Goal: Task Accomplishment & Management: Manage account settings

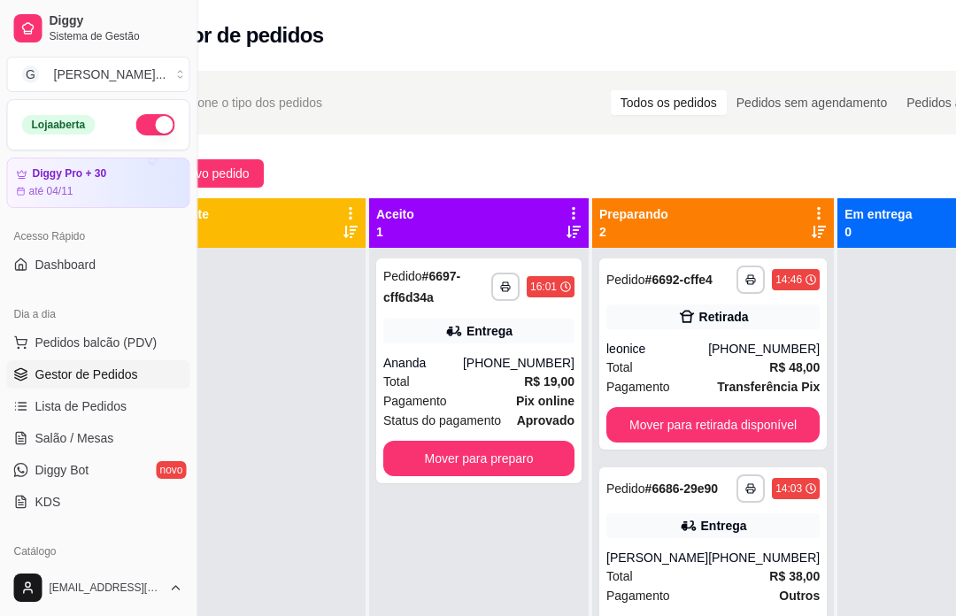
scroll to position [0, 81]
click at [250, 184] on button "Novo pedido" at bounding box center [204, 173] width 118 height 28
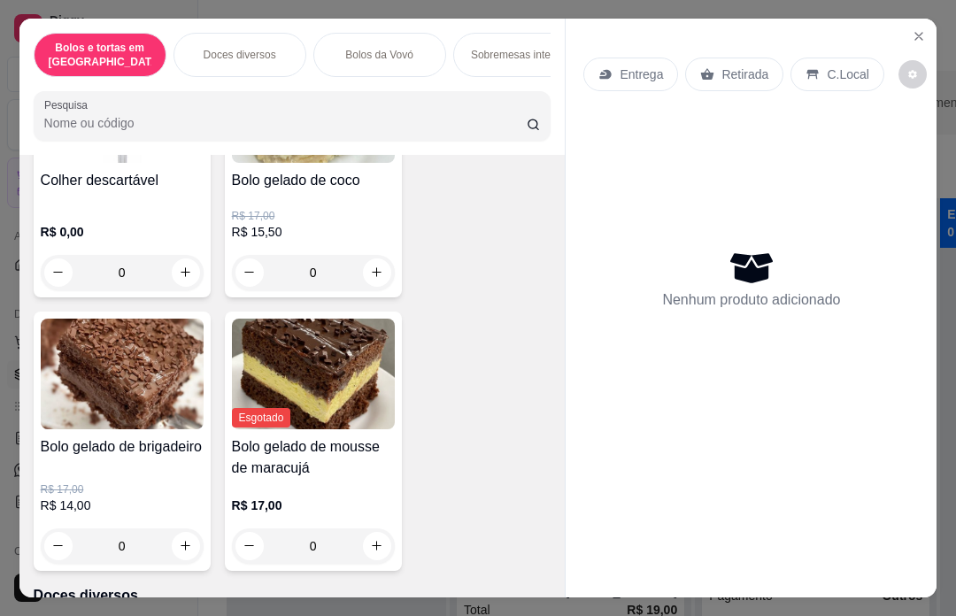
scroll to position [325, 0]
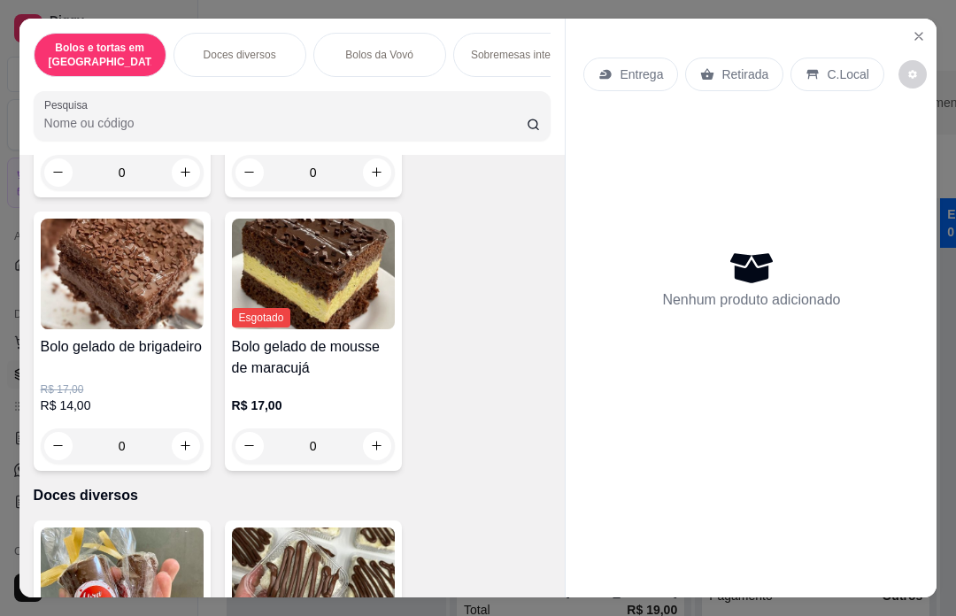
click at [197, 527] on img at bounding box center [122, 582] width 163 height 111
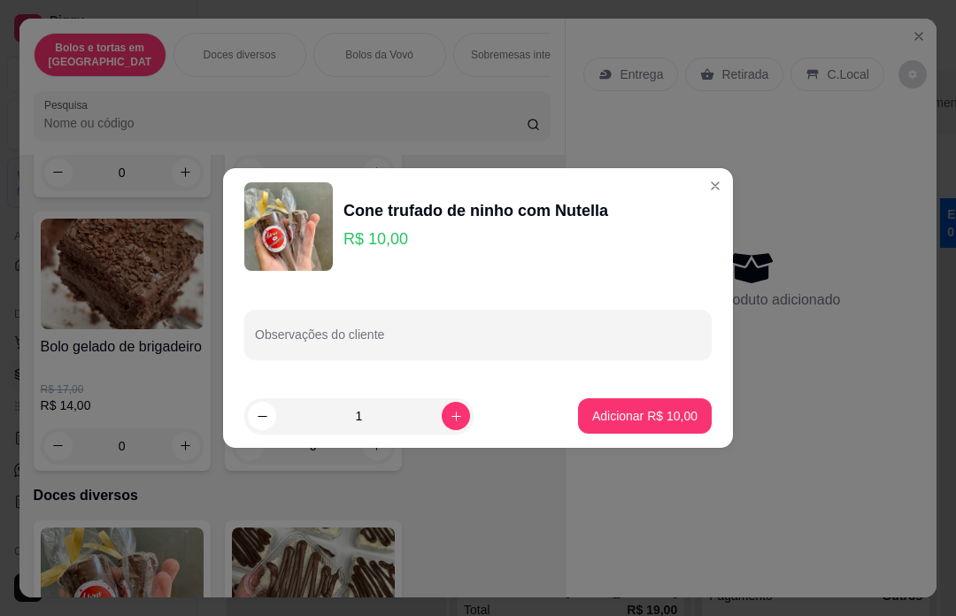
click at [729, 189] on div "Nenhum produto adicionado" at bounding box center [750, 278] width 335 height 347
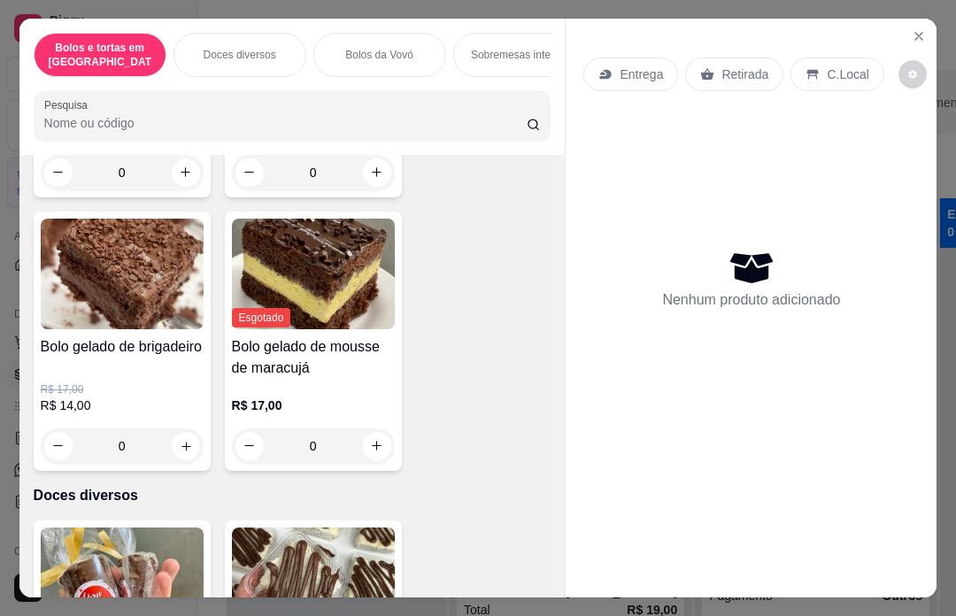
type input "1"
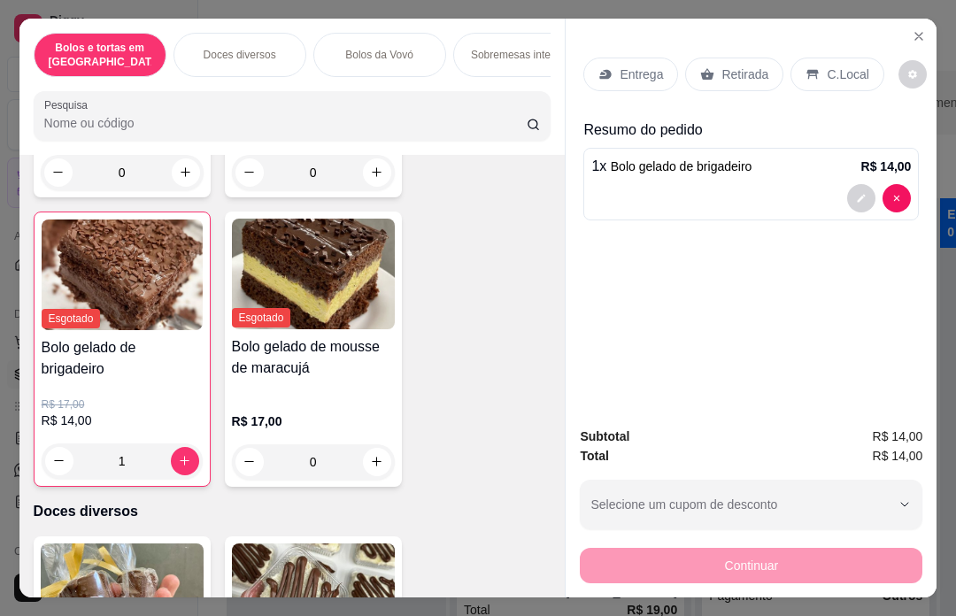
click at [754, 65] on p "Retirada" at bounding box center [744, 74] width 47 height 18
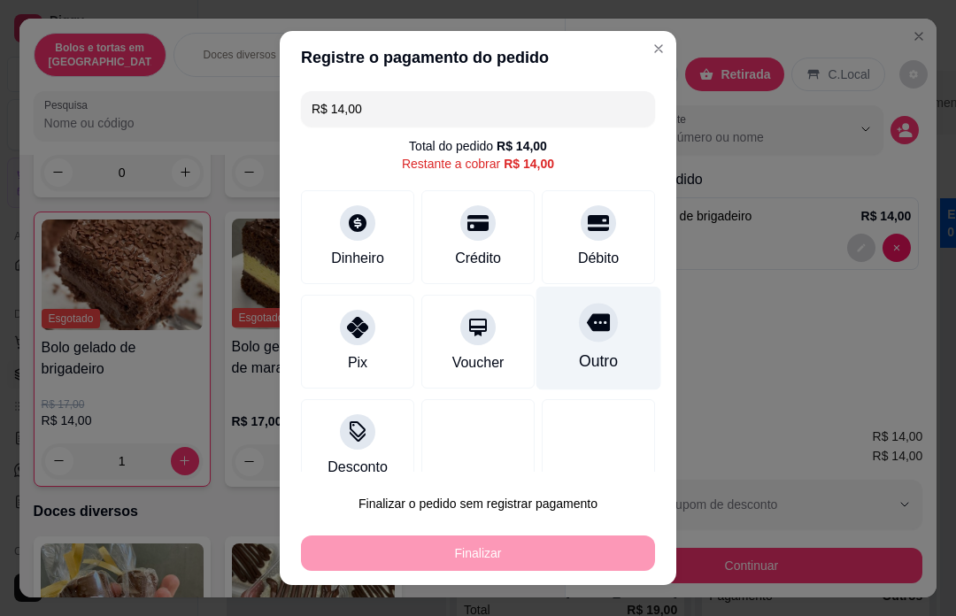
click at [589, 337] on div at bounding box center [598, 322] width 39 height 39
type input "R$ 0,00"
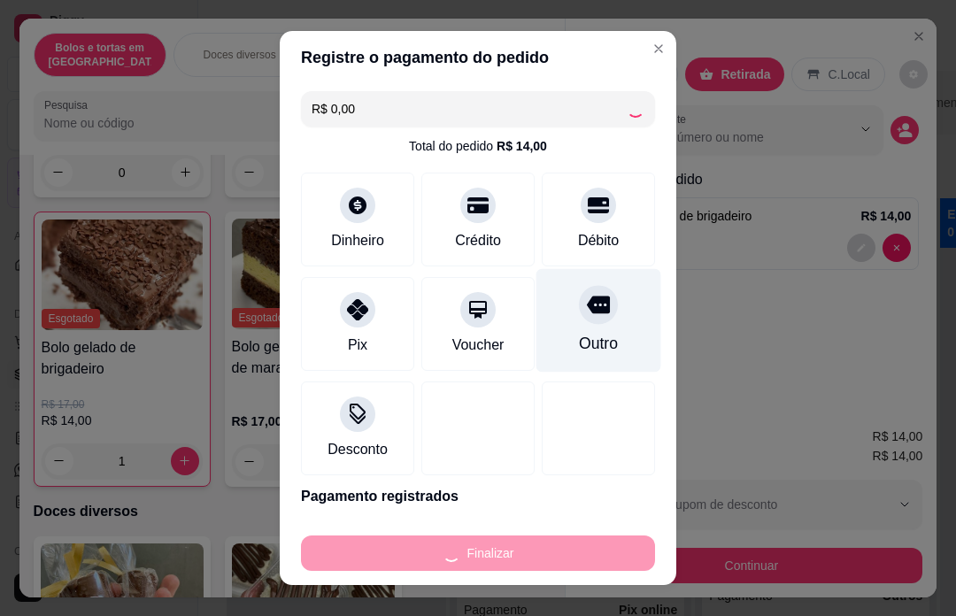
type input "0"
type input "-R$ 14,00"
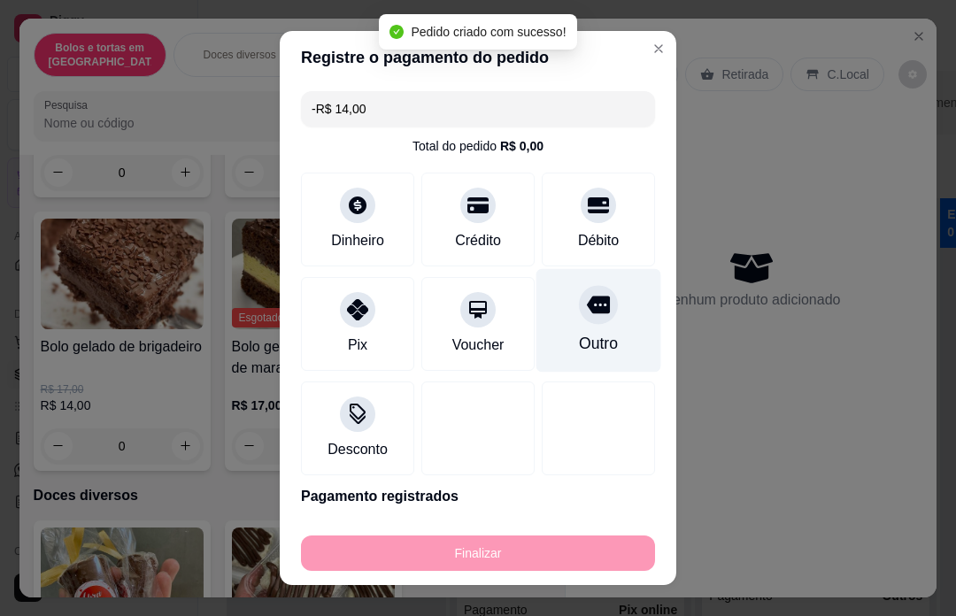
scroll to position [0, 81]
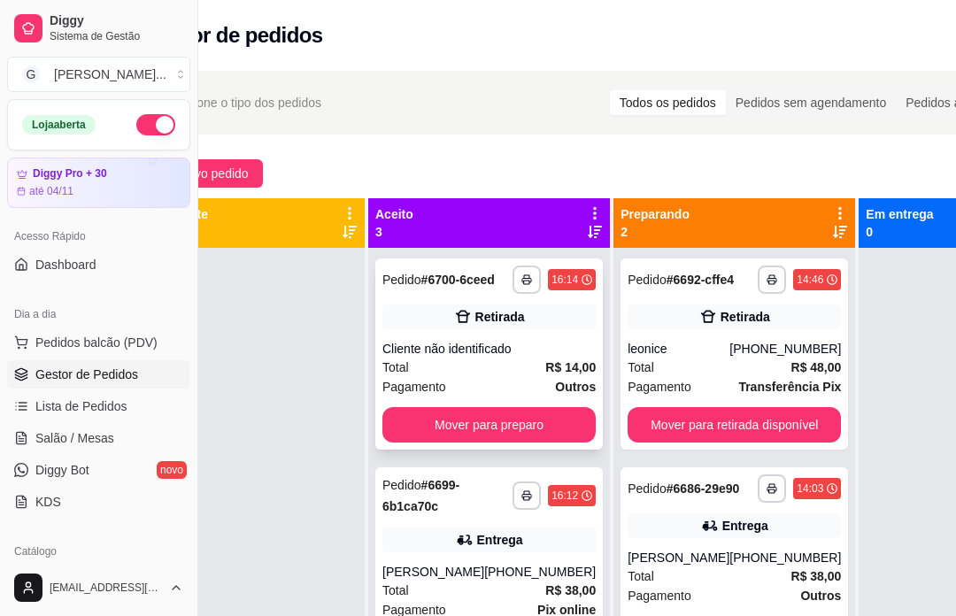
click at [537, 358] on div "Cliente não identificado" at bounding box center [488, 349] width 213 height 18
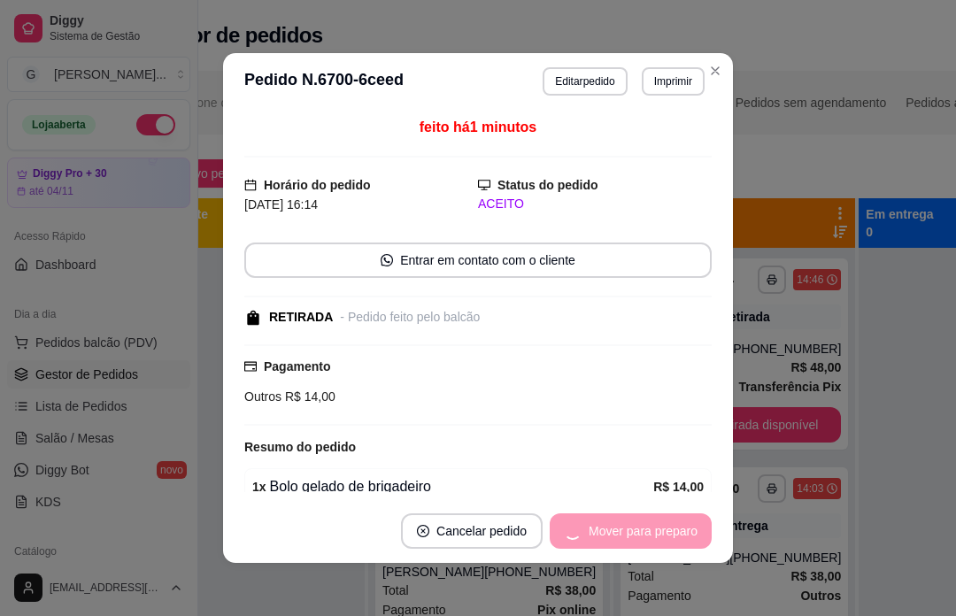
click at [648, 531] on div "Mover para preparo" at bounding box center [631, 530] width 162 height 35
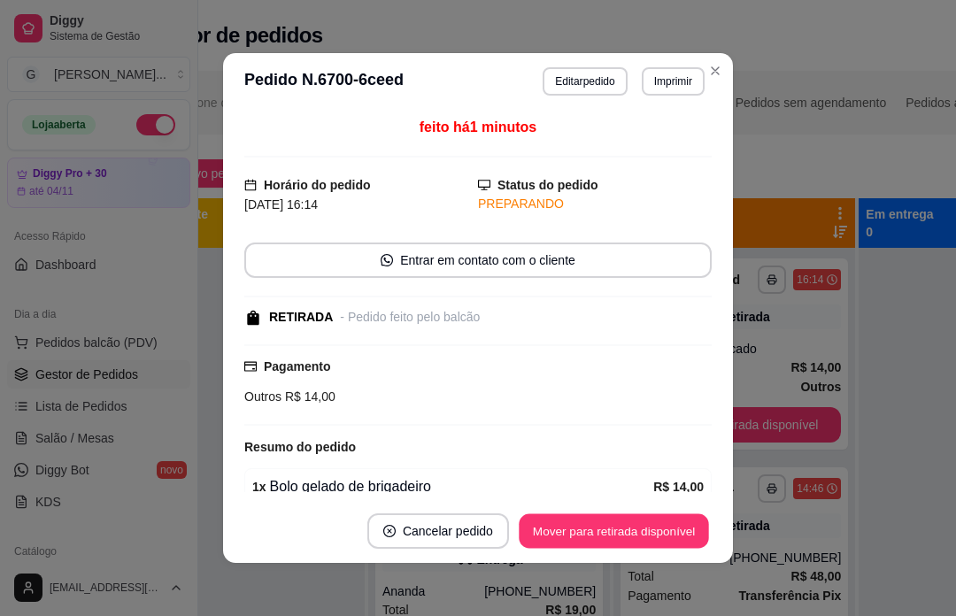
click at [665, 527] on div "Mover para retirada disponível" at bounding box center [614, 530] width 196 height 35
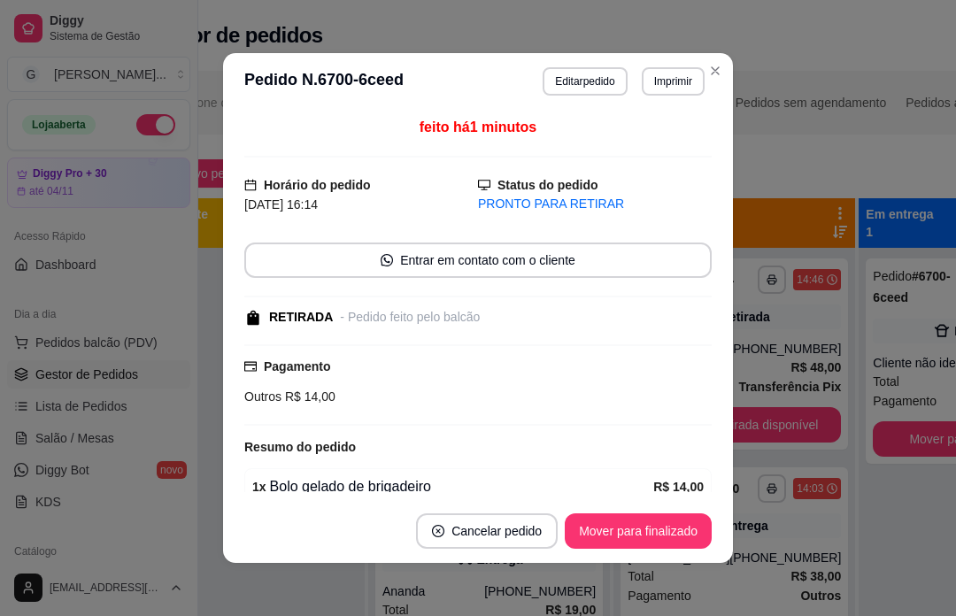
click at [672, 539] on div "Mover para finalizado" at bounding box center [638, 530] width 147 height 35
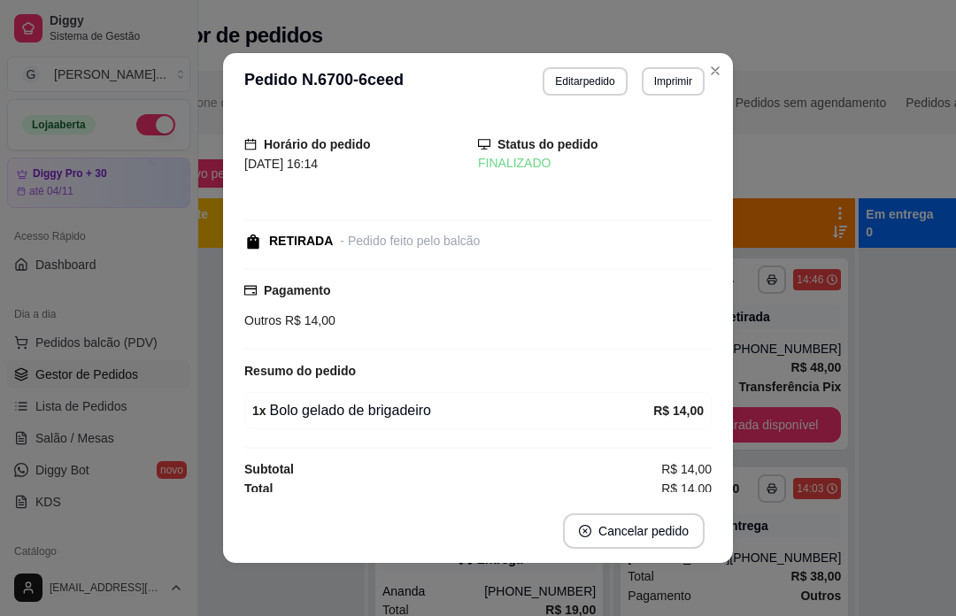
click at [876, 146] on div "**********" at bounding box center [595, 447] width 956 height 775
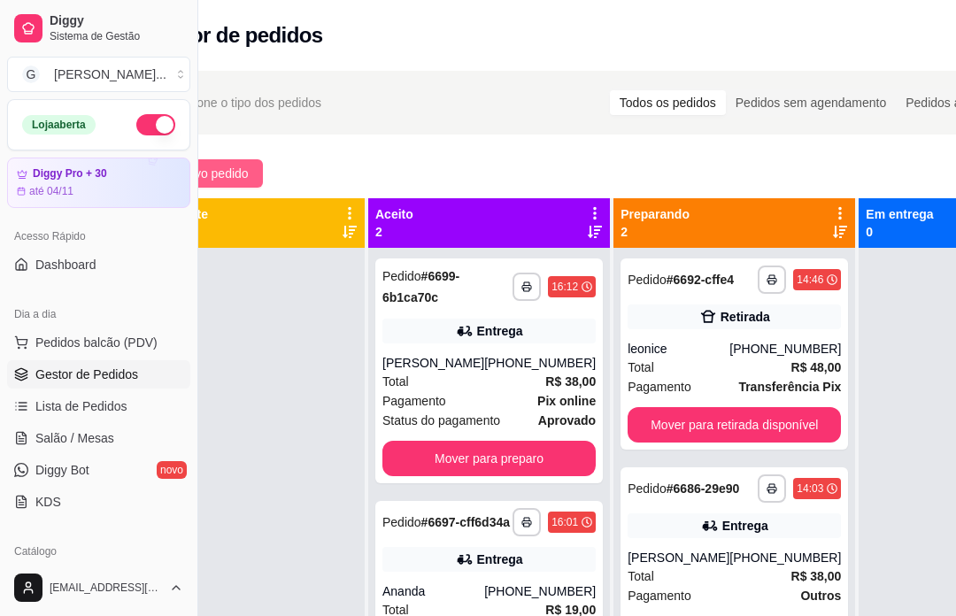
click at [261, 169] on button "Novo pedido" at bounding box center [204, 173] width 118 height 28
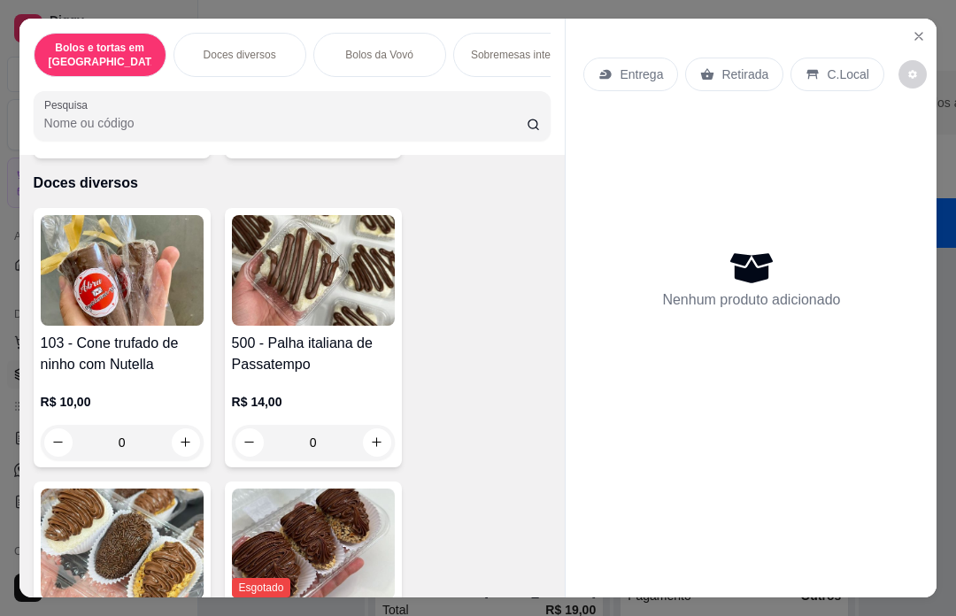
scroll to position [643, 0]
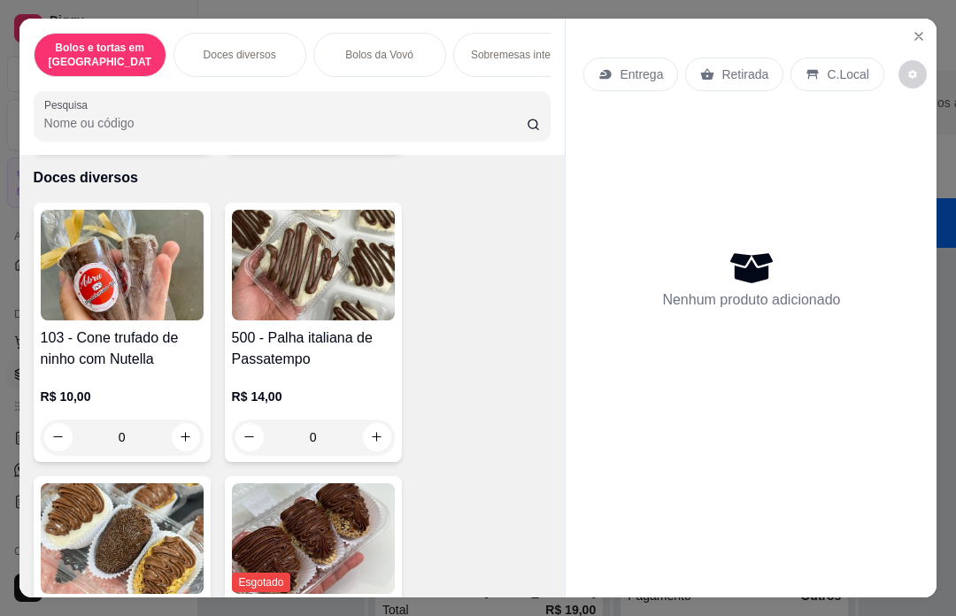
click at [197, 423] on button "increase-product-quantity" at bounding box center [186, 437] width 28 height 28
type input "1"
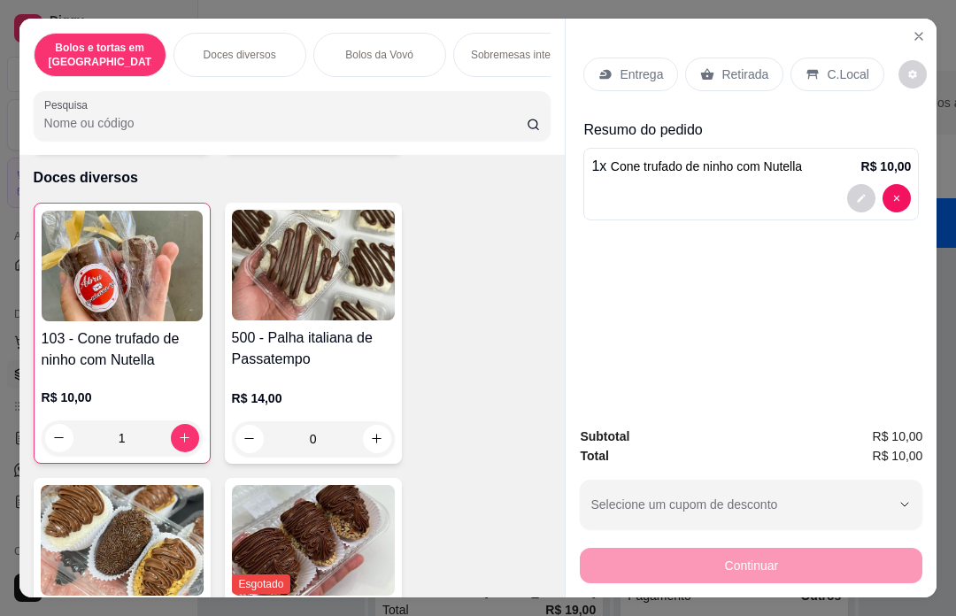
click at [733, 65] on p "Retirada" at bounding box center [744, 74] width 47 height 18
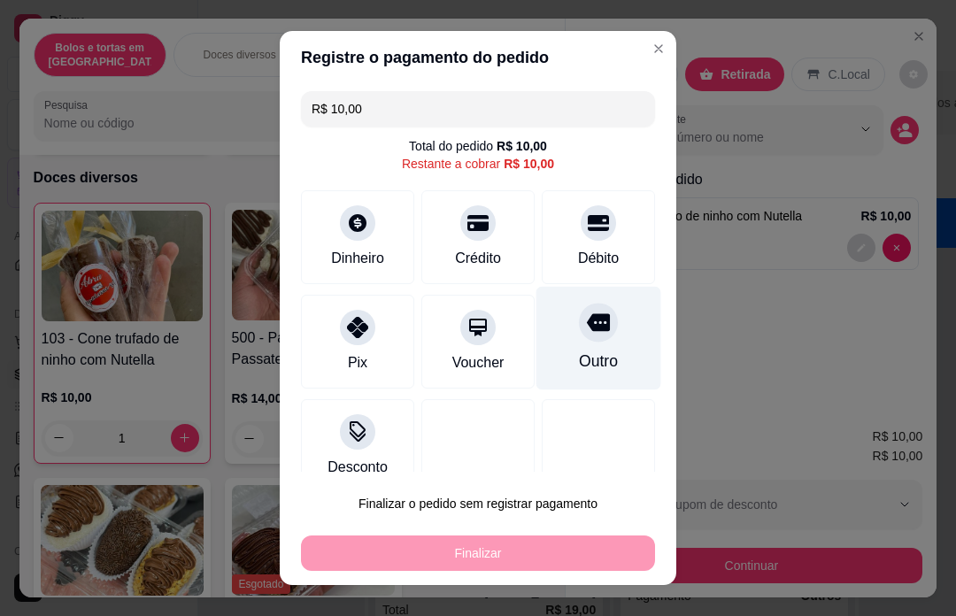
click at [609, 329] on div at bounding box center [598, 322] width 39 height 39
type input "R$ 0,00"
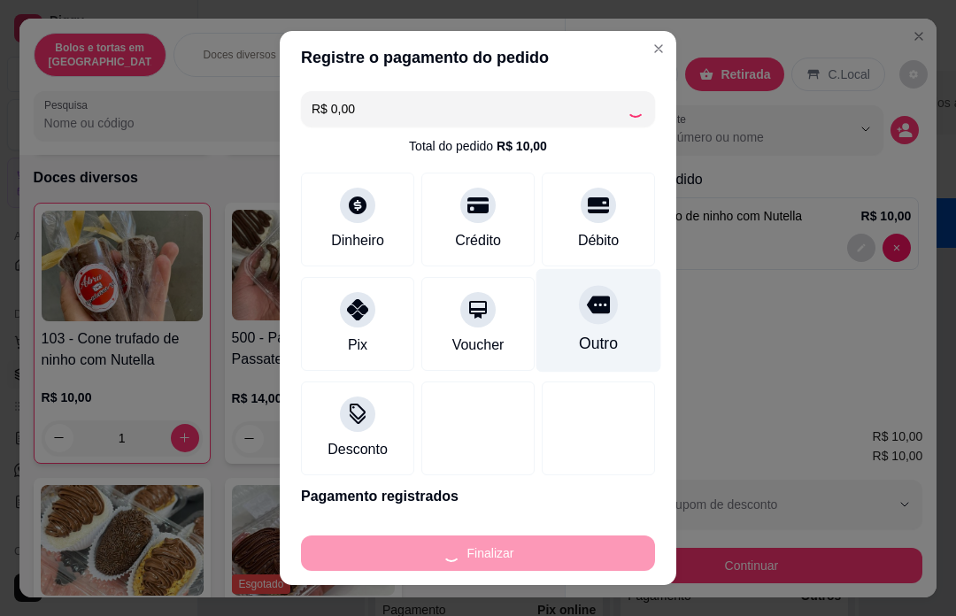
type input "0"
type input "-R$ 10,00"
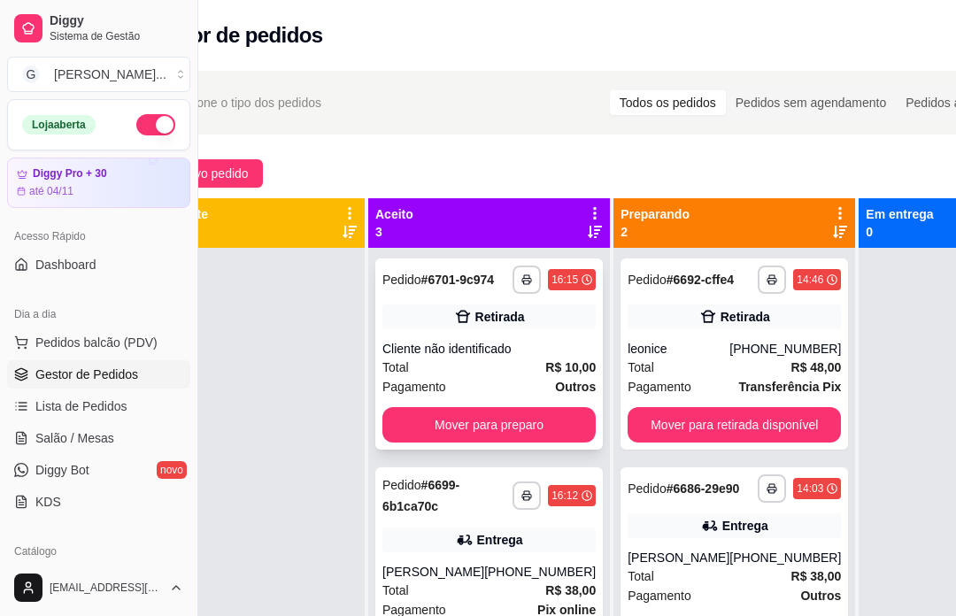
click at [533, 358] on div "Cliente não identificado" at bounding box center [488, 349] width 213 height 18
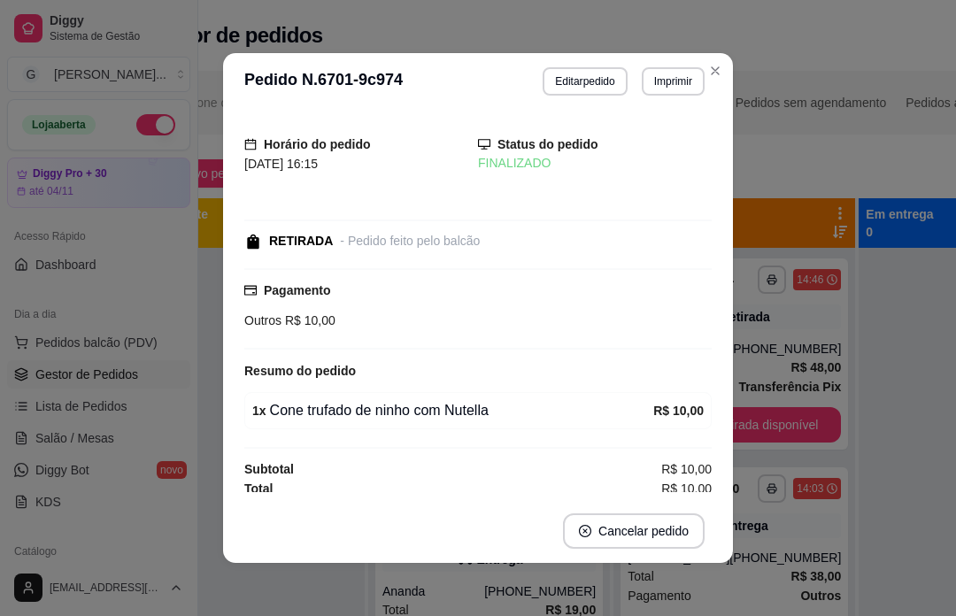
click at [877, 165] on div "Novo pedido" at bounding box center [594, 173] width 899 height 28
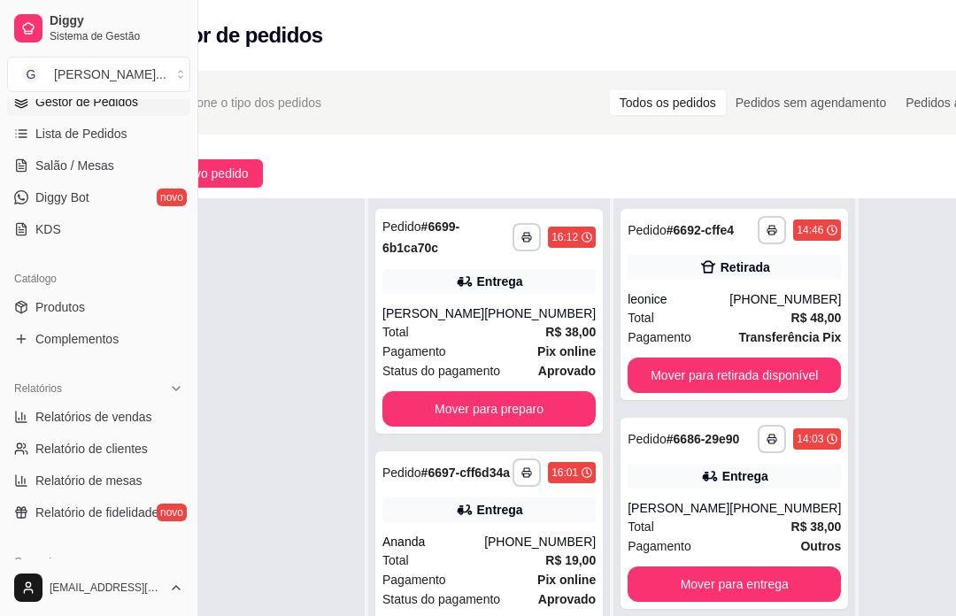
scroll to position [279, 0]
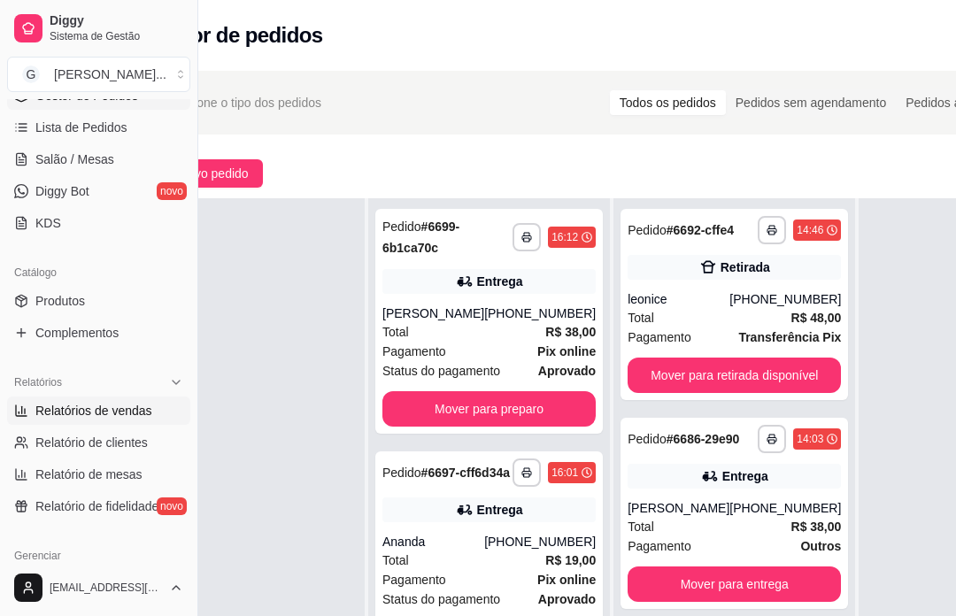
click at [135, 421] on link "Relatórios de vendas" at bounding box center [98, 410] width 183 height 28
select select "ALL"
select select "0"
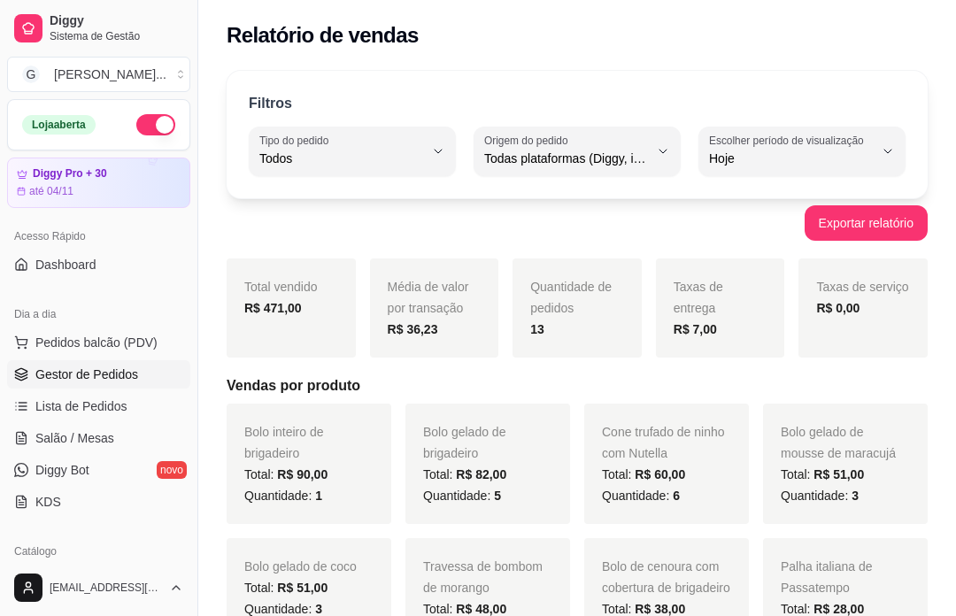
click at [146, 373] on link "Gestor de Pedidos" at bounding box center [98, 374] width 183 height 28
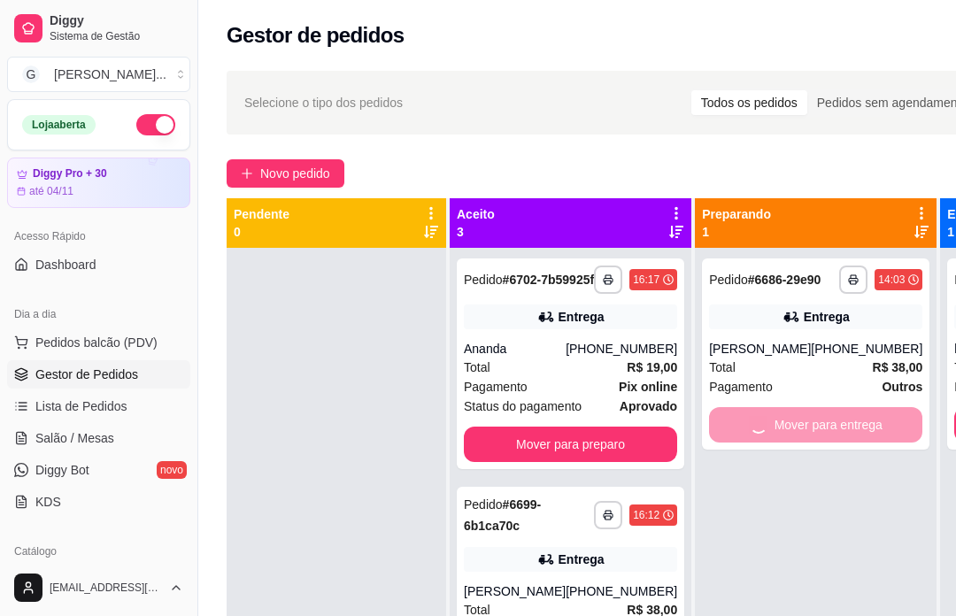
click at [846, 442] on div "Mover para entrega" at bounding box center [815, 424] width 213 height 35
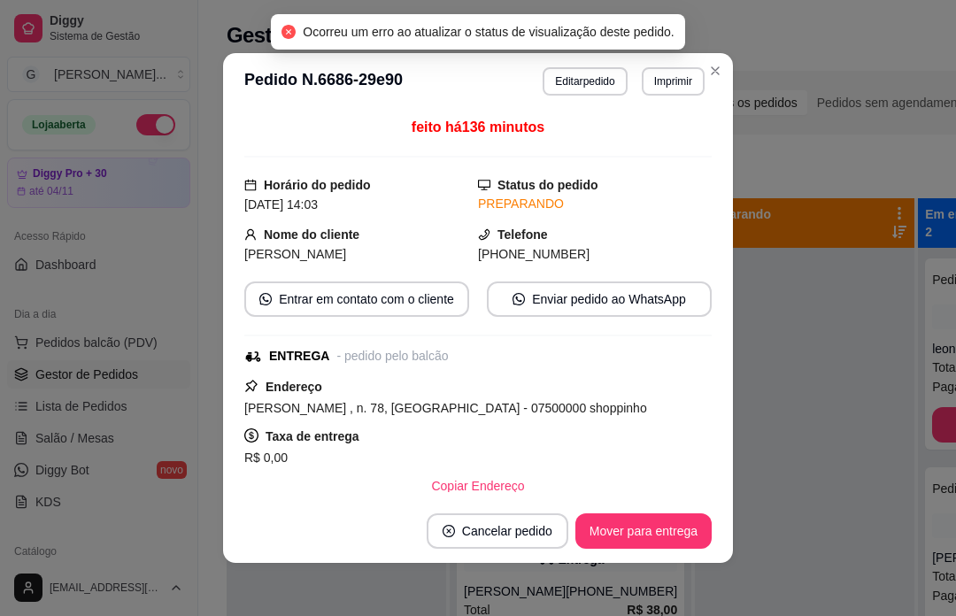
click at [852, 152] on div "**********" at bounding box center [676, 447] width 956 height 775
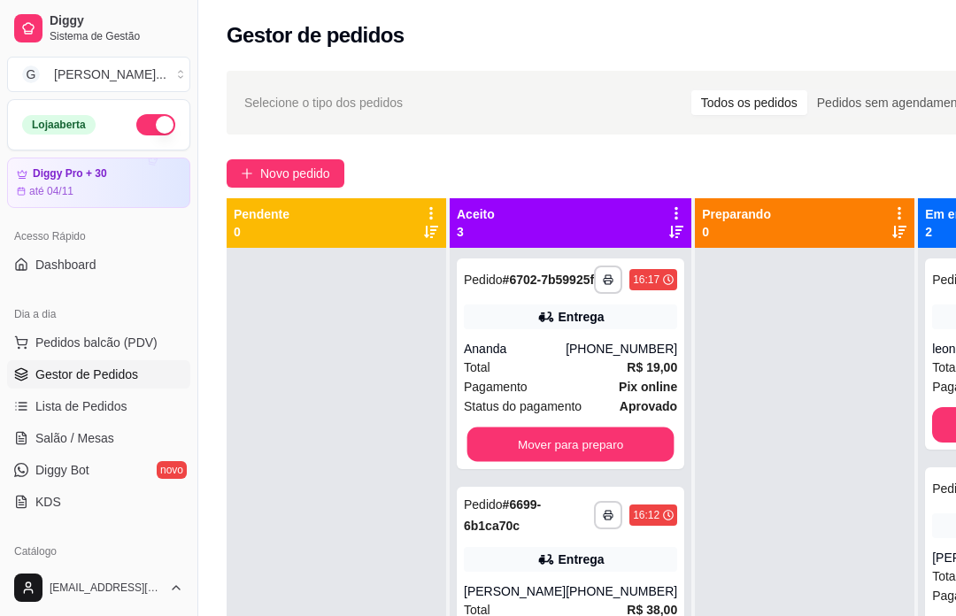
click at [619, 462] on div "Mover para preparo" at bounding box center [570, 444] width 213 height 35
click at [827, 152] on div "**********" at bounding box center [676, 447] width 956 height 775
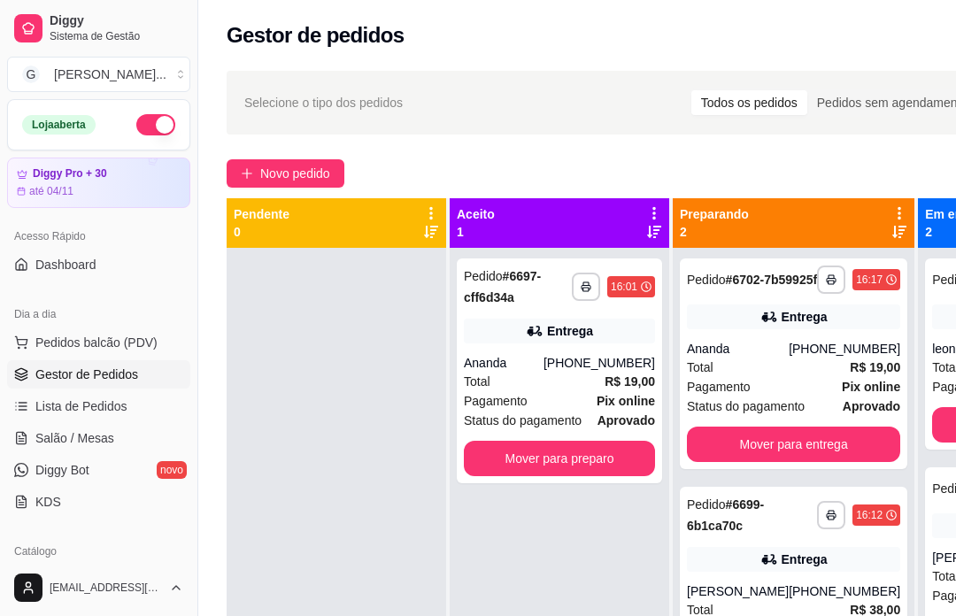
click at [617, 468] on div "Mover para preparo" at bounding box center [559, 458] width 191 height 35
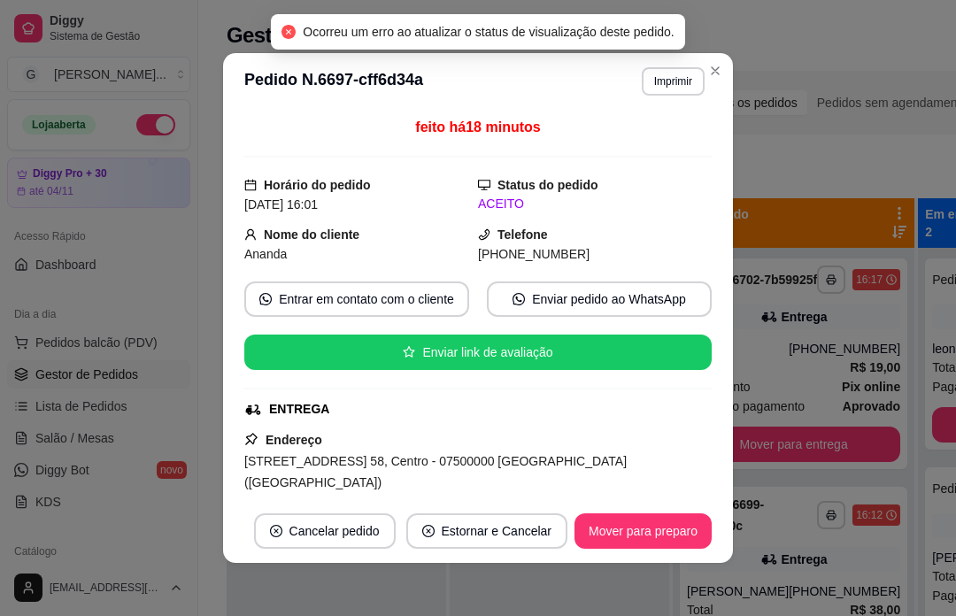
click at [869, 157] on div "**********" at bounding box center [676, 447] width 956 height 775
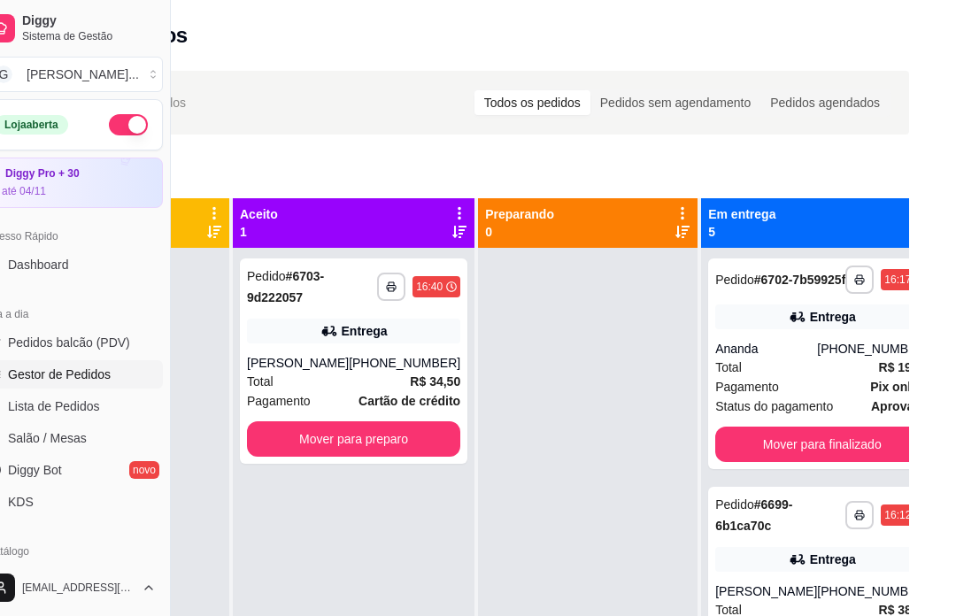
scroll to position [0, 187]
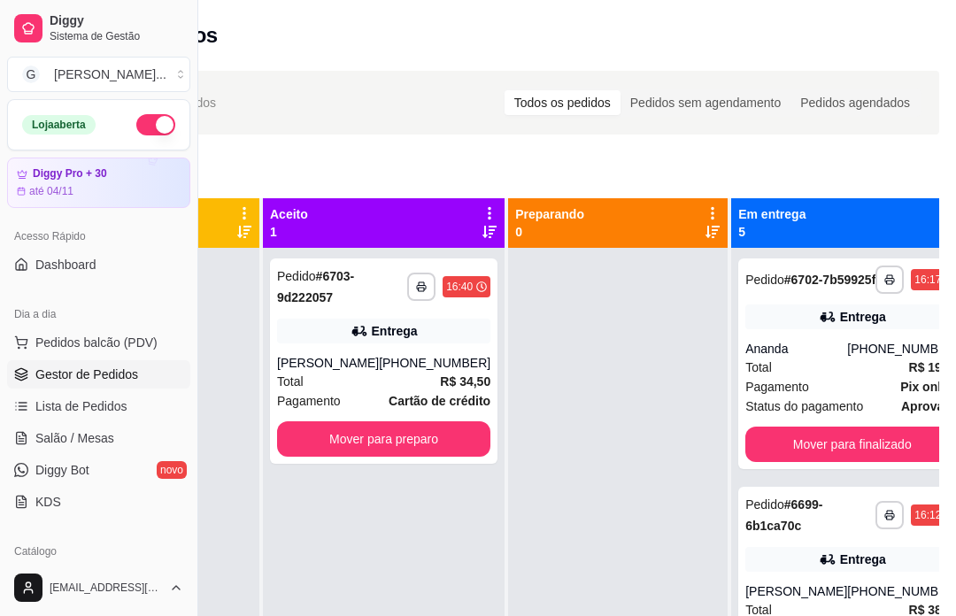
click at [440, 386] on strong "R$ 34,50" at bounding box center [465, 381] width 50 height 14
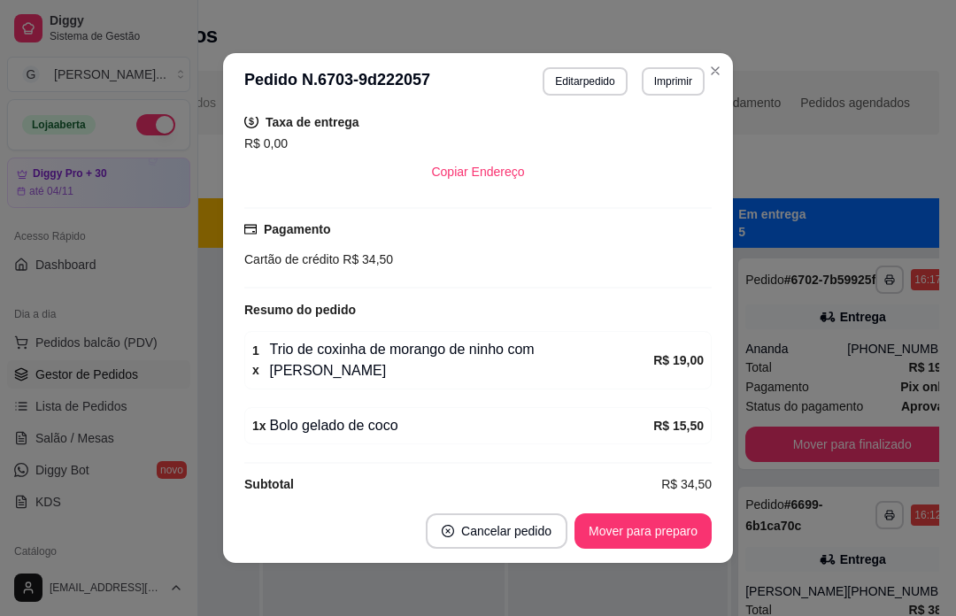
scroll to position [389, 0]
click at [817, 200] on div "Em entrega 5" at bounding box center [852, 223] width 242 height 50
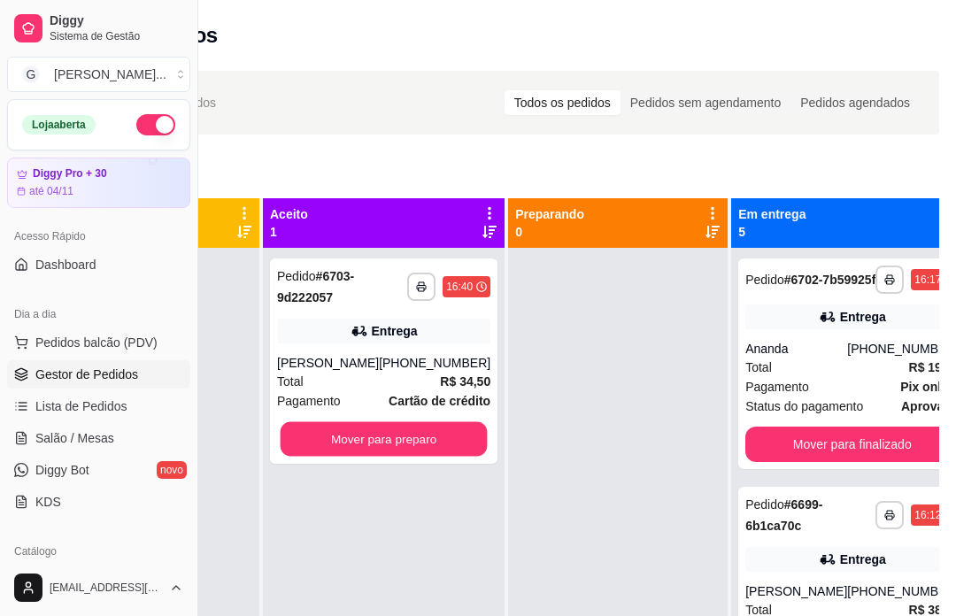
click at [388, 431] on div "Mover para preparo" at bounding box center [383, 438] width 213 height 35
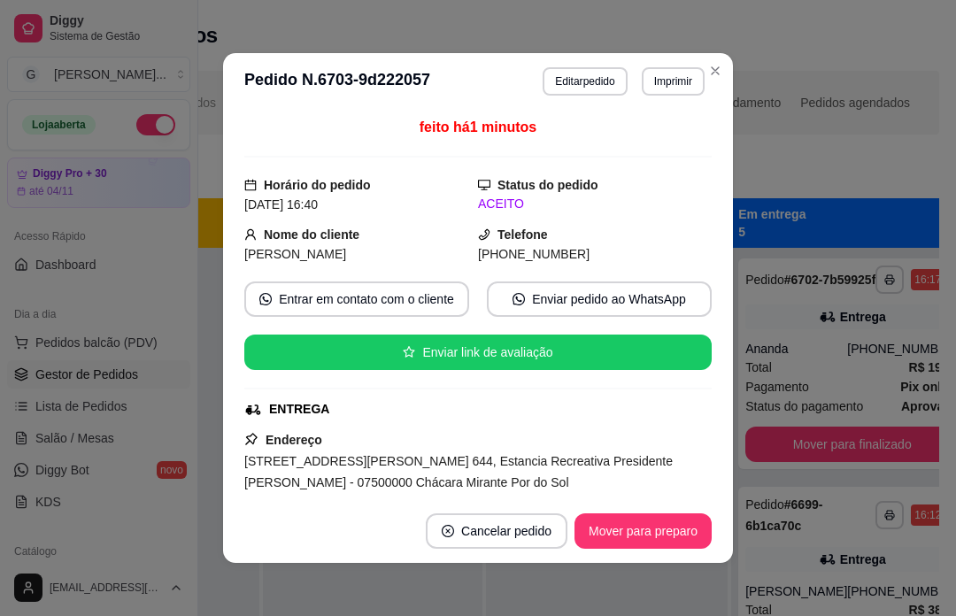
click at [860, 152] on div "**********" at bounding box center [490, 447] width 956 height 775
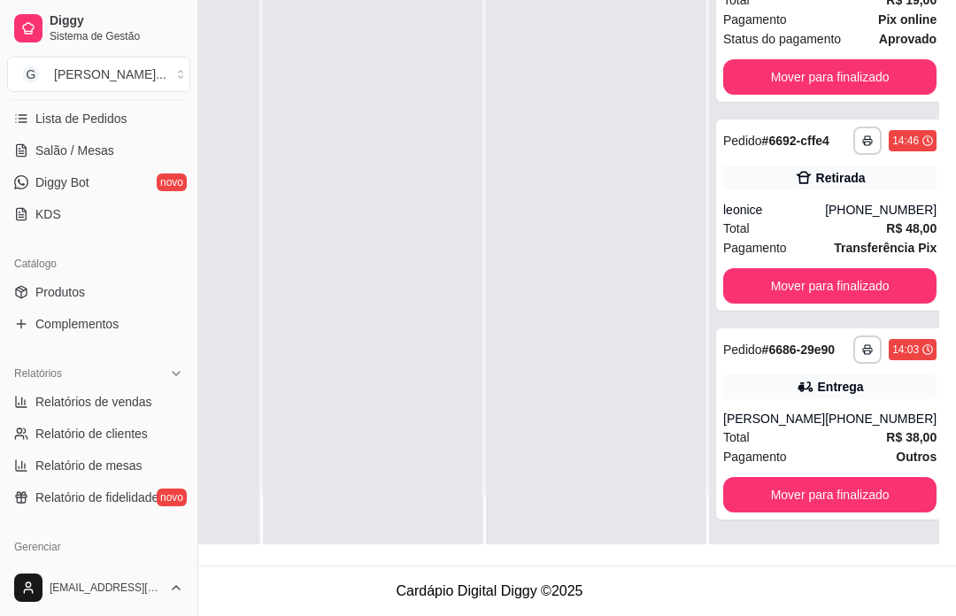
scroll to position [302, 0]
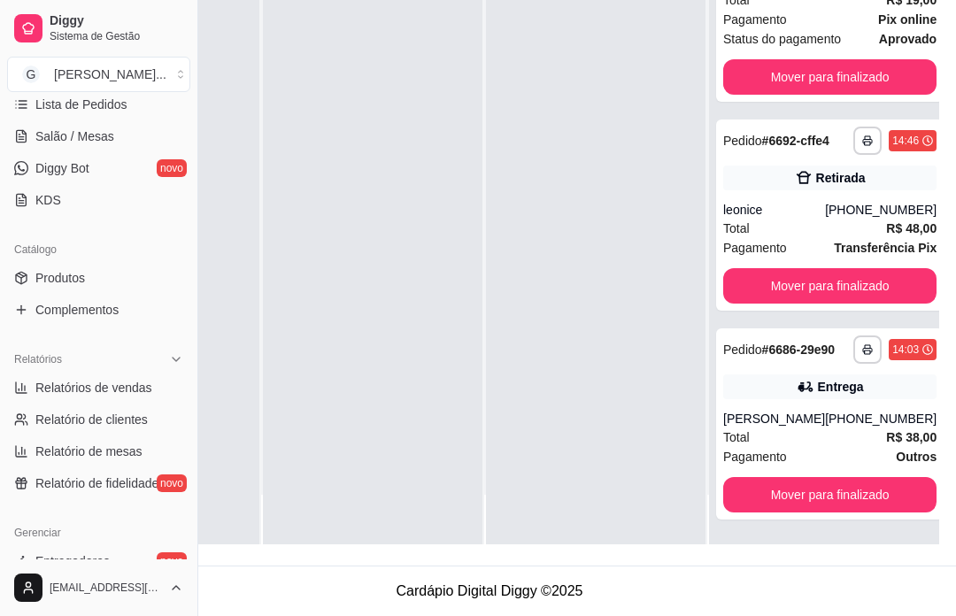
click at [143, 397] on link "Relatórios de vendas" at bounding box center [98, 387] width 183 height 28
select select "ALL"
select select "0"
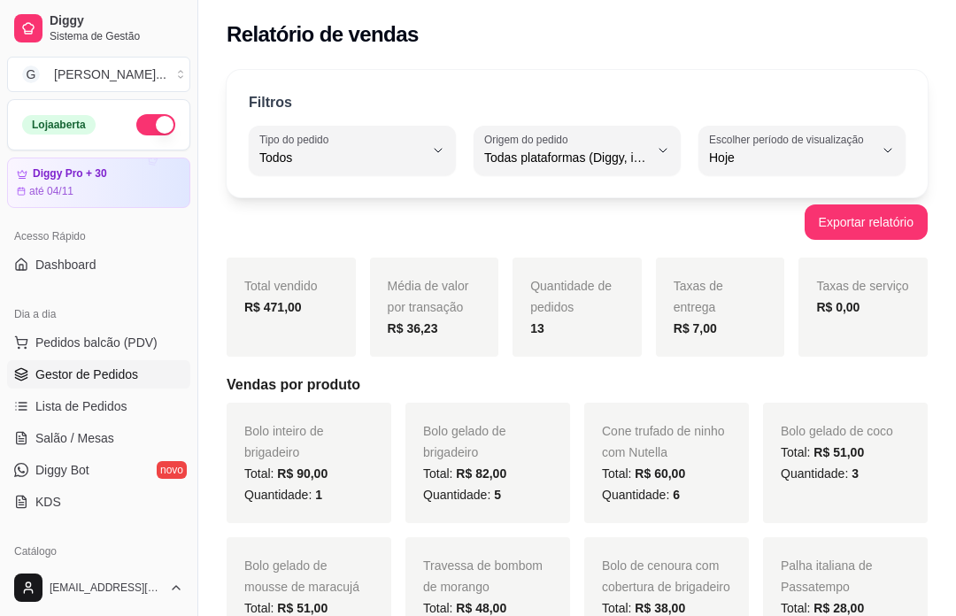
click at [154, 381] on link "Gestor de Pedidos" at bounding box center [98, 374] width 183 height 28
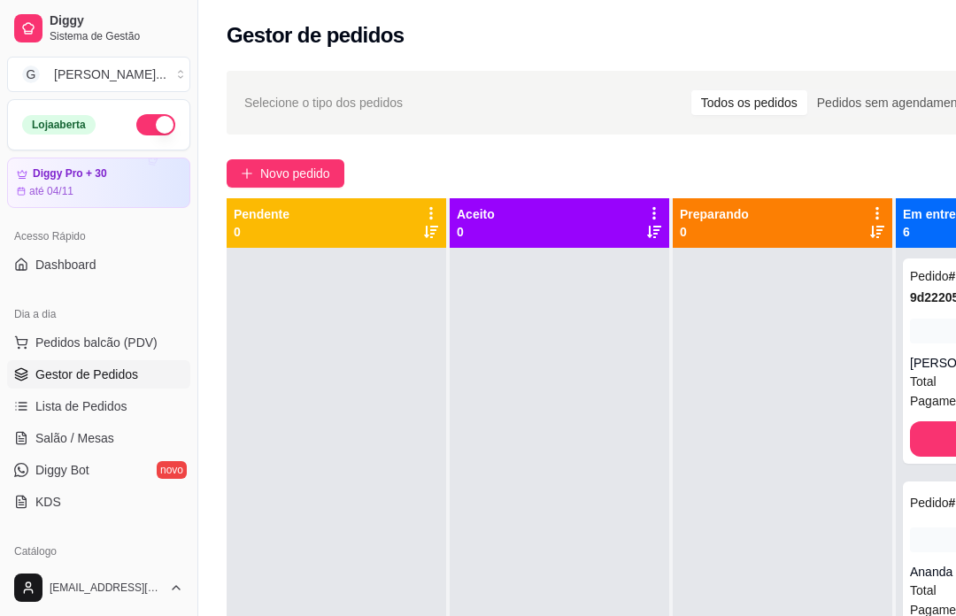
click at [341, 144] on div "**********" at bounding box center [676, 447] width 956 height 775
click at [326, 160] on button "Novo pedido" at bounding box center [286, 173] width 118 height 28
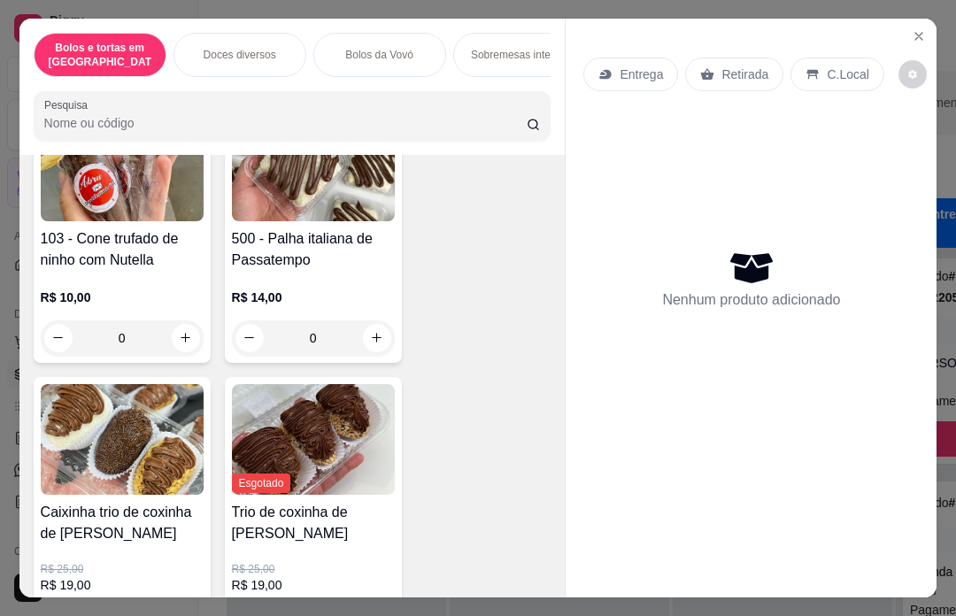
scroll to position [1209, 0]
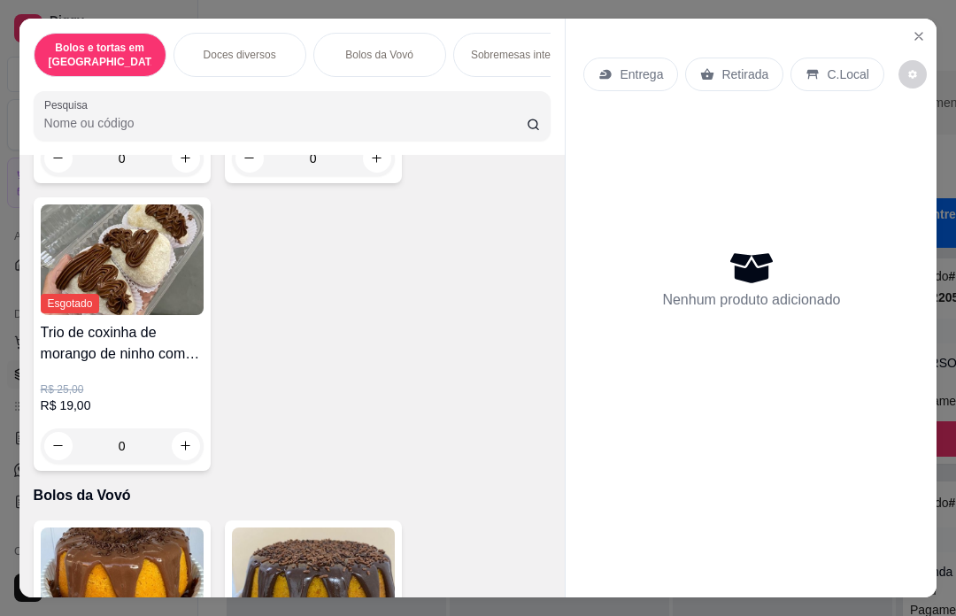
click at [519, 198] on div "103 - Cone trufado de ninho com Nutella R$ 10,00 0 500 - Palha italiana de Pass…" at bounding box center [293, 53] width 518 height 835
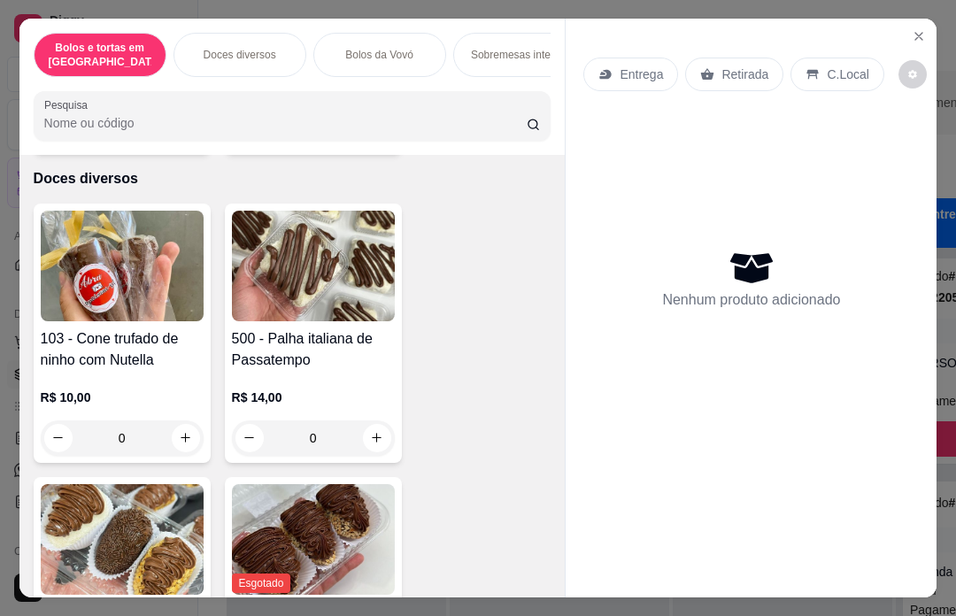
scroll to position [641, 0]
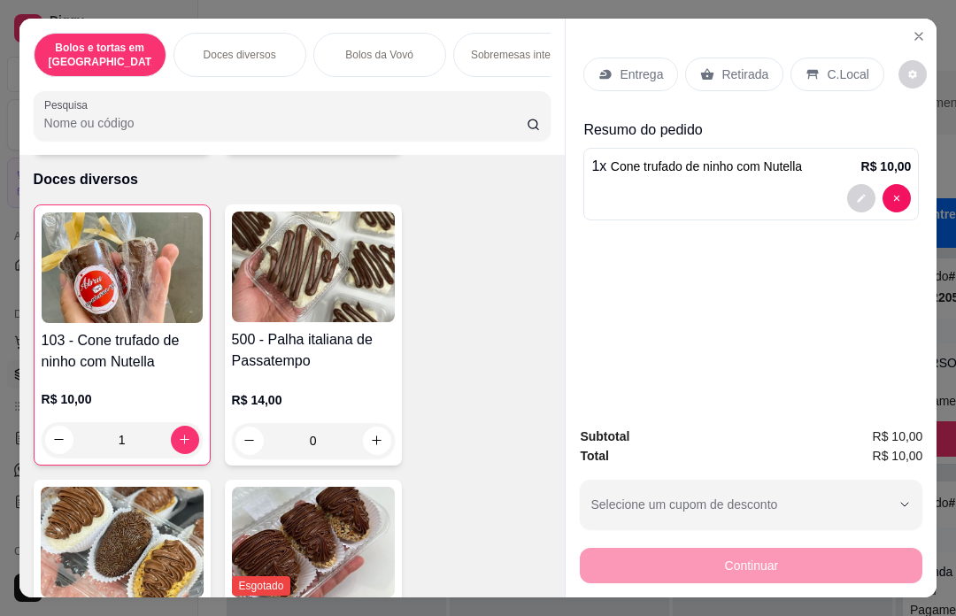
type input "2"
click at [183, 433] on icon "increase-product-quantity" at bounding box center [184, 439] width 13 height 13
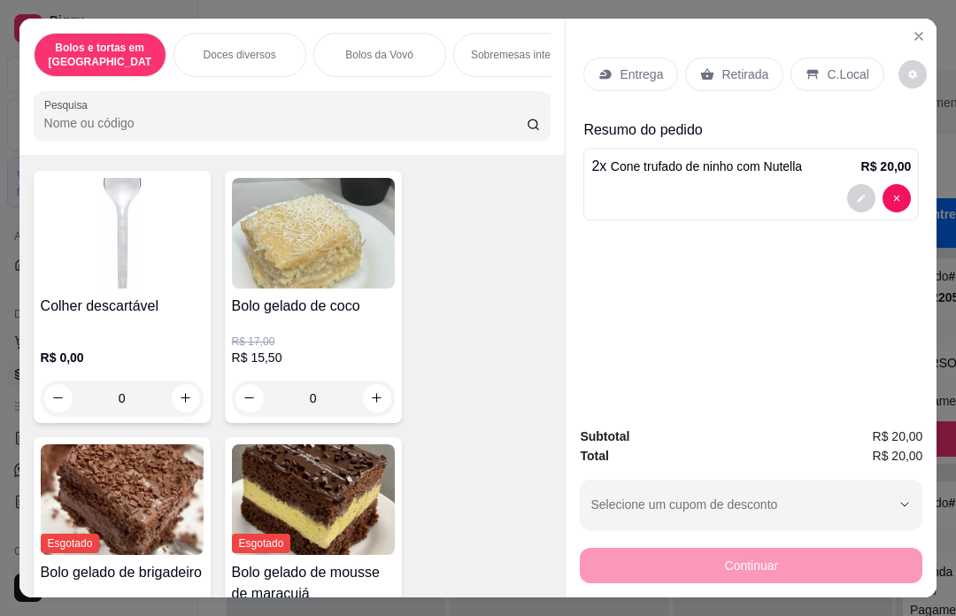
scroll to position [81, 0]
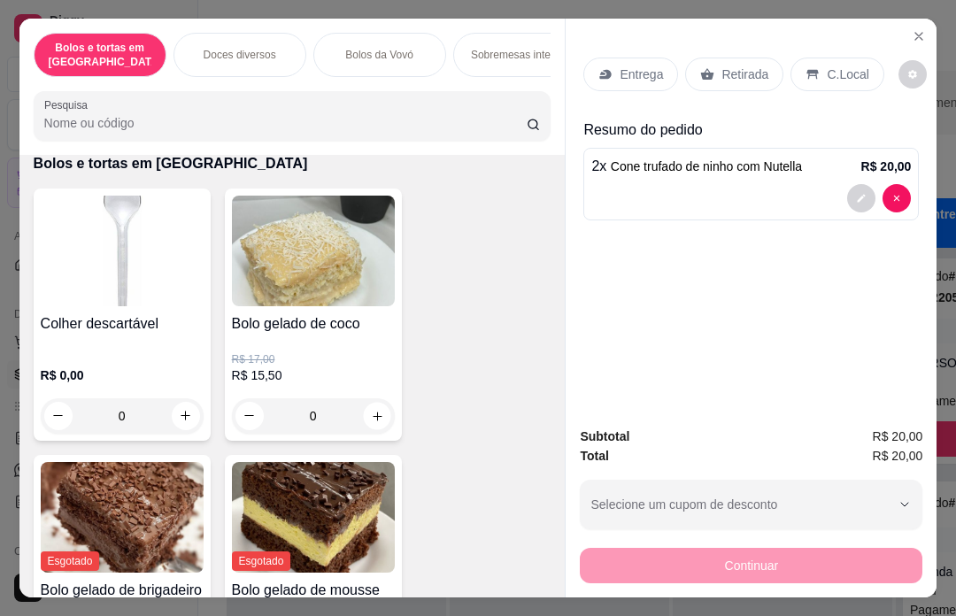
type input "1"
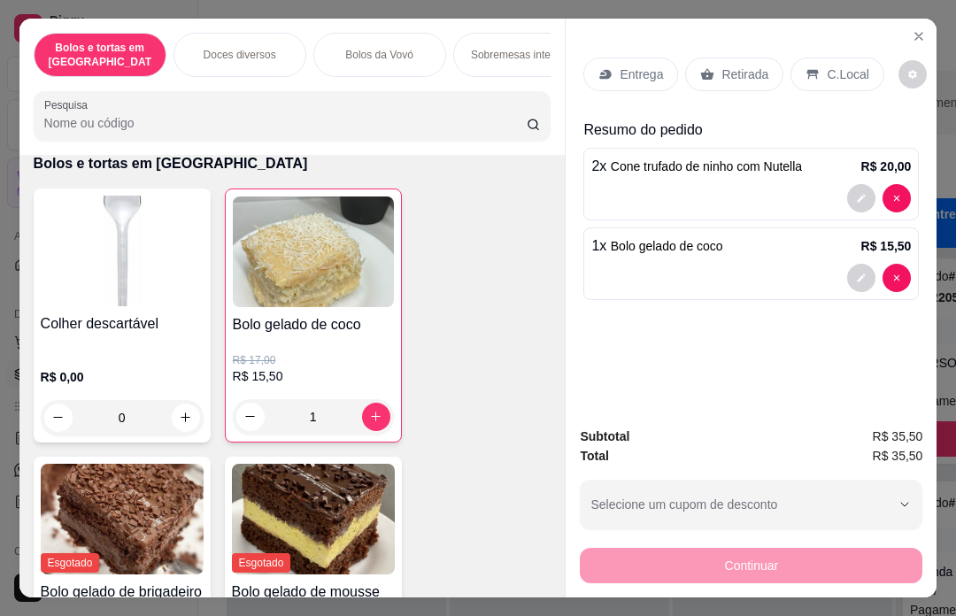
click at [654, 65] on p "Entrega" at bounding box center [640, 74] width 43 height 18
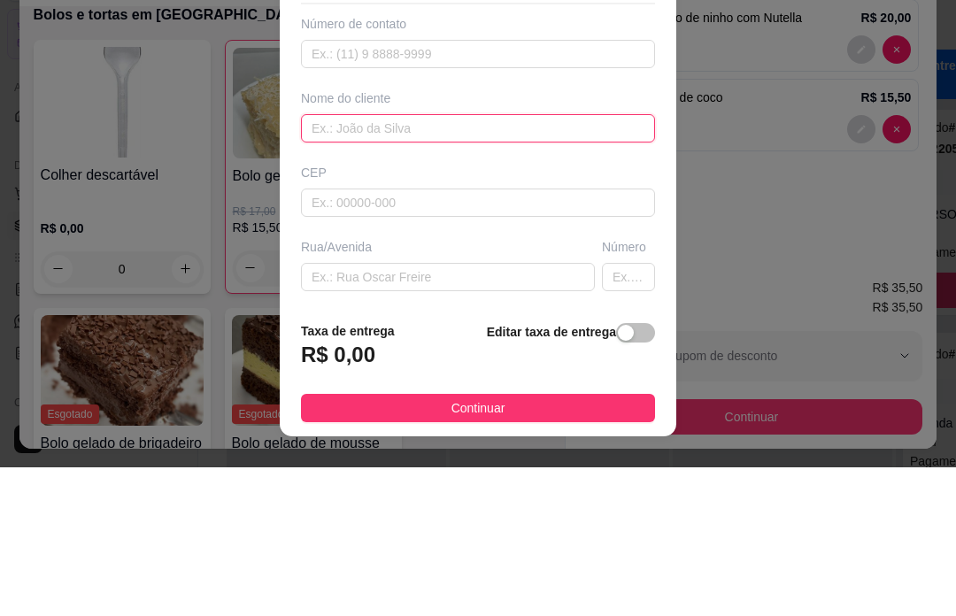
scroll to position [178, 0]
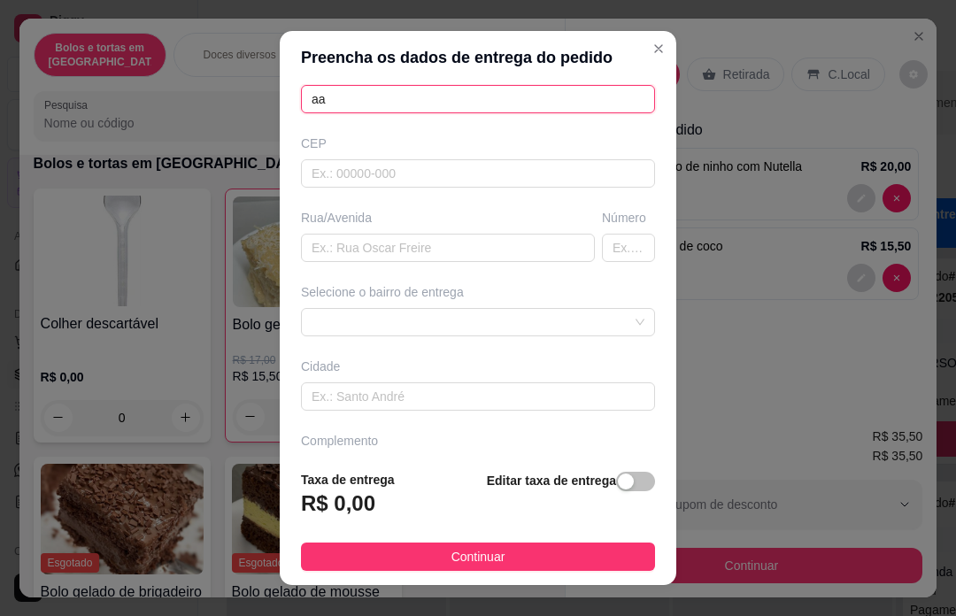
type input "a"
type input "Adauane"
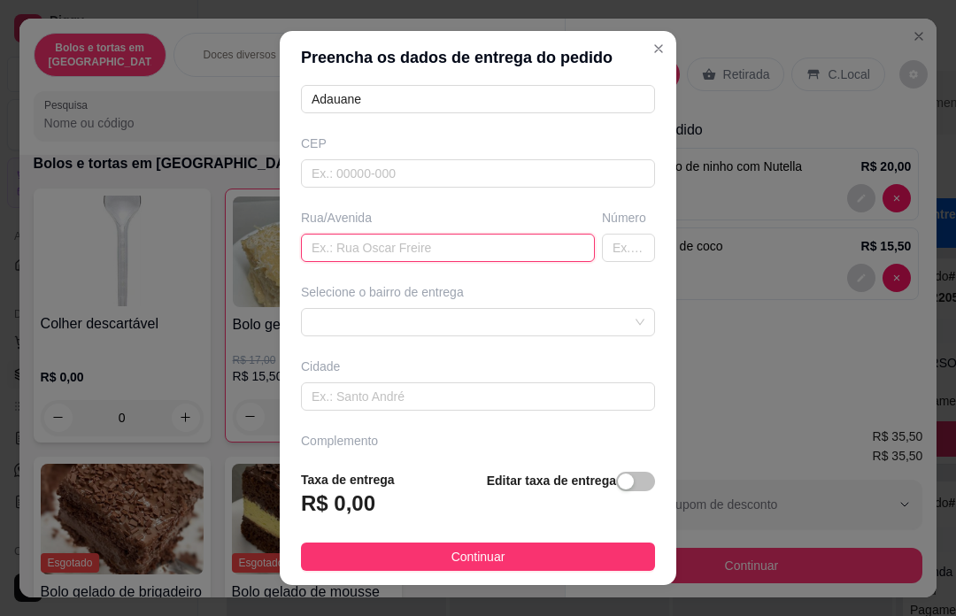
scroll to position [224, 0]
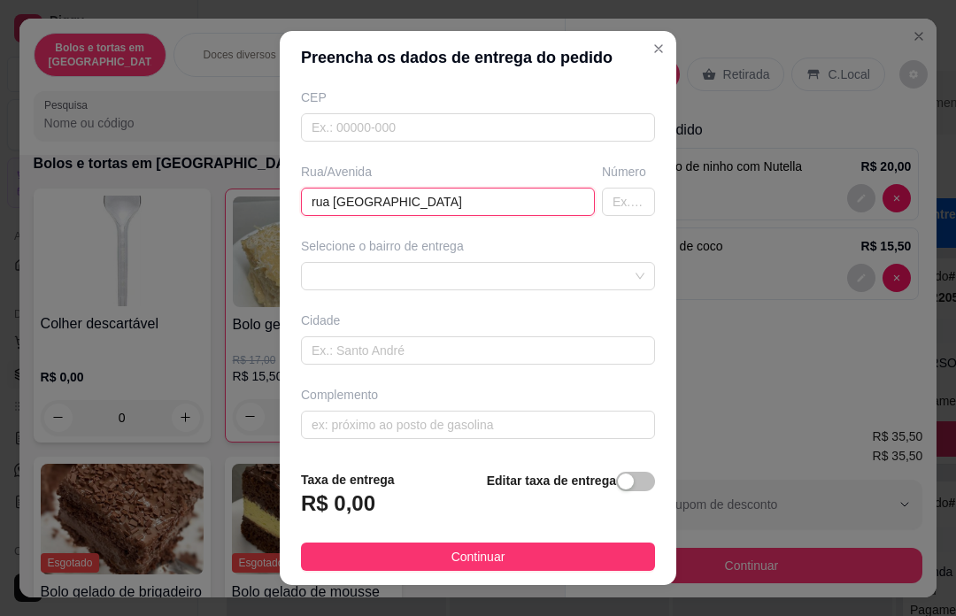
type input "rua [GEOGRAPHIC_DATA]"
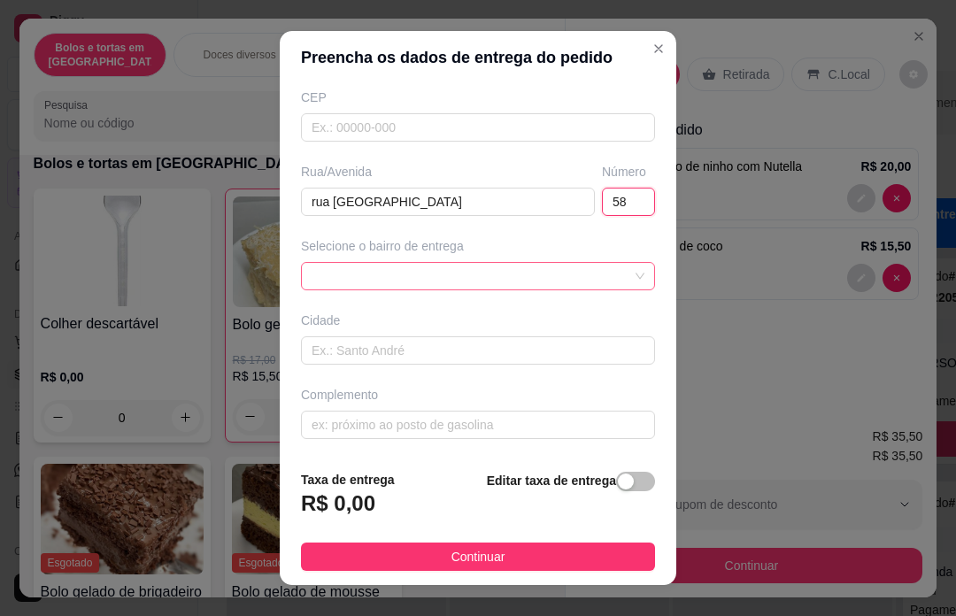
click at [490, 280] on div at bounding box center [478, 276] width 354 height 28
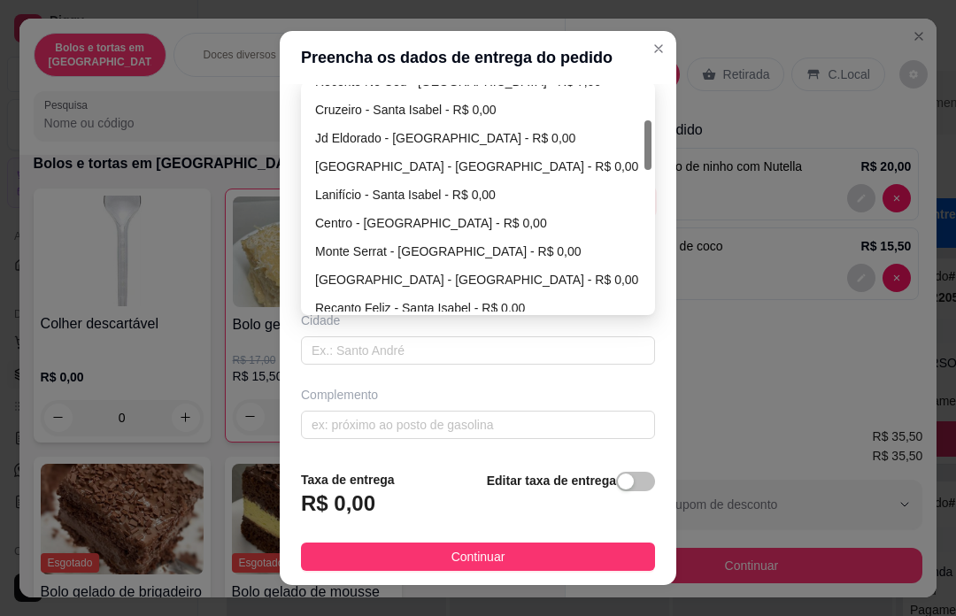
scroll to position [161, 0]
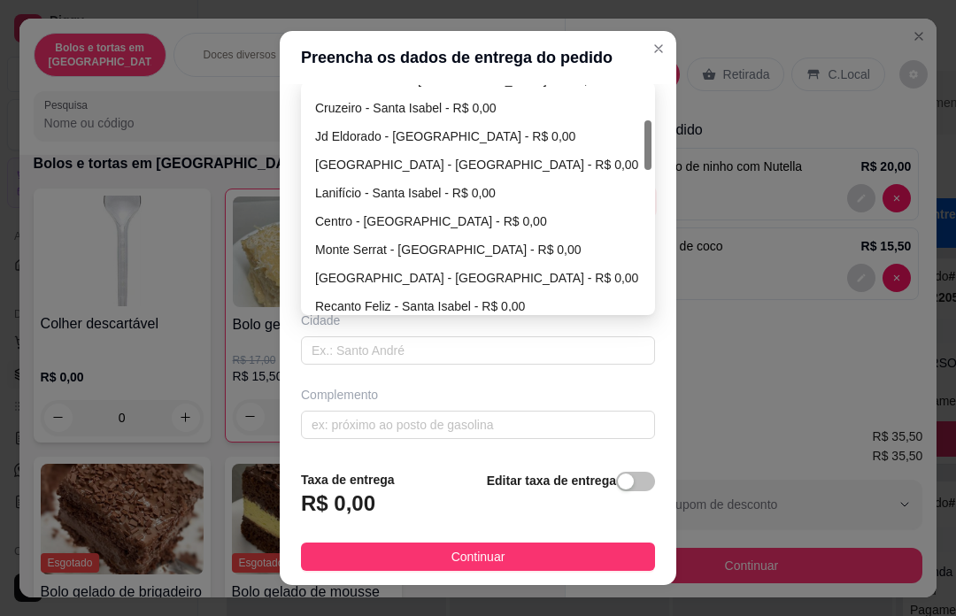
click at [421, 222] on div "Centro - [GEOGRAPHIC_DATA] - R$ 0,00" at bounding box center [478, 221] width 326 height 19
type input "58"
type input "Santa Isabel"
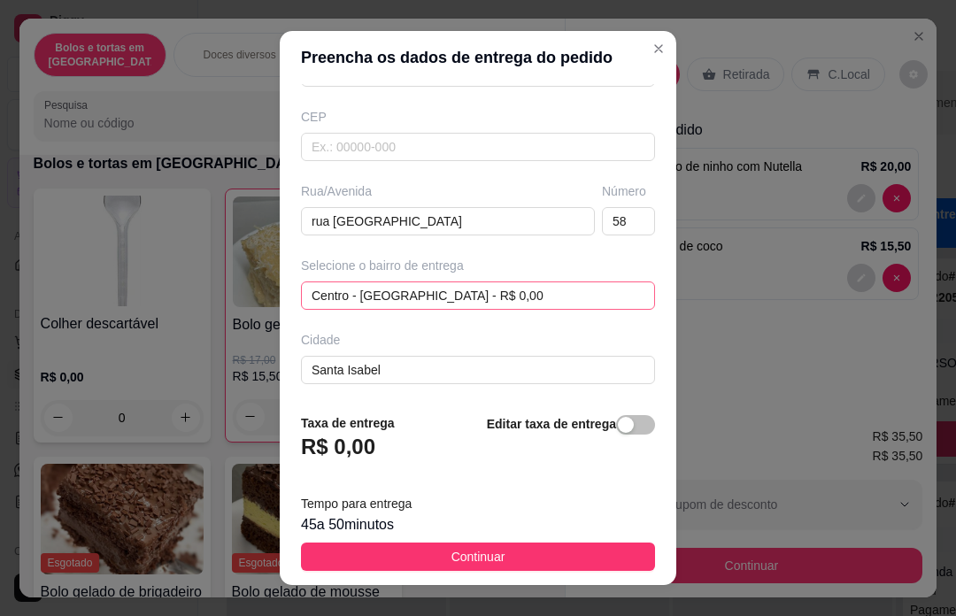
scroll to position [281, 0]
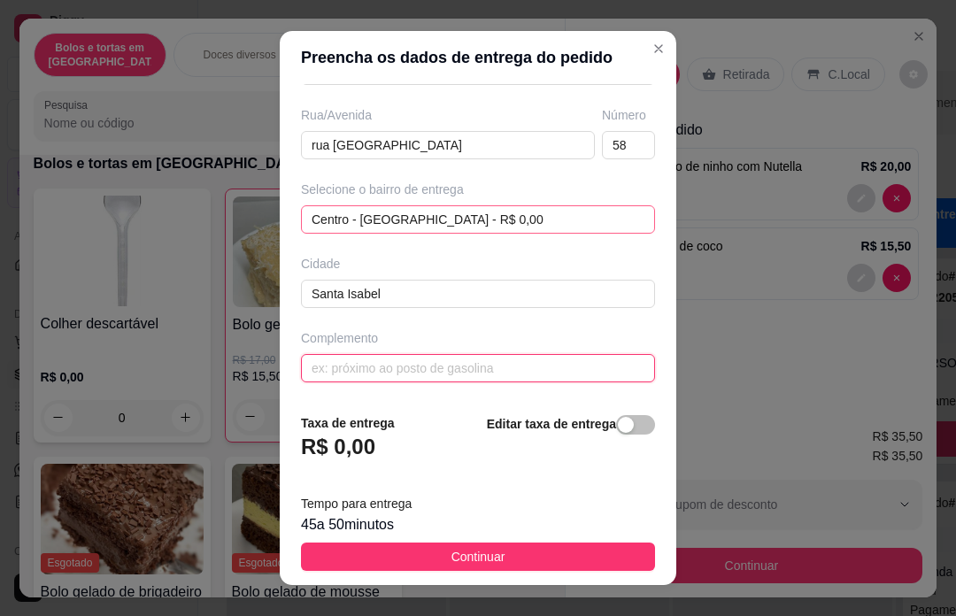
type input "A"
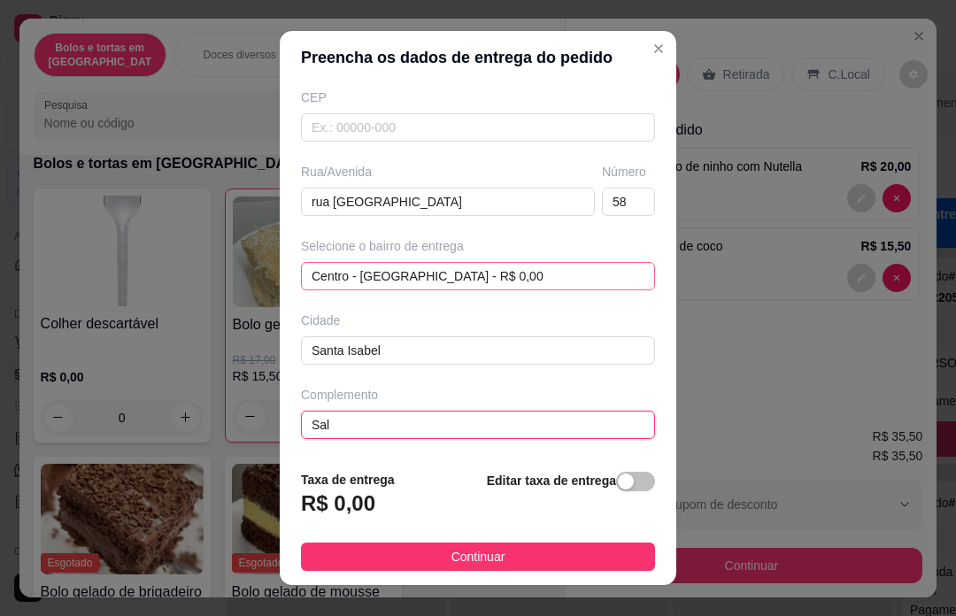
scroll to position [204, 0]
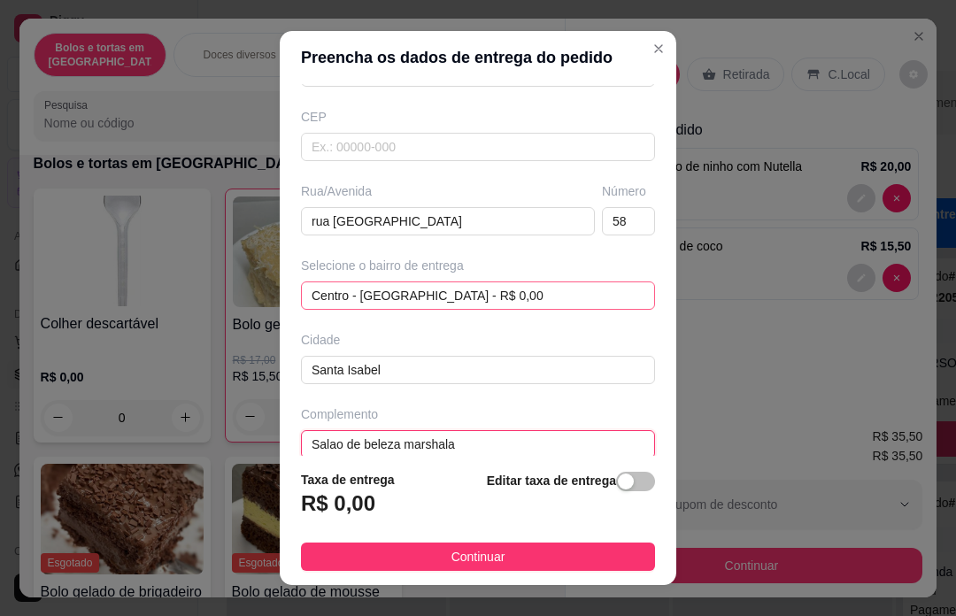
type input "Salao de beleza marshala"
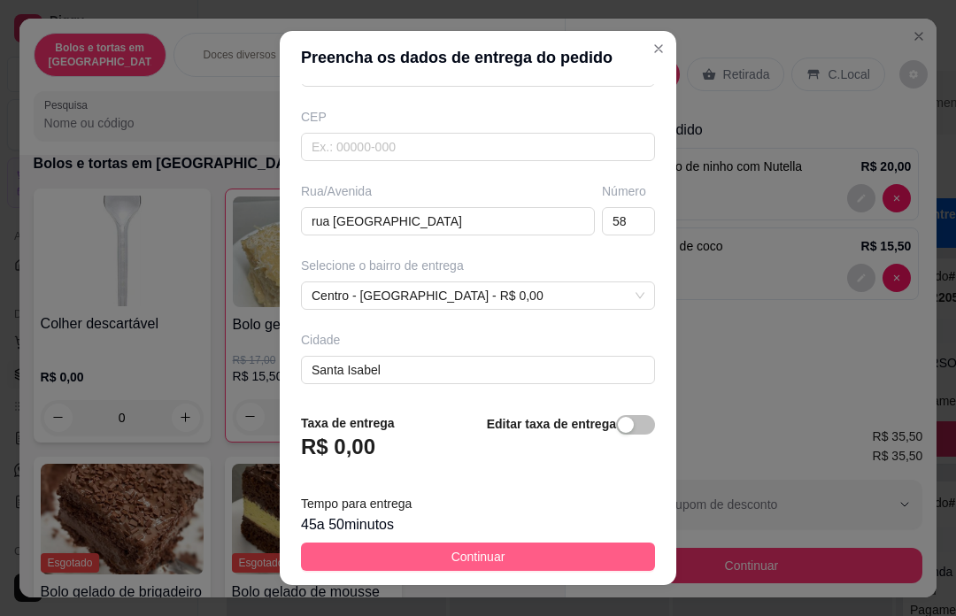
click at [529, 552] on button "Continuar" at bounding box center [478, 557] width 354 height 28
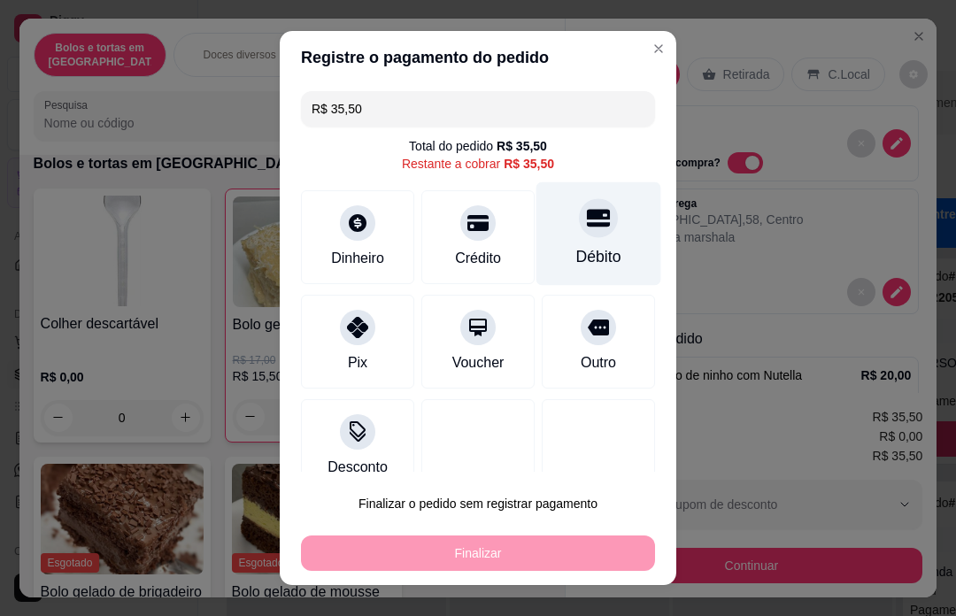
click at [608, 242] on div "Débito" at bounding box center [598, 234] width 125 height 104
type input "R$ 0,00"
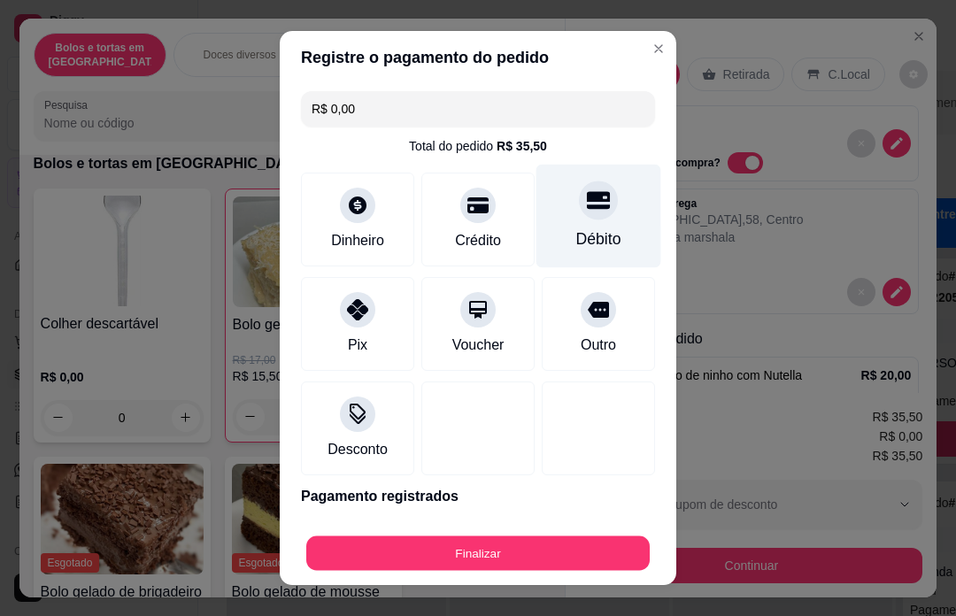
click at [570, 556] on div "Finalizar" at bounding box center [478, 552] width 354 height 35
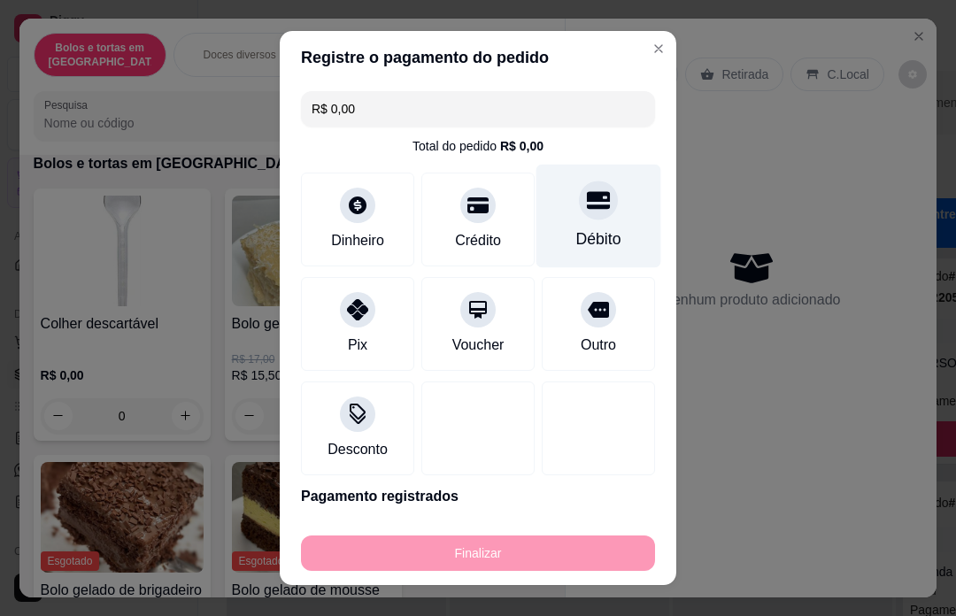
type input "0"
type input "-R$ 35,50"
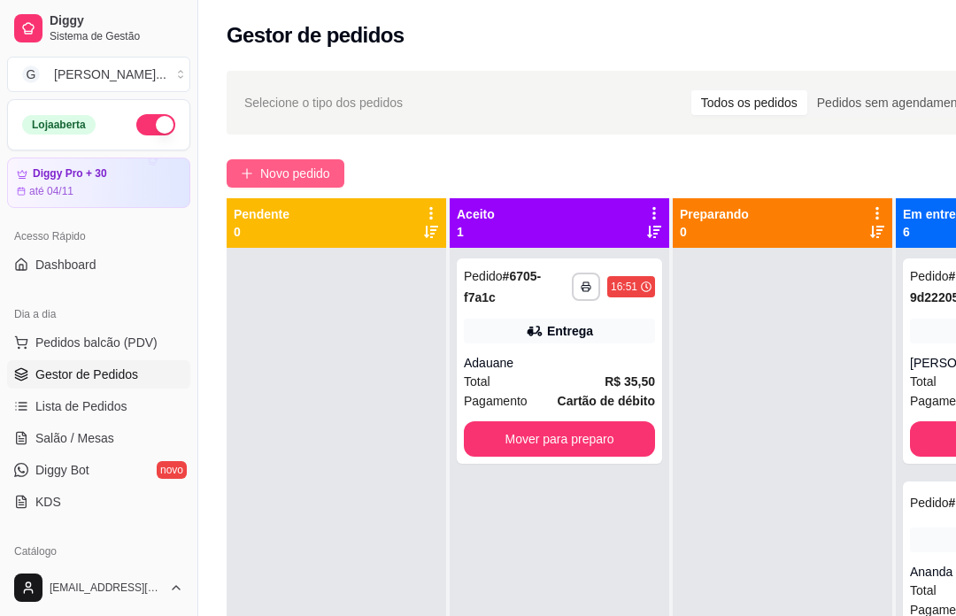
click at [309, 174] on span "Novo pedido" at bounding box center [295, 173] width 70 height 19
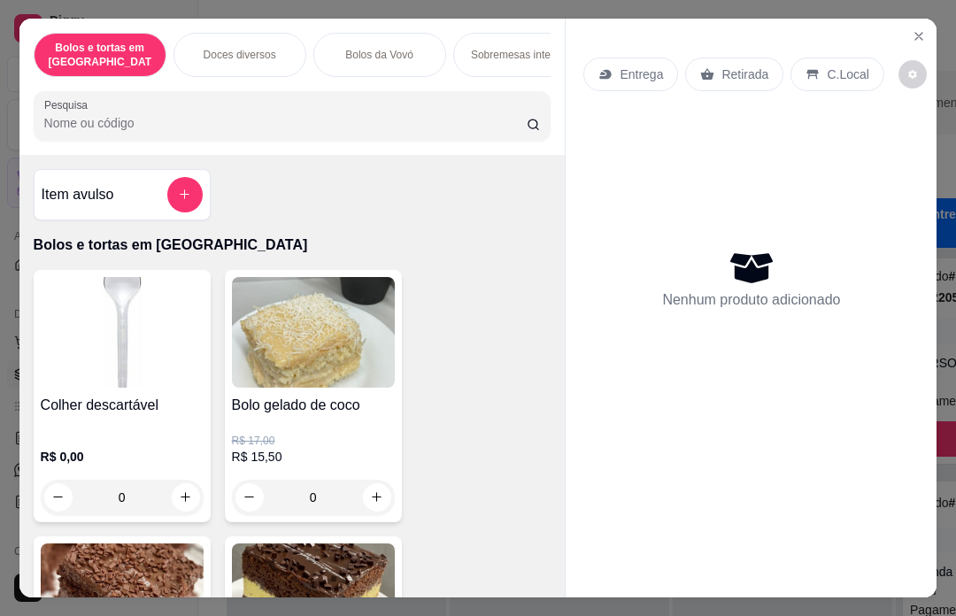
click at [657, 58] on div "Entrega" at bounding box center [630, 75] width 95 height 34
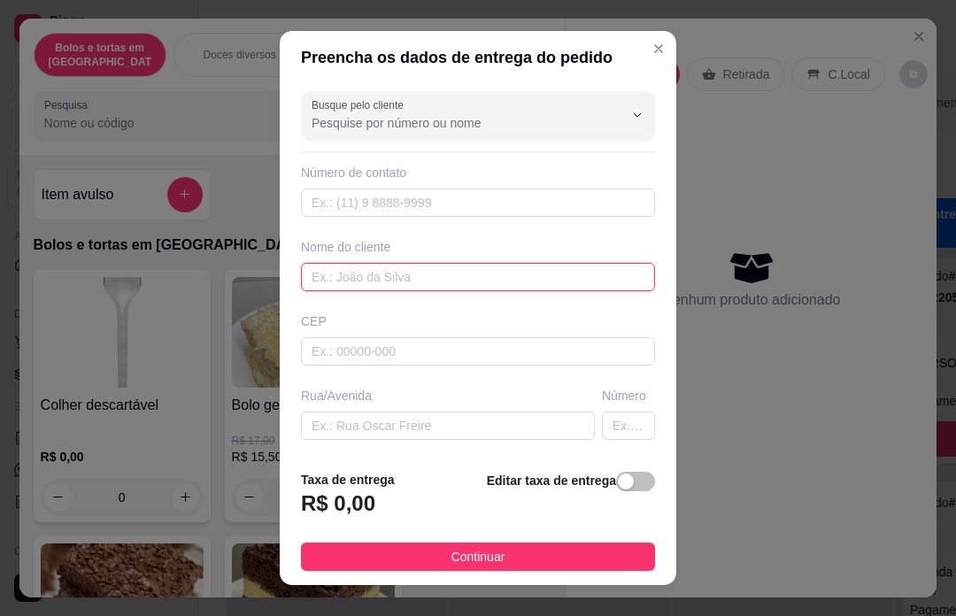
scroll to position [178, 0]
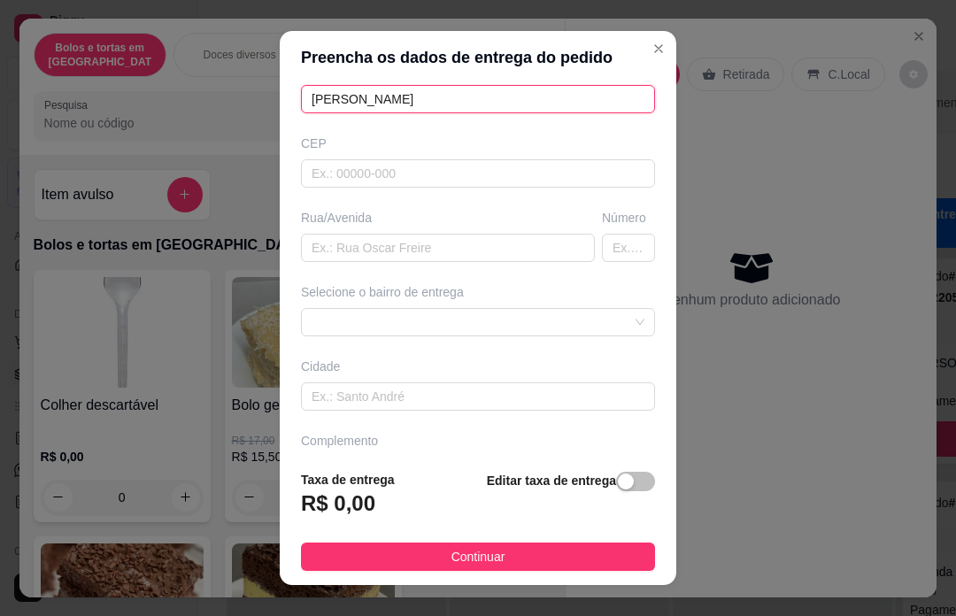
type input "[PERSON_NAME]"
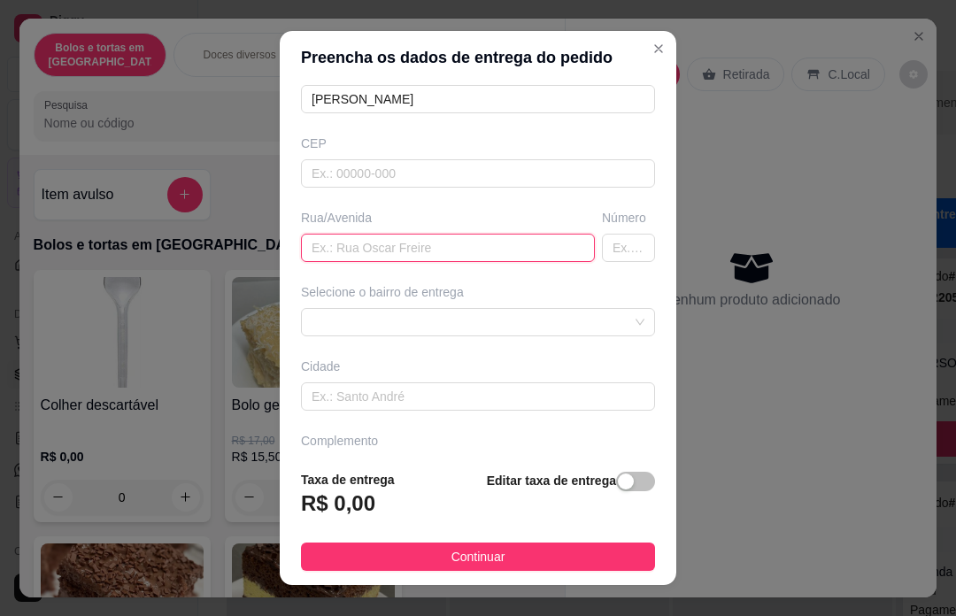
scroll to position [224, 0]
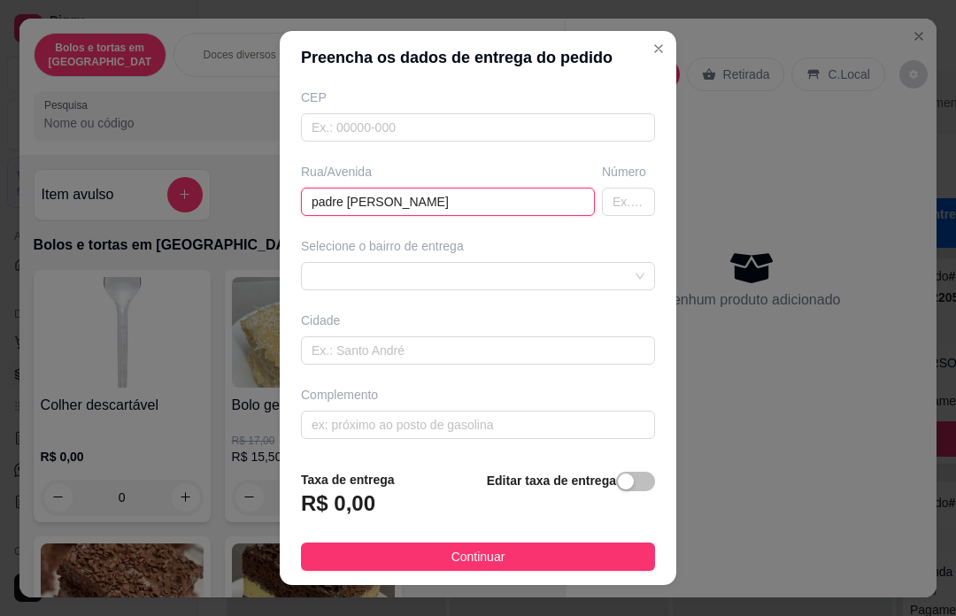
type input "padre [PERSON_NAME]"
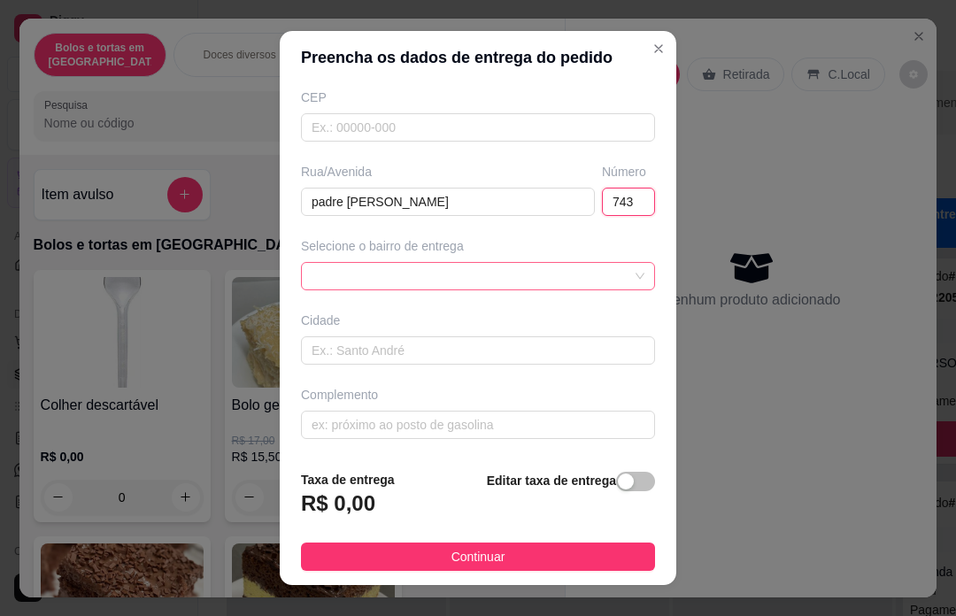
click at [535, 273] on div at bounding box center [478, 276] width 354 height 28
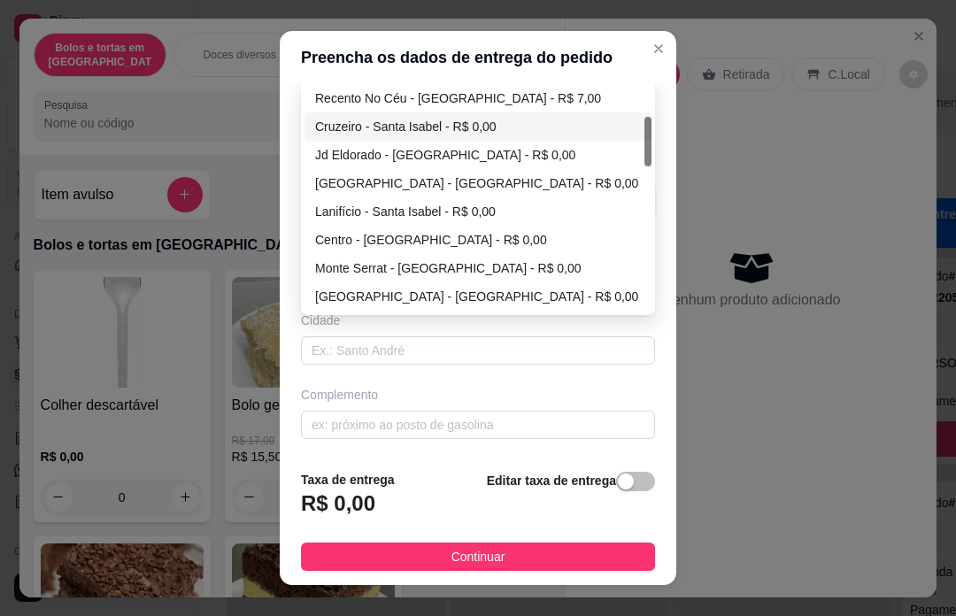
scroll to position [143, 0]
click at [508, 120] on div "Cruzeiro - Santa Isabel - R$ 0,00" at bounding box center [478, 125] width 326 height 19
type input "743"
type input "Santa Isabel"
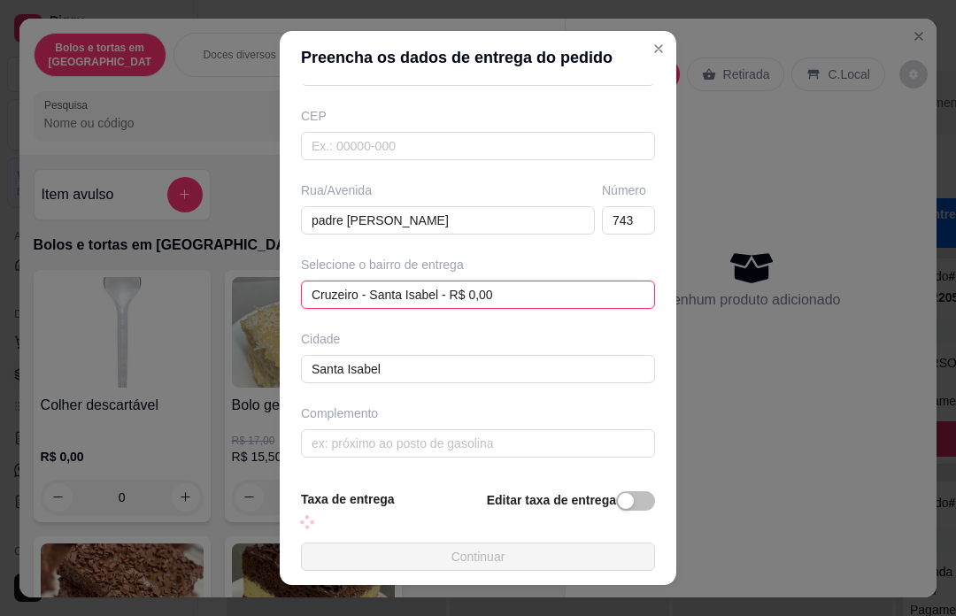
scroll to position [204, 0]
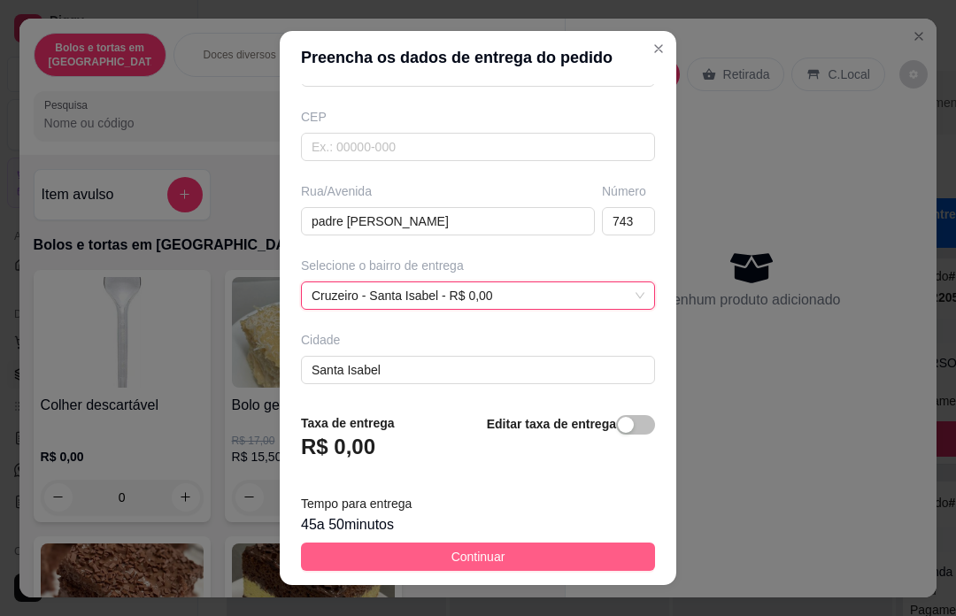
click at [587, 551] on button "Continuar" at bounding box center [478, 557] width 354 height 28
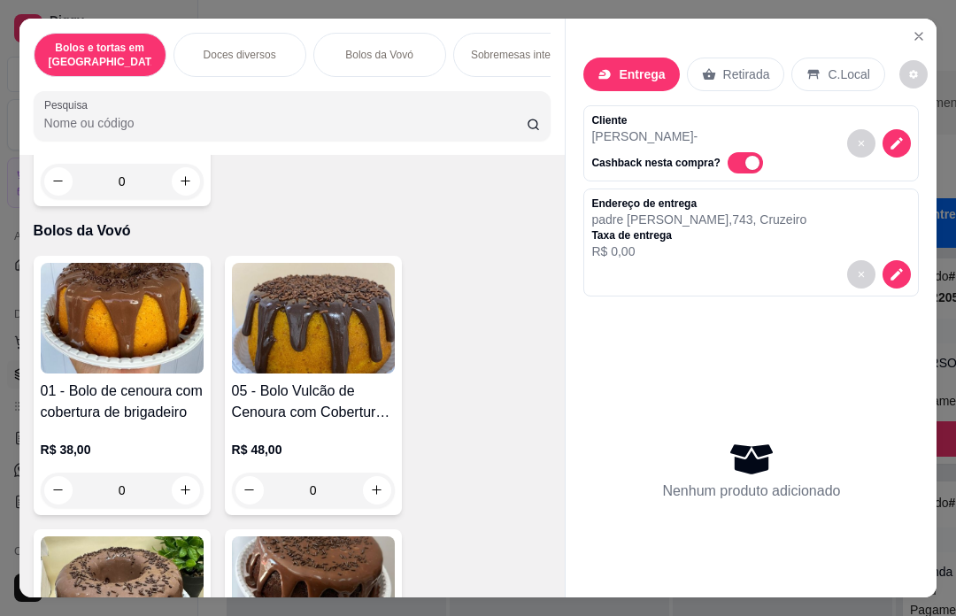
scroll to position [1482, 0]
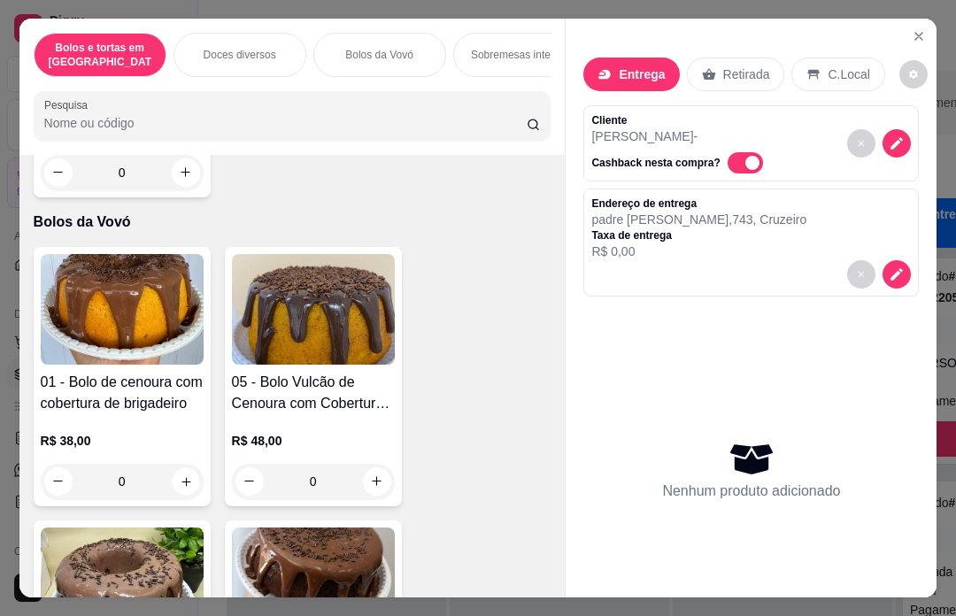
type input "1"
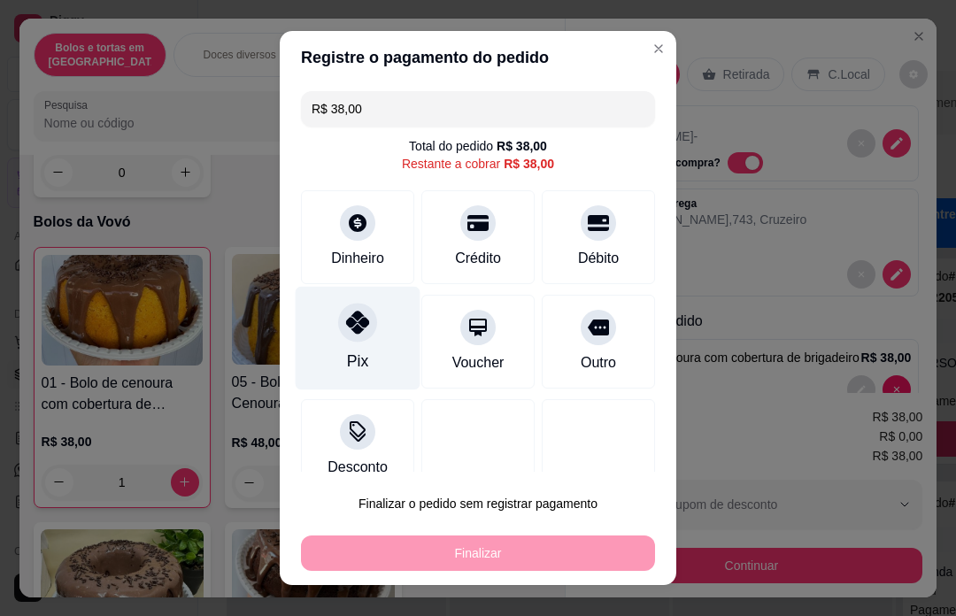
click at [377, 338] on div "Pix" at bounding box center [358, 339] width 125 height 104
type input "R$ 0,00"
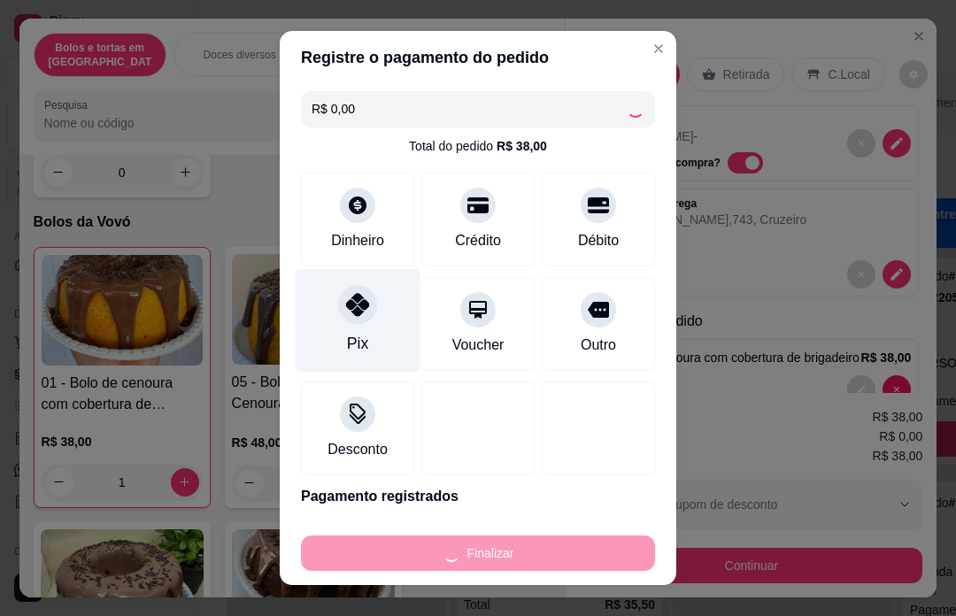
type input "0"
type input "-R$ 38,00"
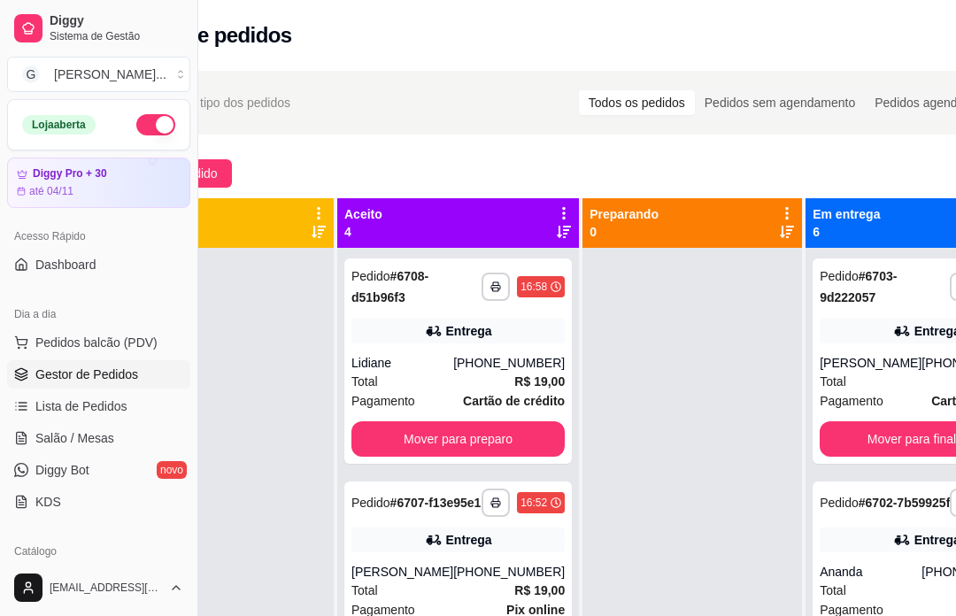
scroll to position [0, 189]
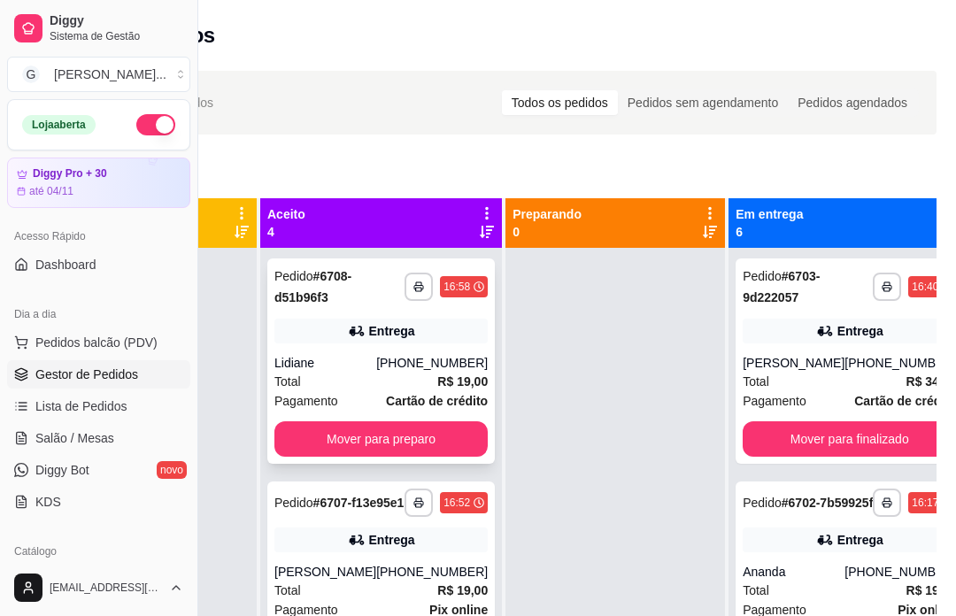
click at [398, 418] on div "**********" at bounding box center [380, 360] width 227 height 205
click at [424, 438] on div "Endereço [STREET_ADDRESS][DATE] 113, Bairro [DATE] - 07500000 Taxa de entrega R…" at bounding box center [477, 492] width 467 height 127
click at [829, 135] on div "**********" at bounding box center [487, 447] width 956 height 775
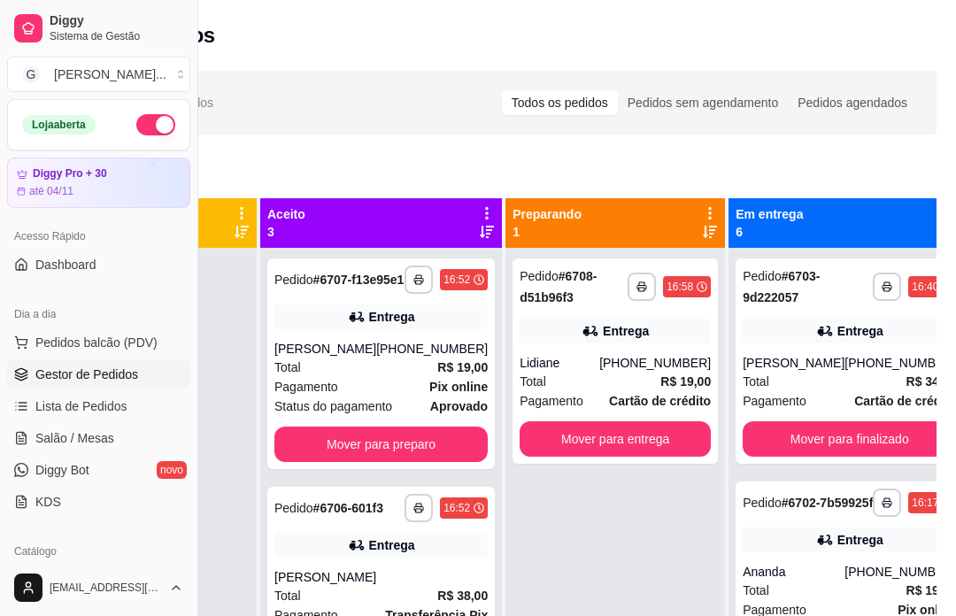
click at [441, 460] on div "Mover para preparo" at bounding box center [380, 444] width 213 height 35
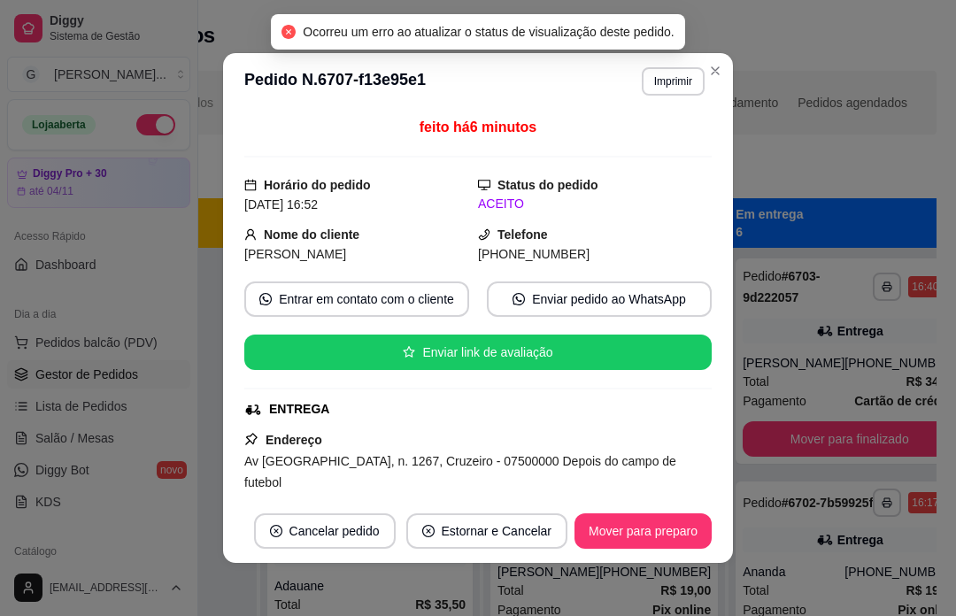
click at [826, 125] on div "Selecione o tipo dos pedidos Todos os pedidos Pedidos sem agendamento Pedidos a…" at bounding box center [486, 103] width 899 height 64
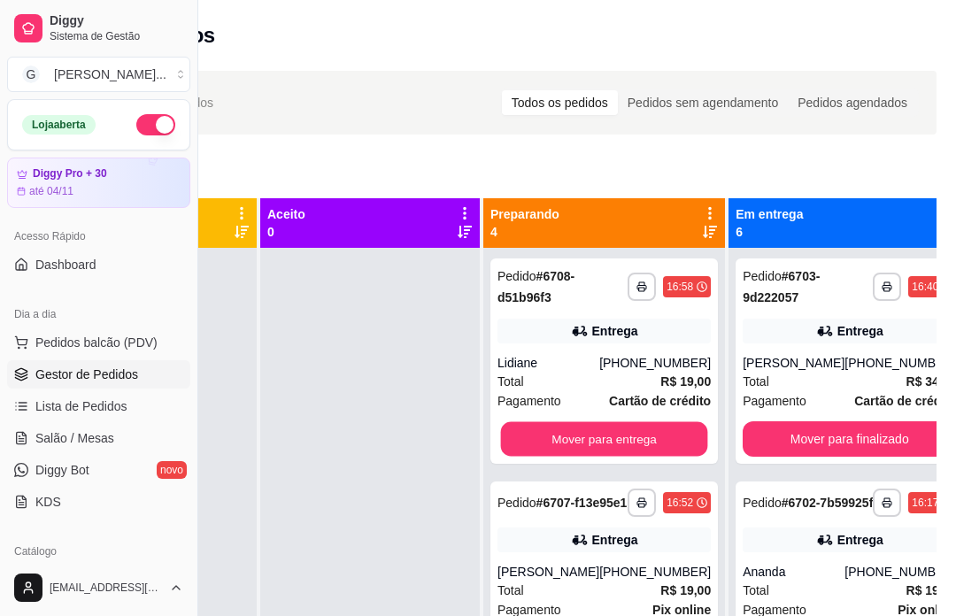
click at [625, 442] on div "Mover para entrega" at bounding box center [603, 438] width 213 height 35
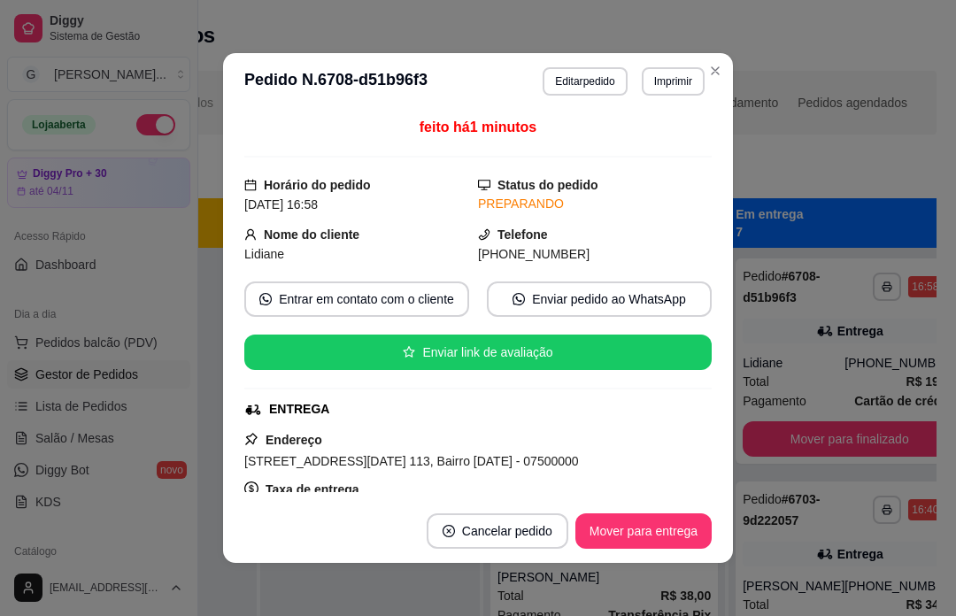
click at [867, 162] on div "Novo pedido" at bounding box center [486, 173] width 899 height 28
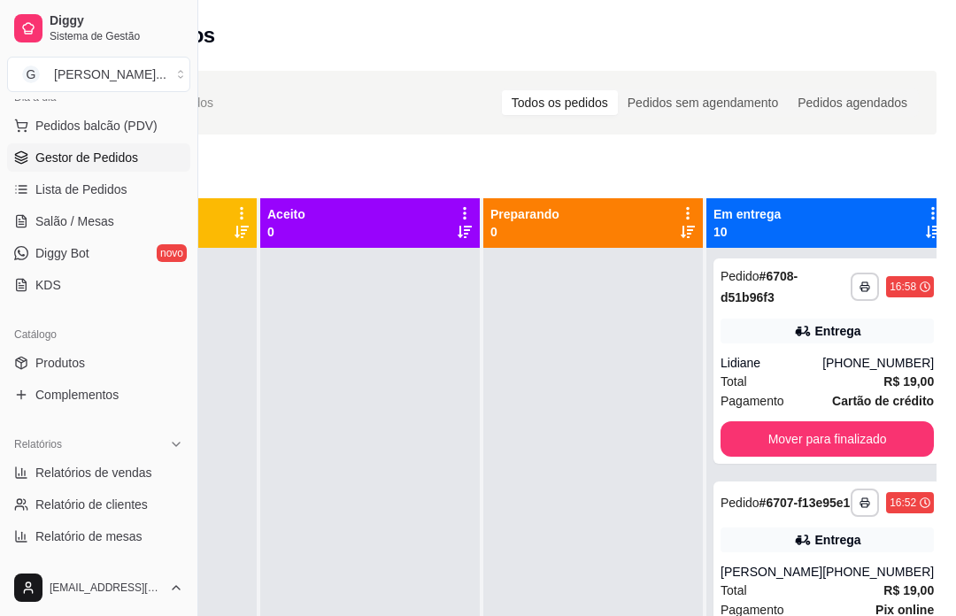
scroll to position [282, 0]
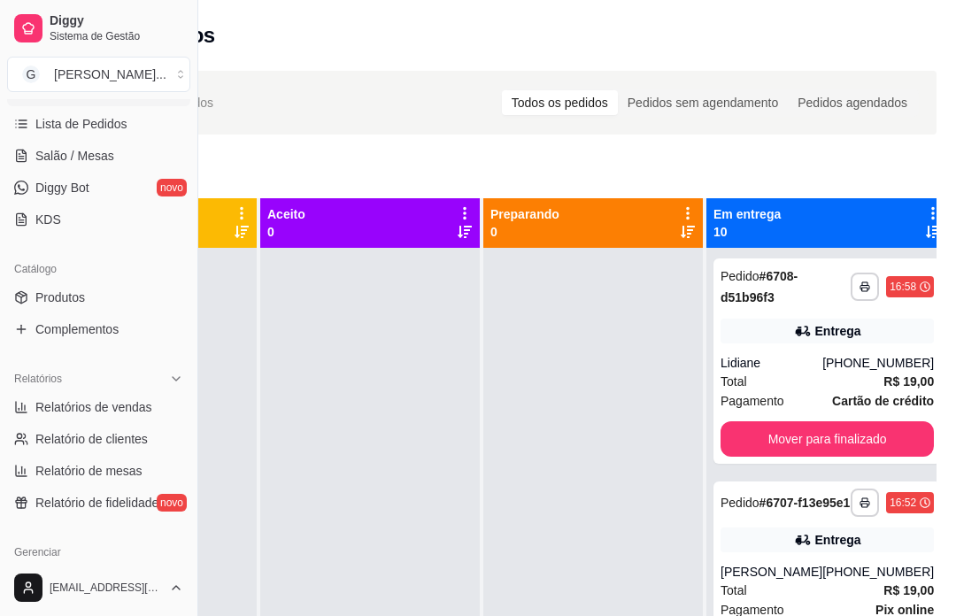
click at [140, 418] on link "Relatórios de vendas" at bounding box center [98, 407] width 183 height 28
select select "ALL"
select select "0"
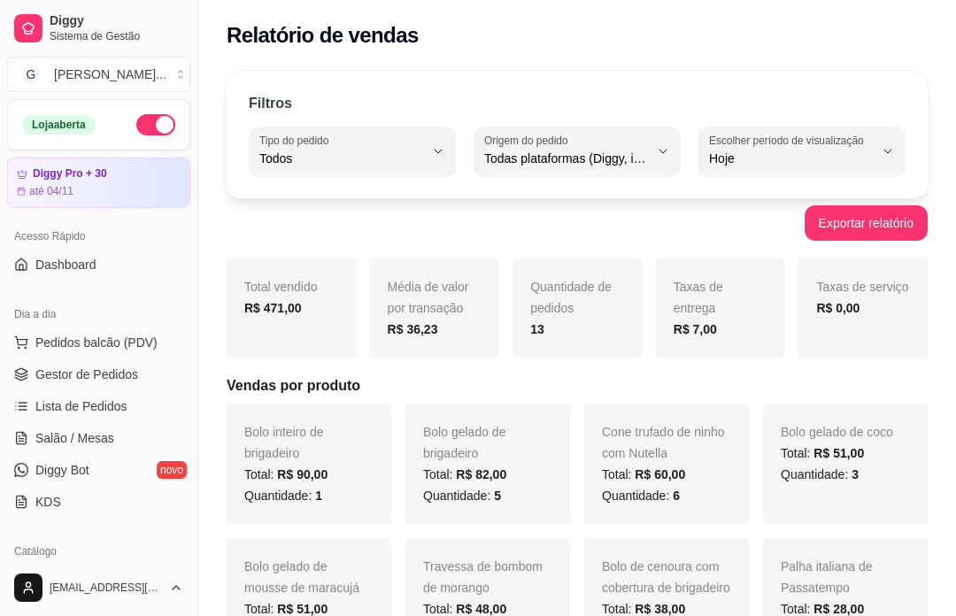
click at [154, 376] on link "Gestor de Pedidos" at bounding box center [98, 374] width 183 height 28
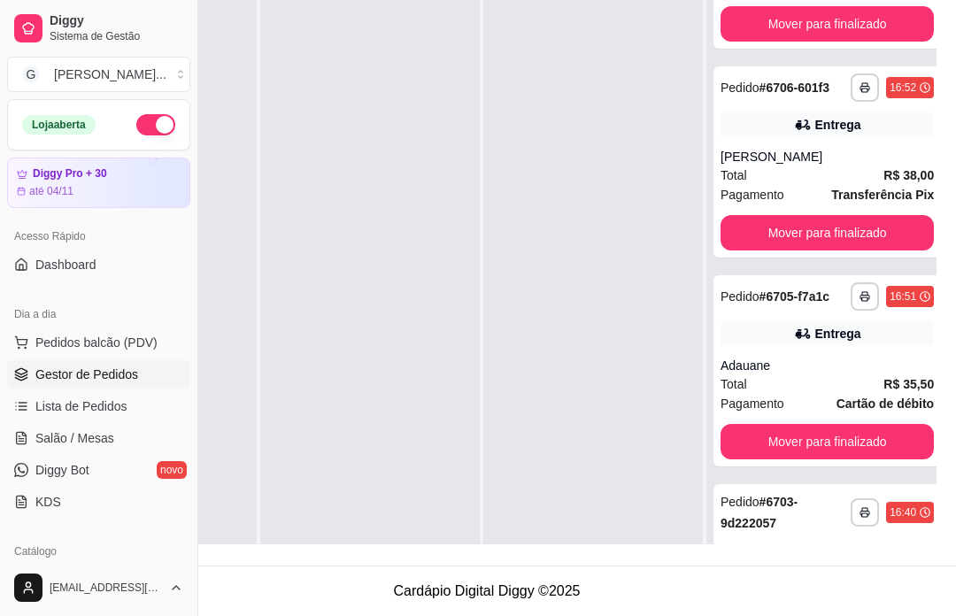
scroll to position [381, 0]
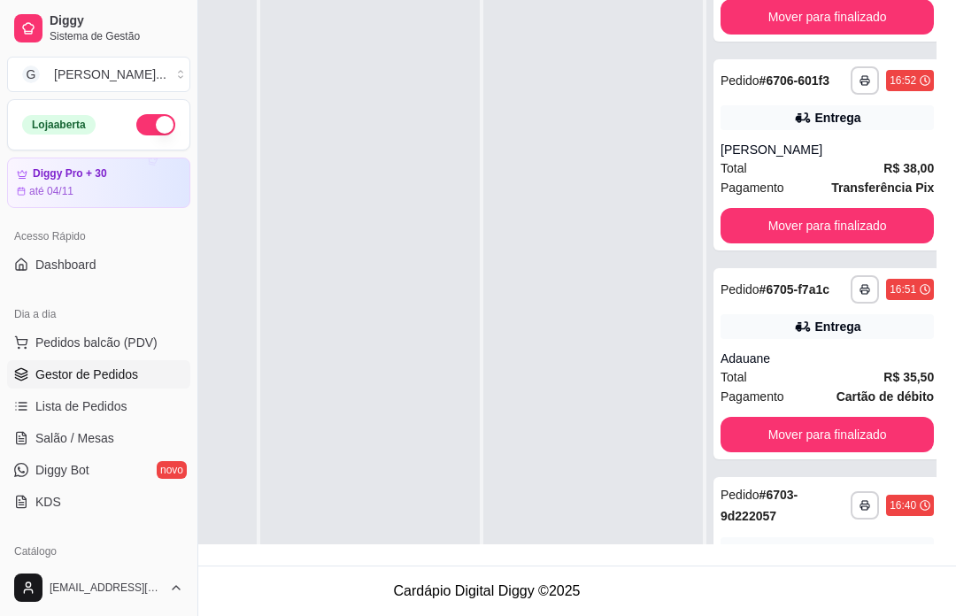
click at [890, 243] on div "Mover para finalizado" at bounding box center [826, 225] width 213 height 35
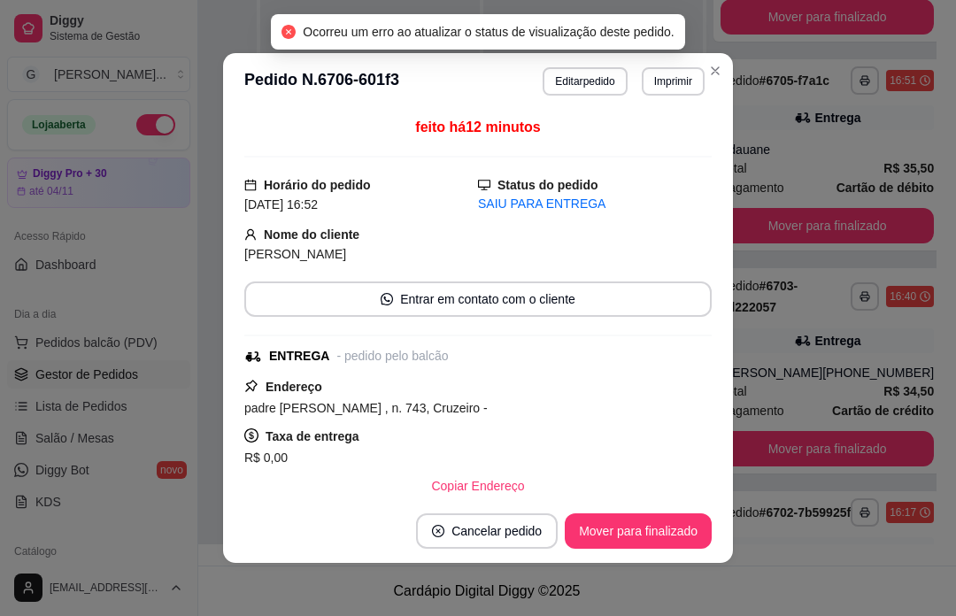
click at [955, 276] on div "**********" at bounding box center [487, 177] width 956 height 775
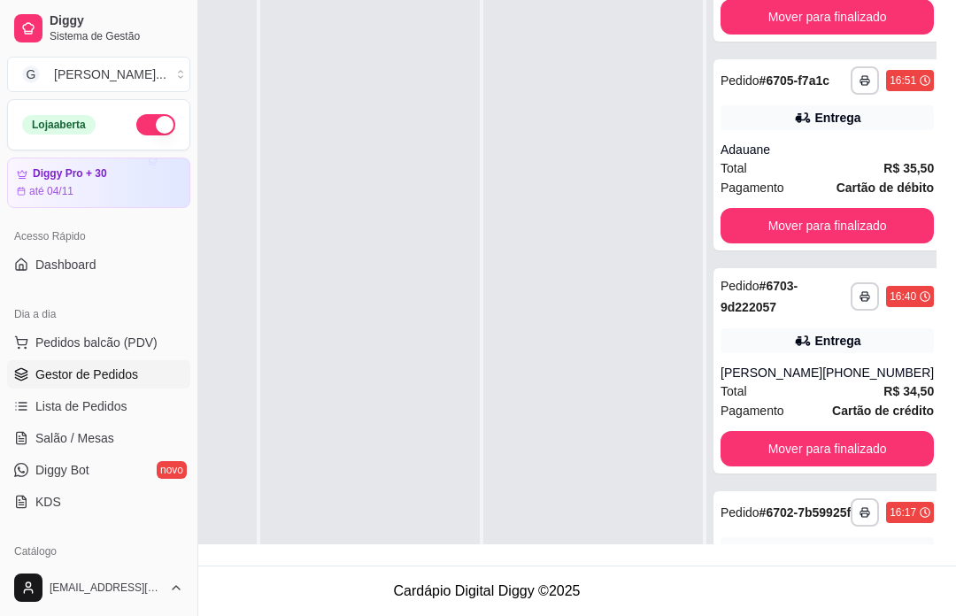
click at [901, 243] on div "Mover para finalizado" at bounding box center [826, 225] width 213 height 35
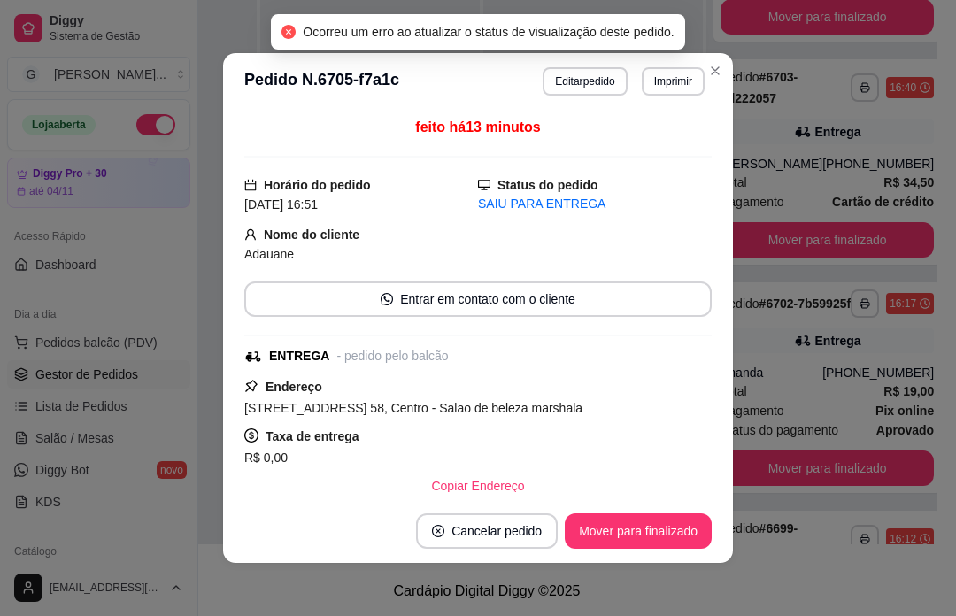
click at [950, 273] on div "**********" at bounding box center [487, 177] width 956 height 775
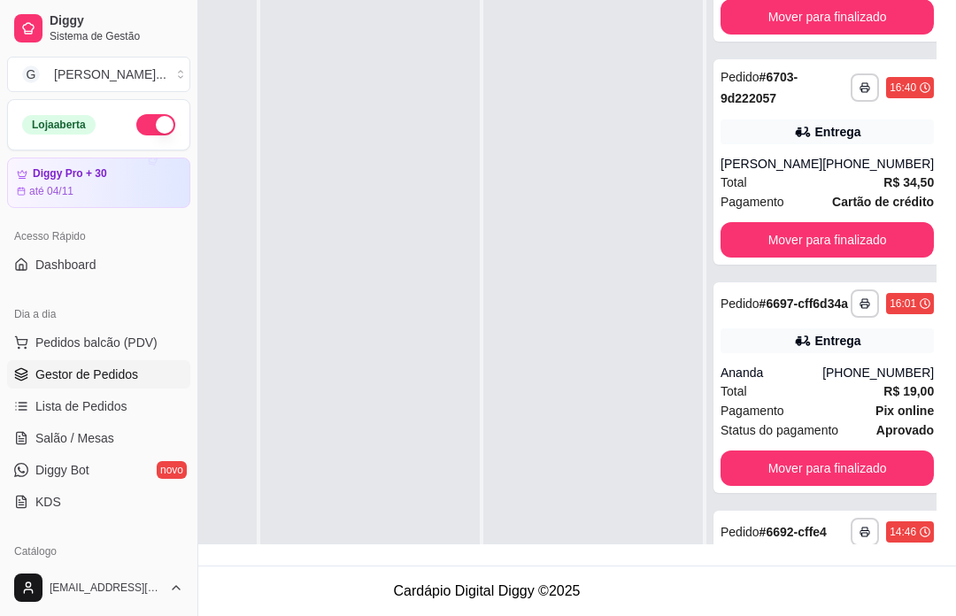
click at [888, 486] on div "Mover para finalizado" at bounding box center [826, 467] width 213 height 35
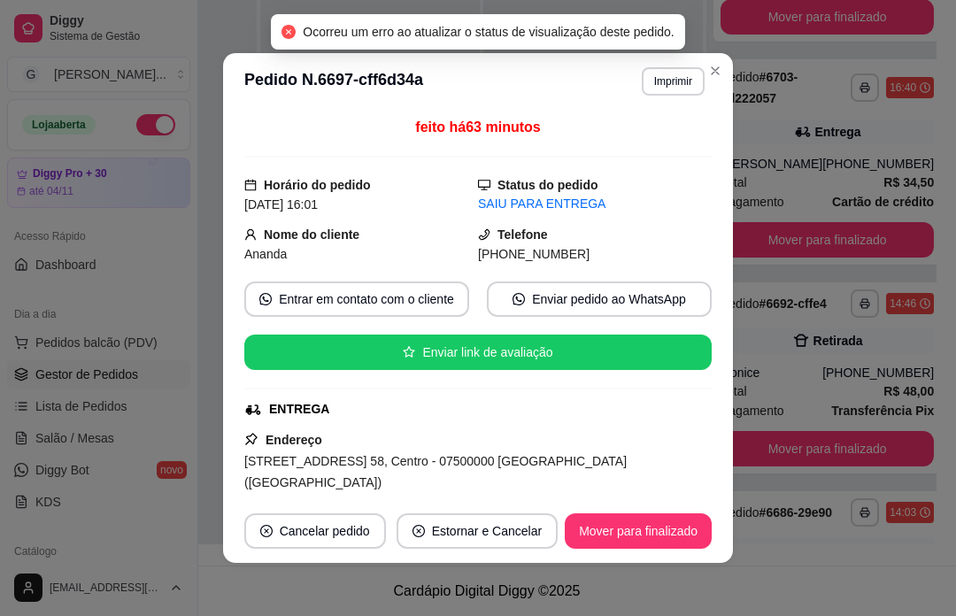
click at [950, 448] on div "**********" at bounding box center [487, 177] width 956 height 775
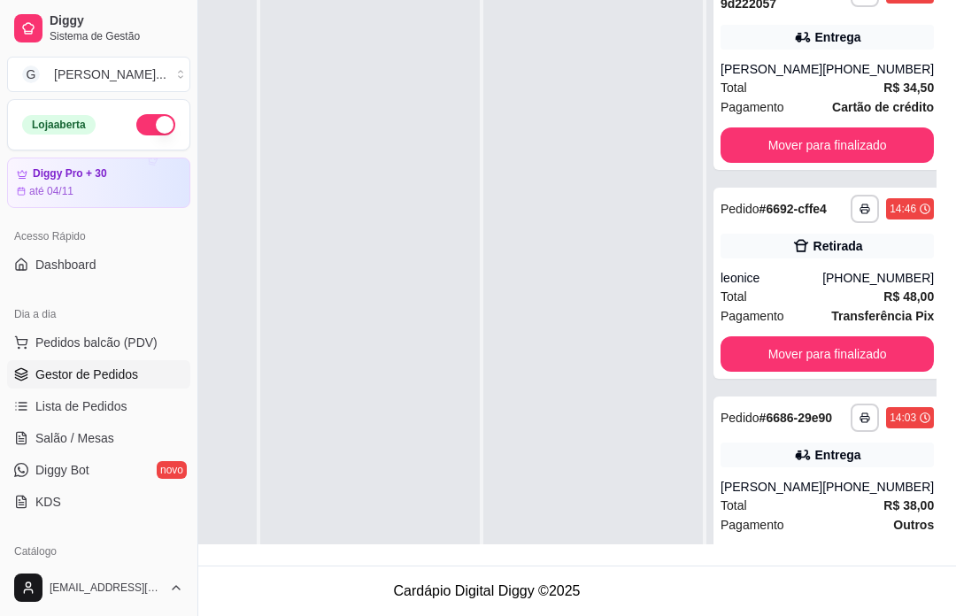
click at [885, 581] on div "Mover para finalizado" at bounding box center [826, 562] width 213 height 35
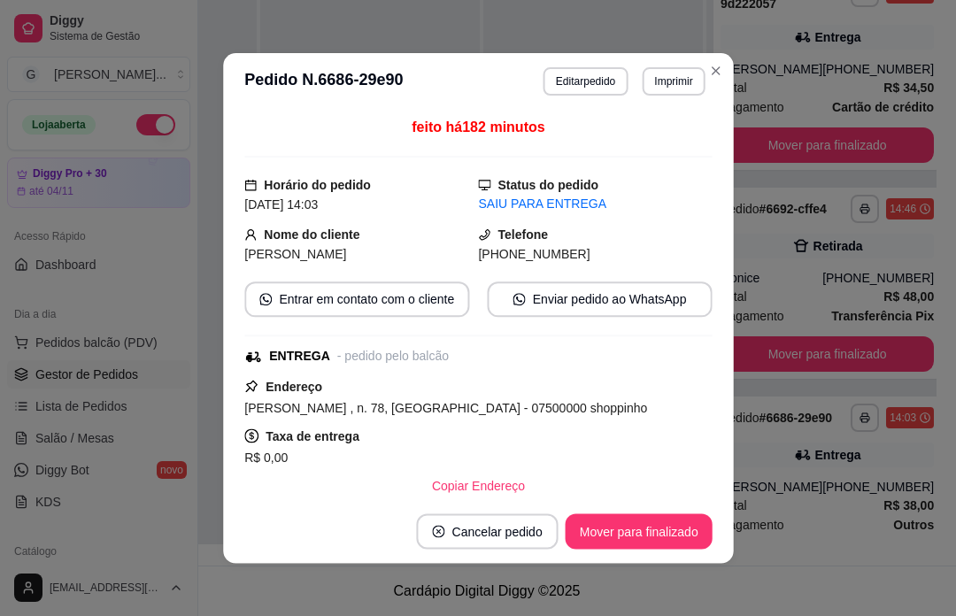
scroll to position [252, 0]
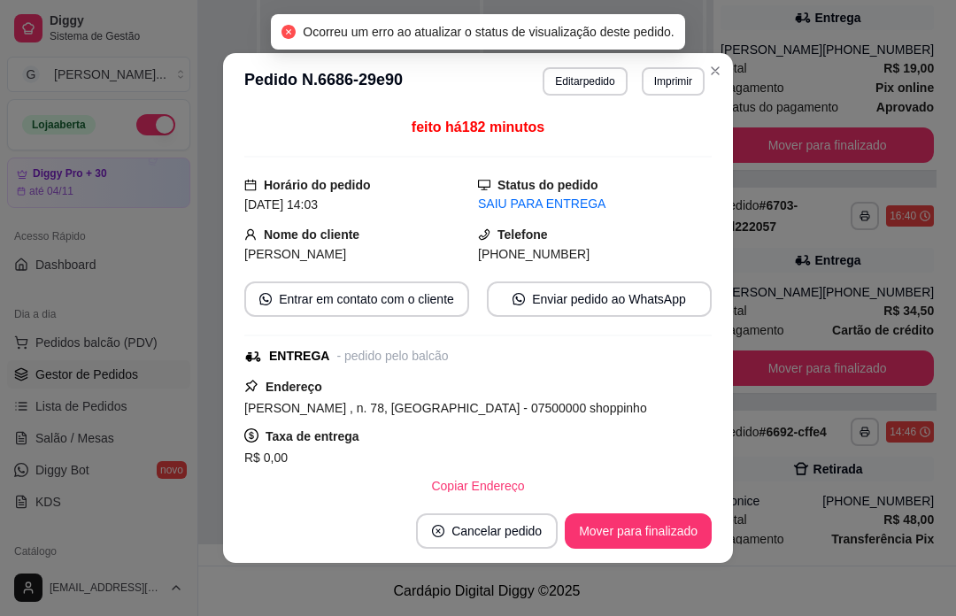
click at [945, 511] on div "**********" at bounding box center [487, 177] width 956 height 775
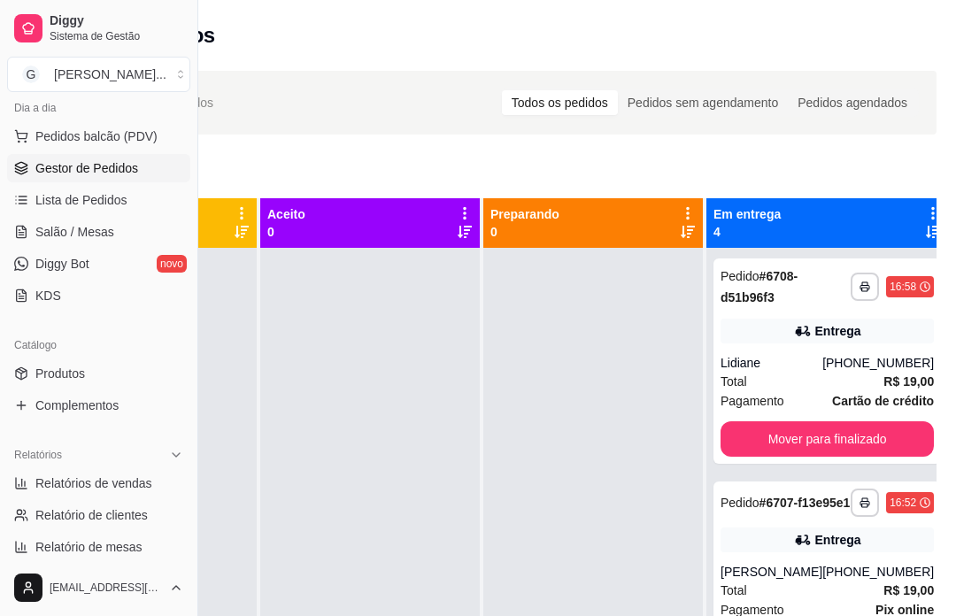
scroll to position [275, 0]
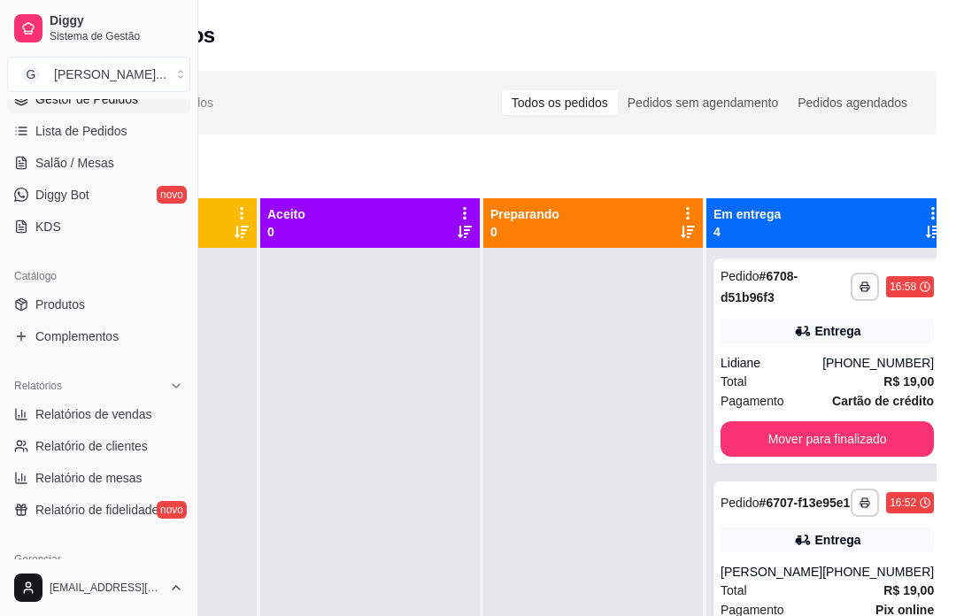
click at [168, 407] on link "Relatórios de vendas" at bounding box center [98, 414] width 183 height 28
select select "ALL"
select select "0"
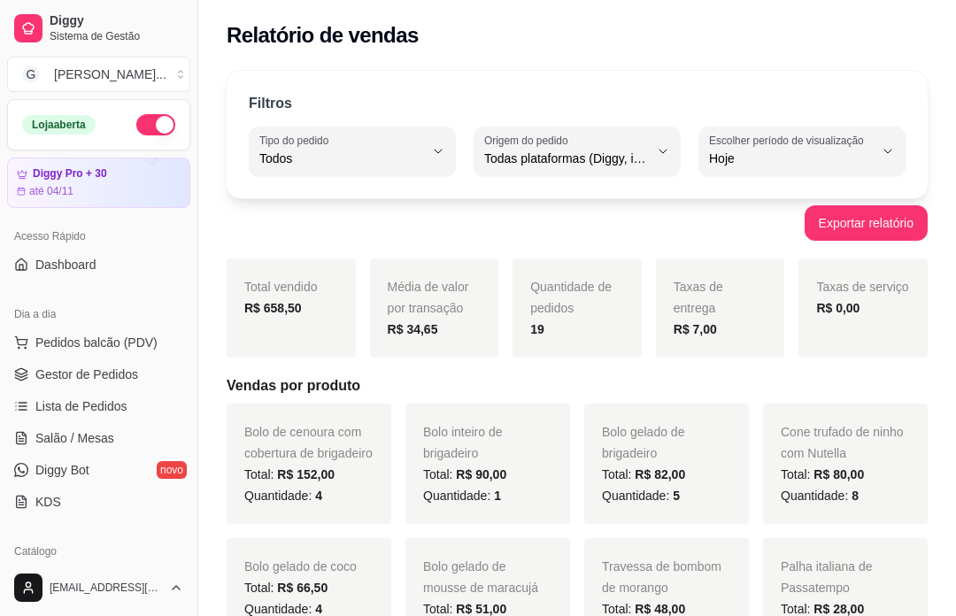
click at [158, 388] on link "Gestor de Pedidos" at bounding box center [98, 374] width 183 height 28
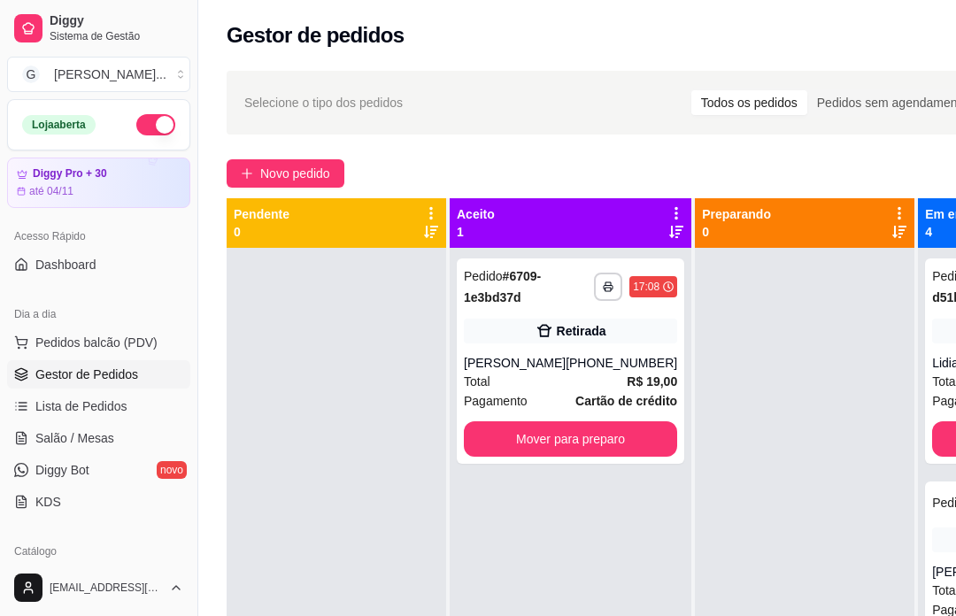
click at [615, 454] on button "Mover para preparo" at bounding box center [570, 438] width 213 height 35
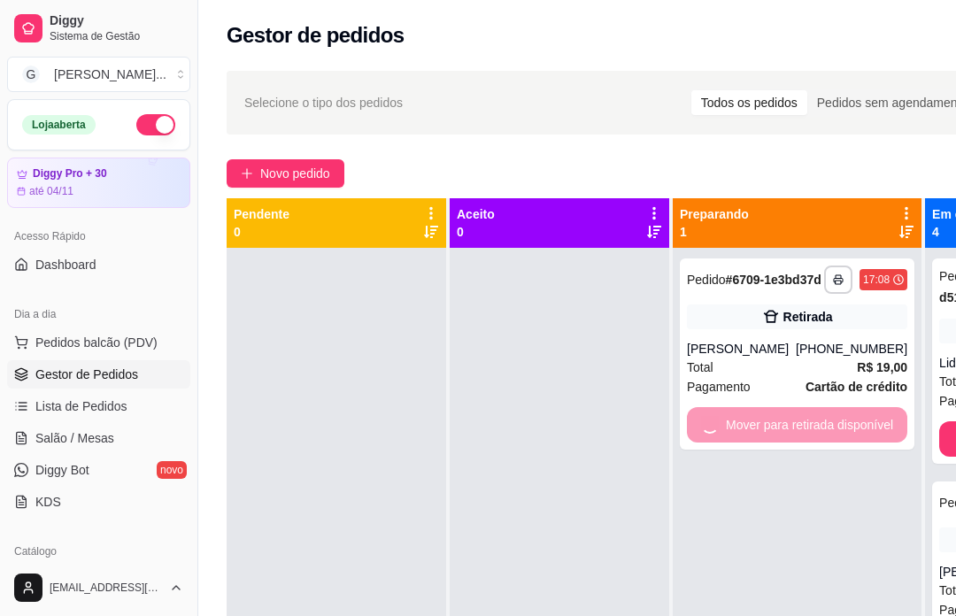
click at [778, 437] on div "Mover para retirada disponível" at bounding box center [797, 424] width 220 height 35
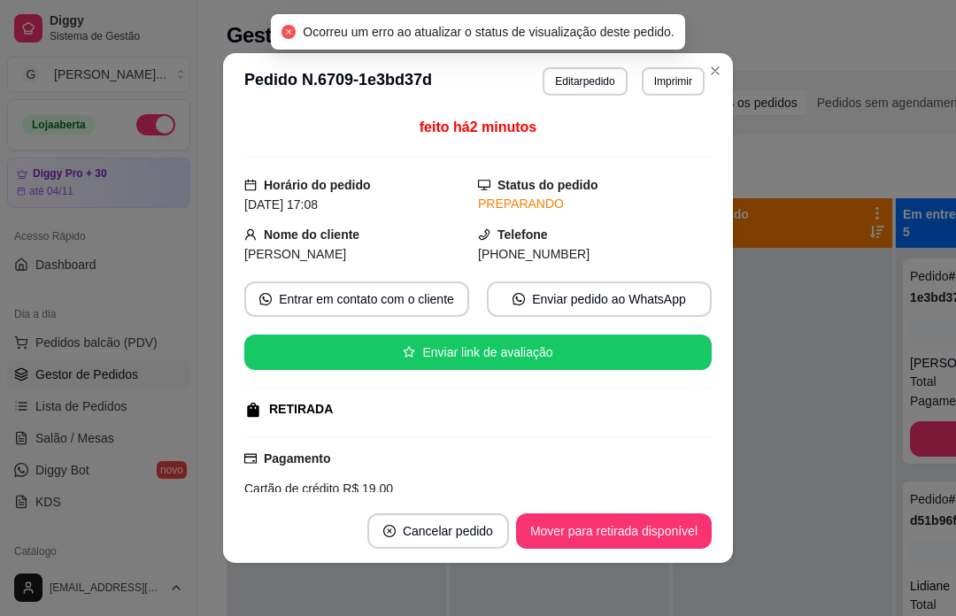
click at [769, 439] on div at bounding box center [782, 556] width 219 height 616
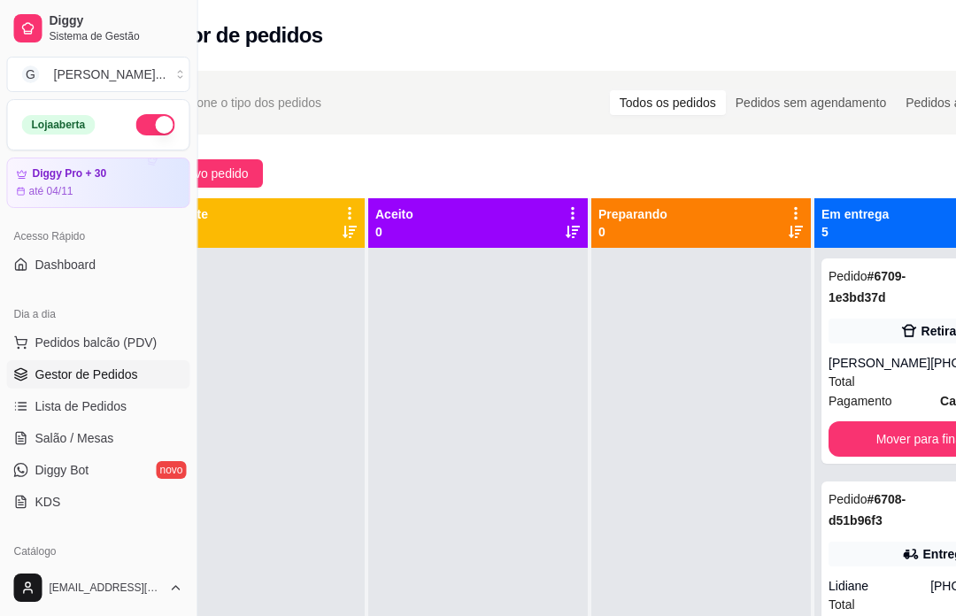
scroll to position [0, 87]
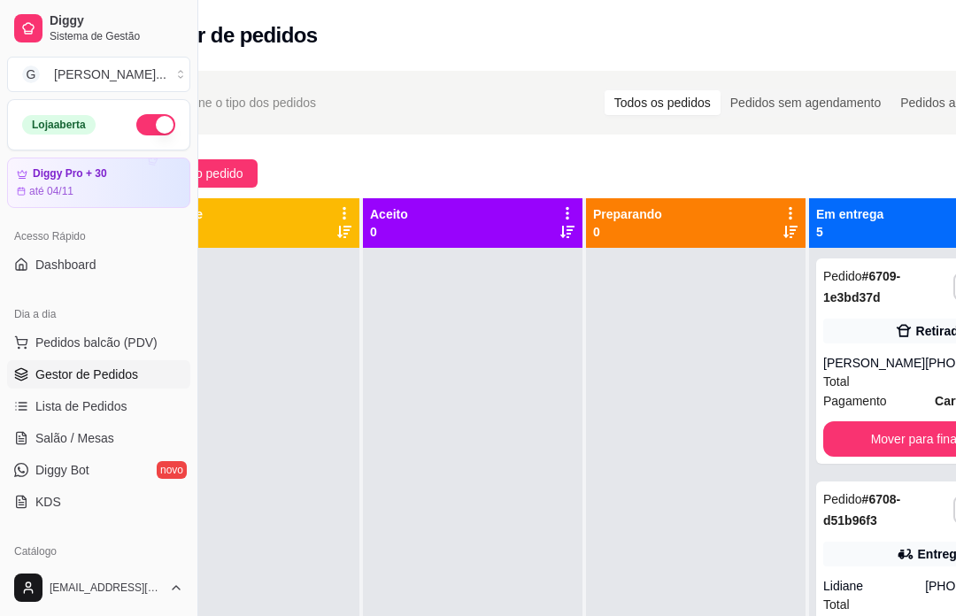
click at [927, 439] on div "Mover para finalizado" at bounding box center [929, 438] width 213 height 35
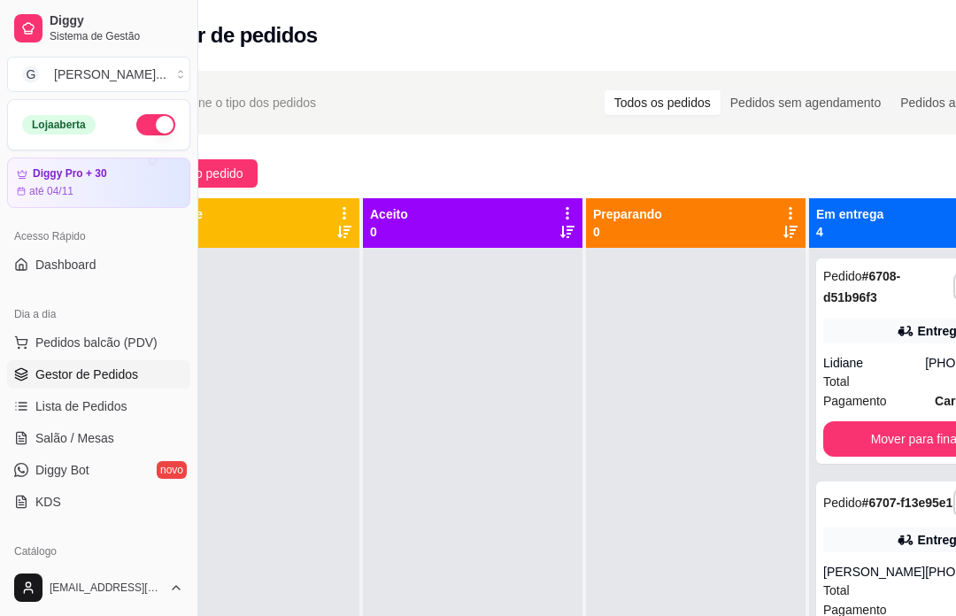
click at [927, 169] on div "Novo pedido" at bounding box center [589, 173] width 899 height 28
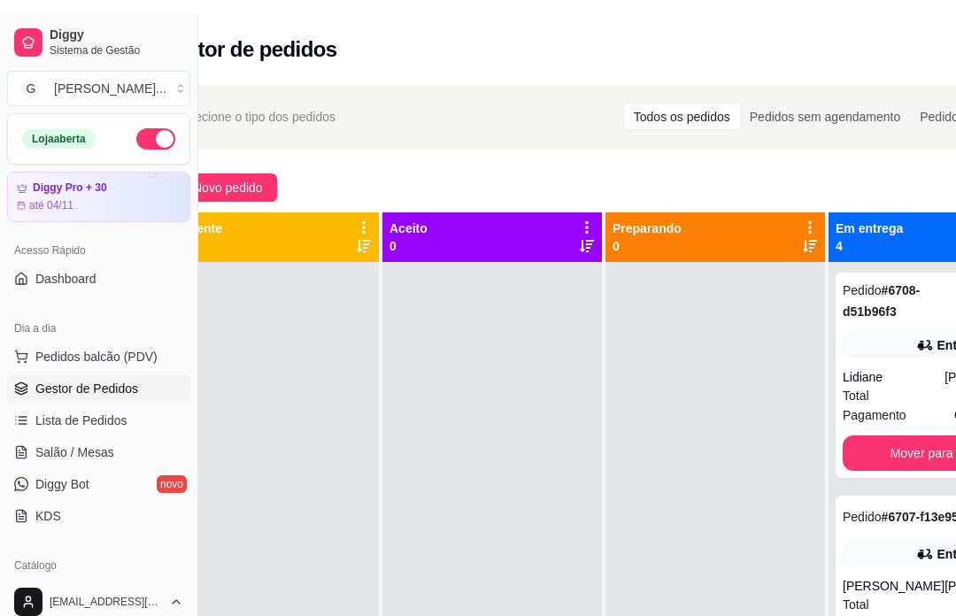
scroll to position [0, 0]
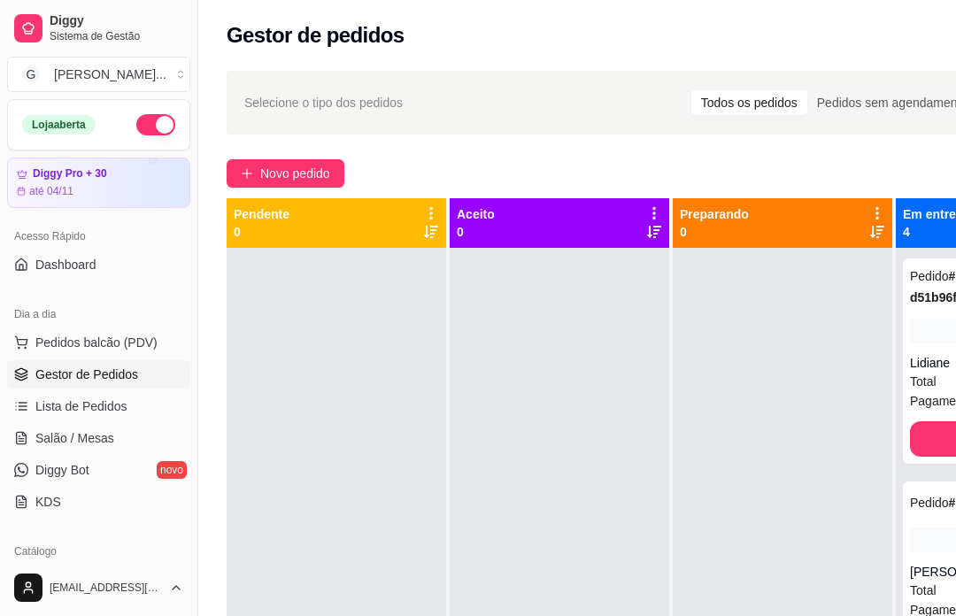
click at [325, 176] on span "Novo pedido" at bounding box center [295, 173] width 70 height 19
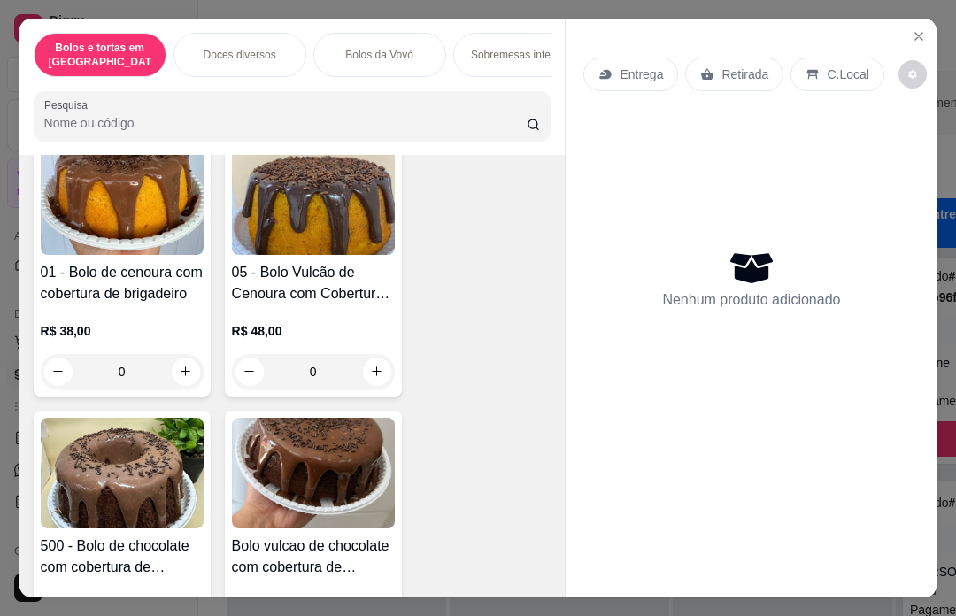
scroll to position [1613, 0]
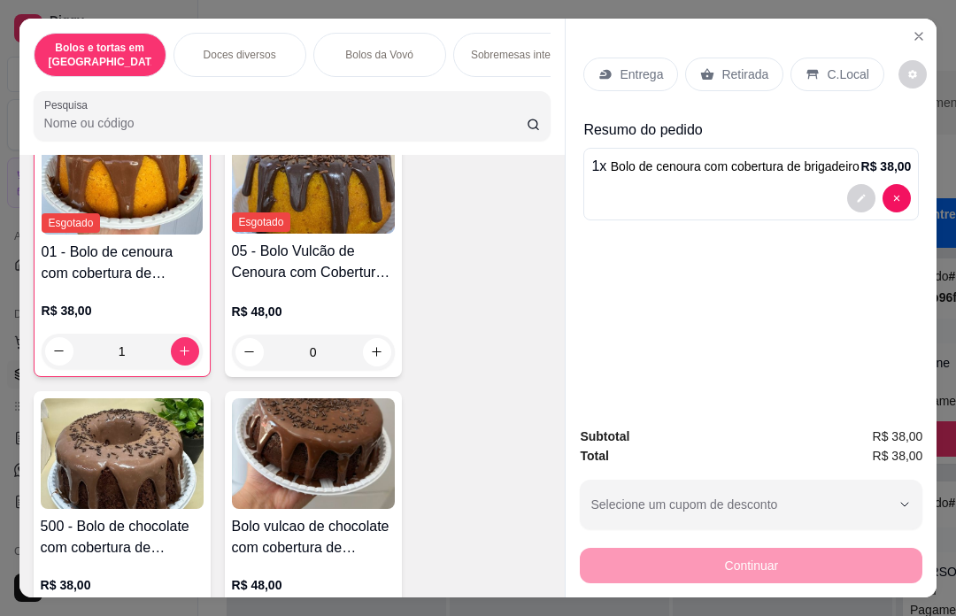
type input "1"
click at [760, 58] on div "Retirada" at bounding box center [734, 75] width 98 height 34
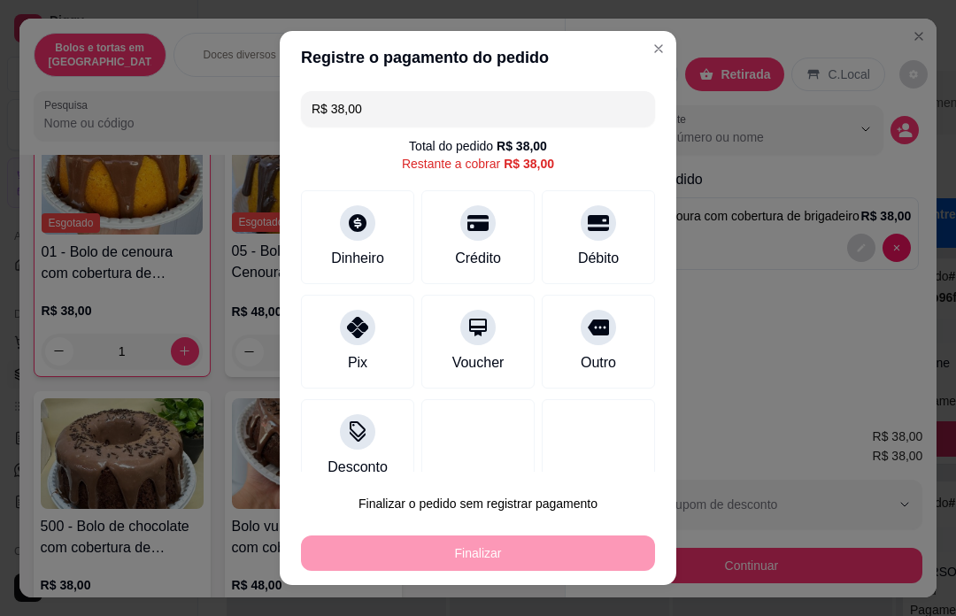
click at [606, 343] on div "Outro" at bounding box center [598, 342] width 113 height 94
type input "R$ 0,00"
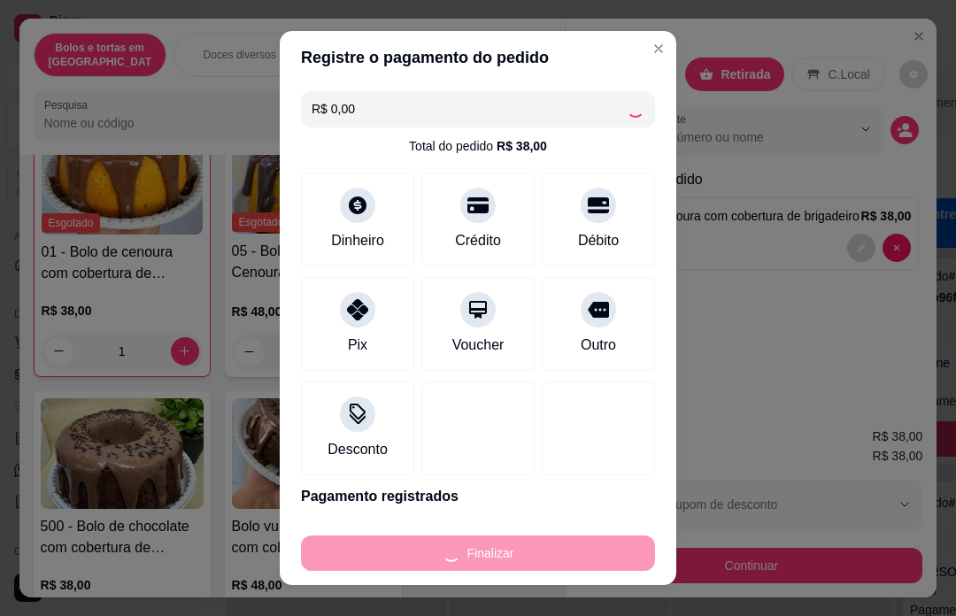
type input "0"
type input "-R$ 38,00"
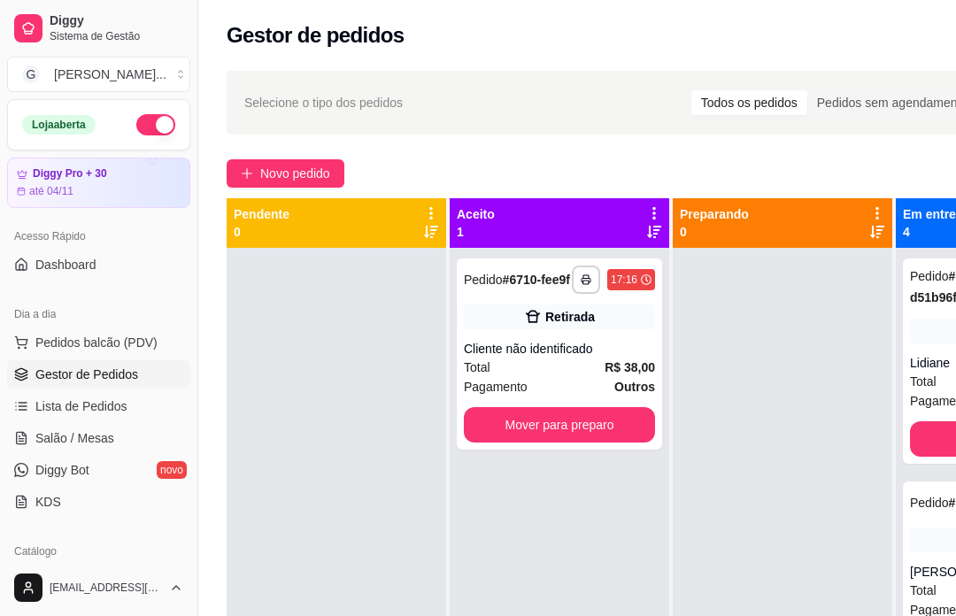
click at [570, 326] on div "Retirada" at bounding box center [570, 317] width 50 height 18
click at [678, 526] on div "Mover para preparo" at bounding box center [642, 530] width 137 height 35
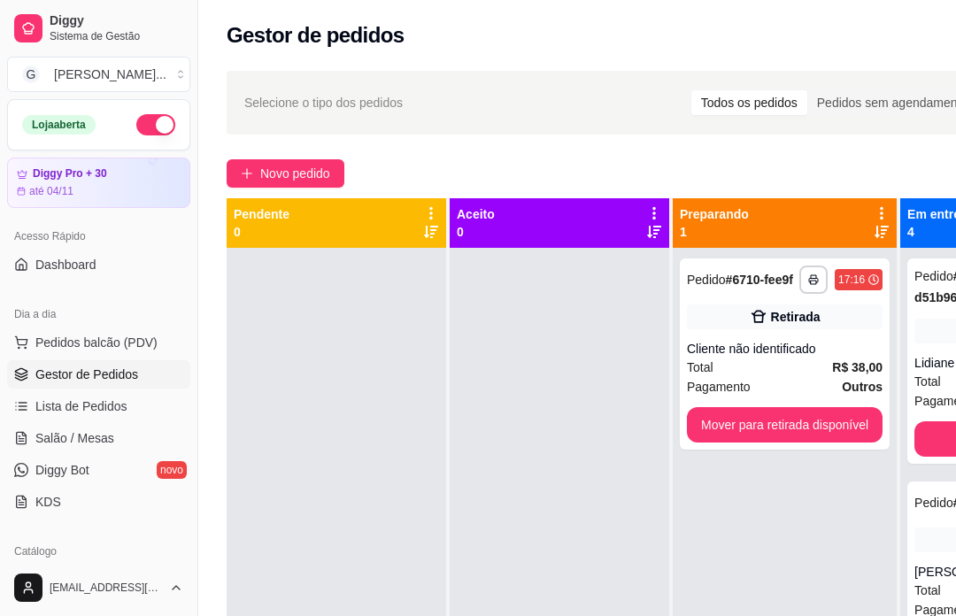
click at [866, 145] on div "**********" at bounding box center [676, 447] width 956 height 775
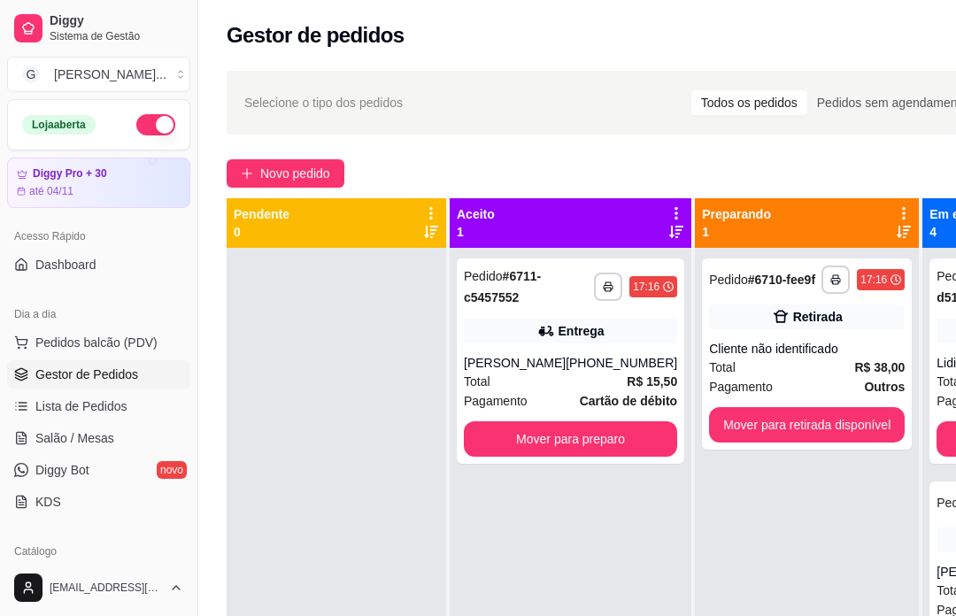
click at [636, 362] on div "[PHONE_NUMBER]" at bounding box center [622, 363] width 112 height 18
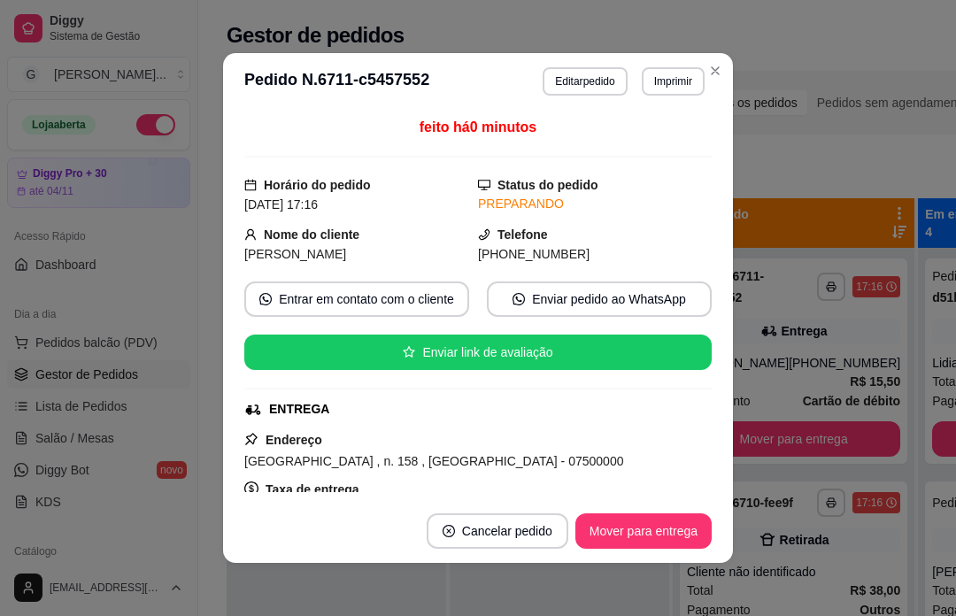
click at [837, 150] on div "**********" at bounding box center [676, 447] width 956 height 775
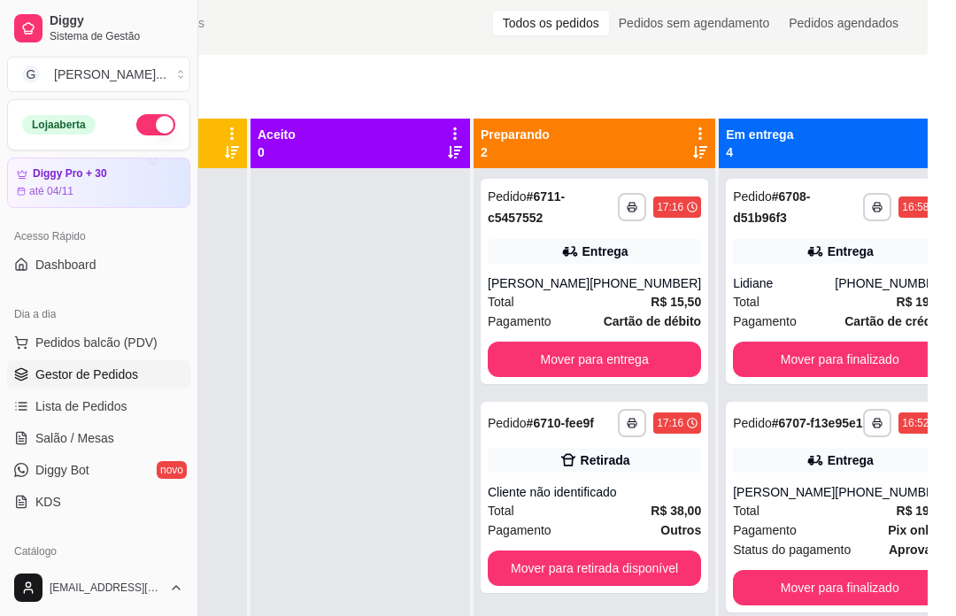
scroll to position [270, 198]
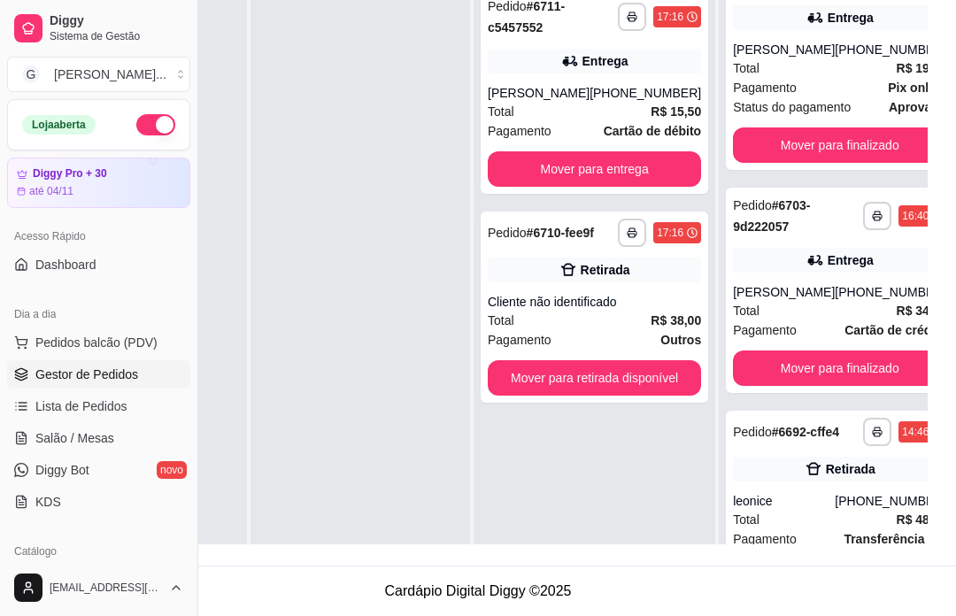
click at [878, 595] on div "Mover para finalizado" at bounding box center [839, 576] width 213 height 35
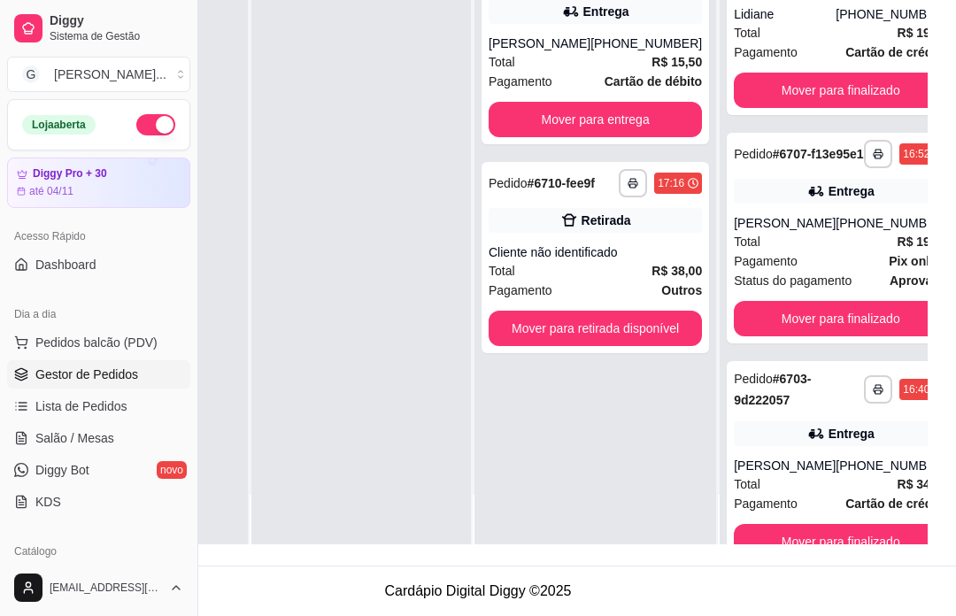
scroll to position [50, 0]
click at [862, 555] on div "Mover para finalizado" at bounding box center [840, 541] width 213 height 35
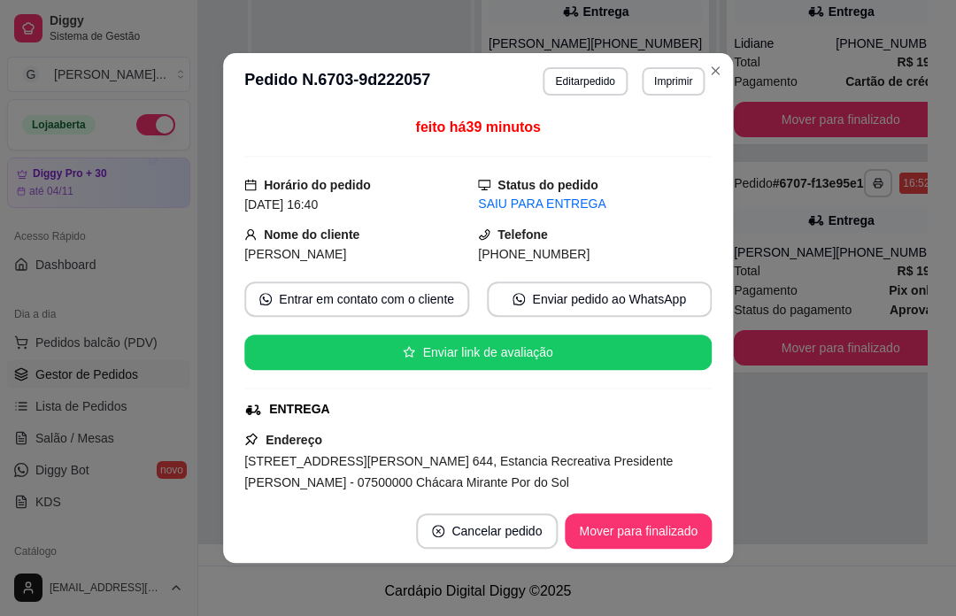
scroll to position [0, 0]
click at [854, 566] on div "**********" at bounding box center [478, 177] width 956 height 775
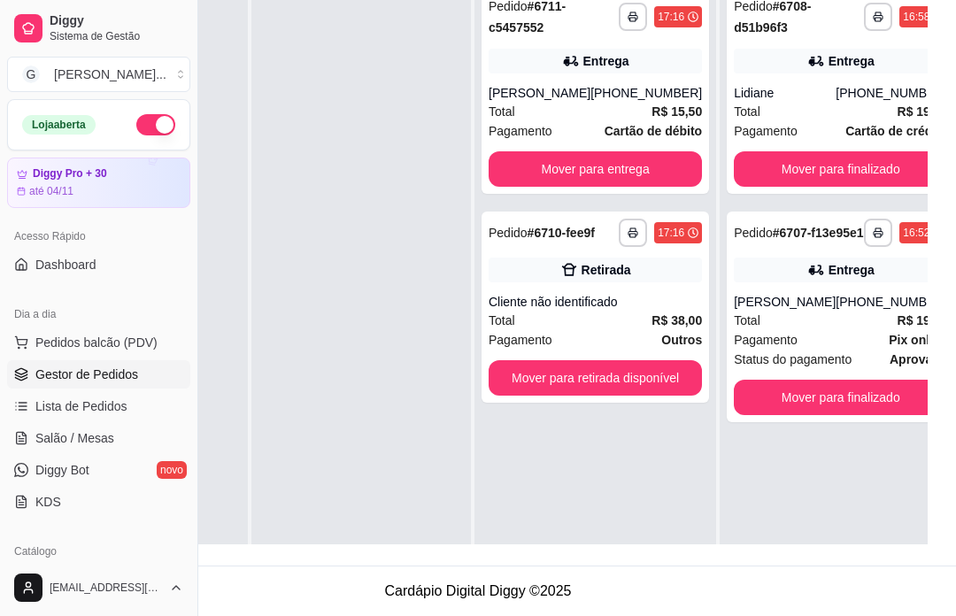
scroll to position [-10, -1]
click at [856, 615] on footer "Cardápio Digital Diggy © 2025" at bounding box center [478, 591] width 956 height 50
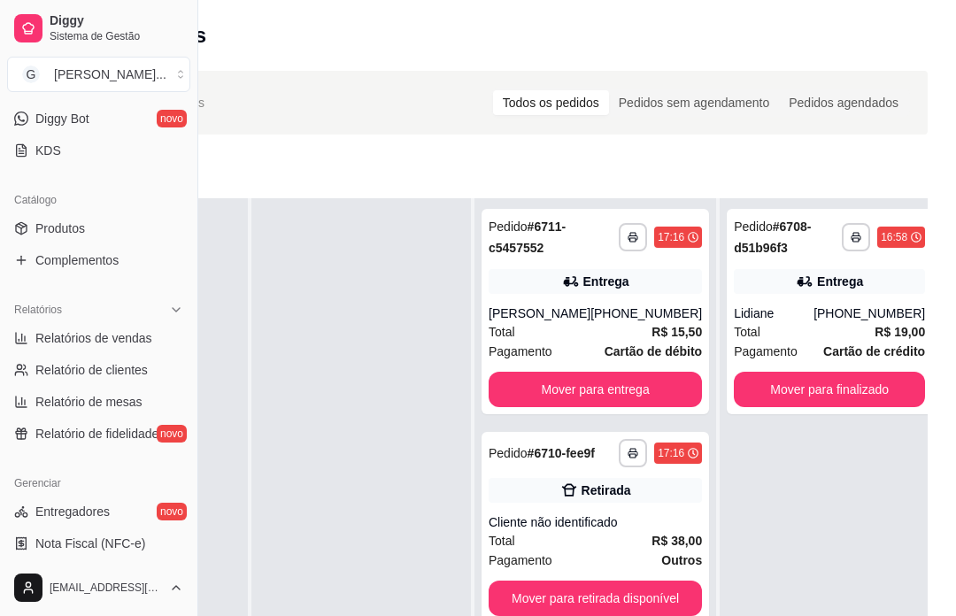
scroll to position [373, 0]
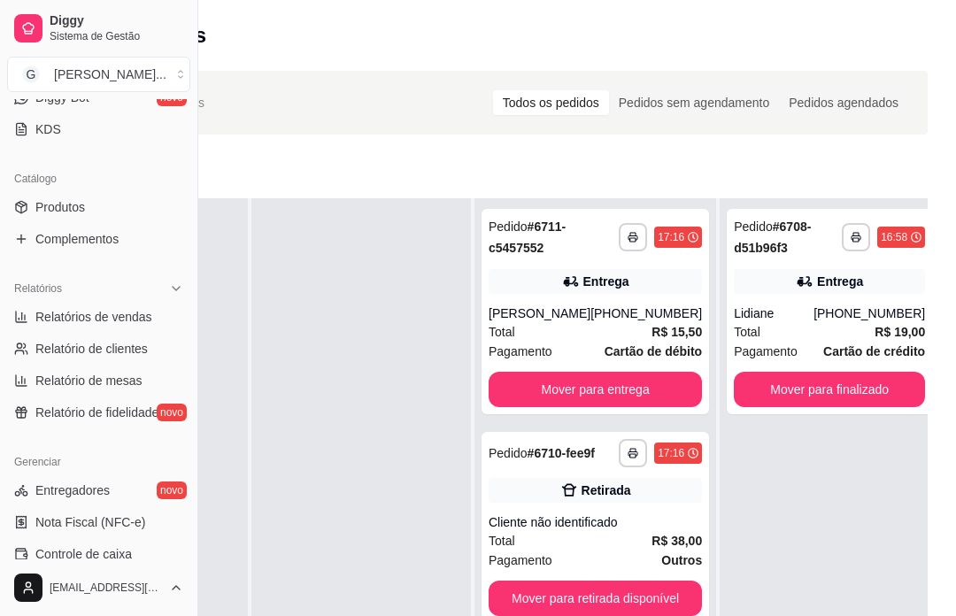
click at [155, 320] on link "Relatórios de vendas" at bounding box center [98, 317] width 183 height 28
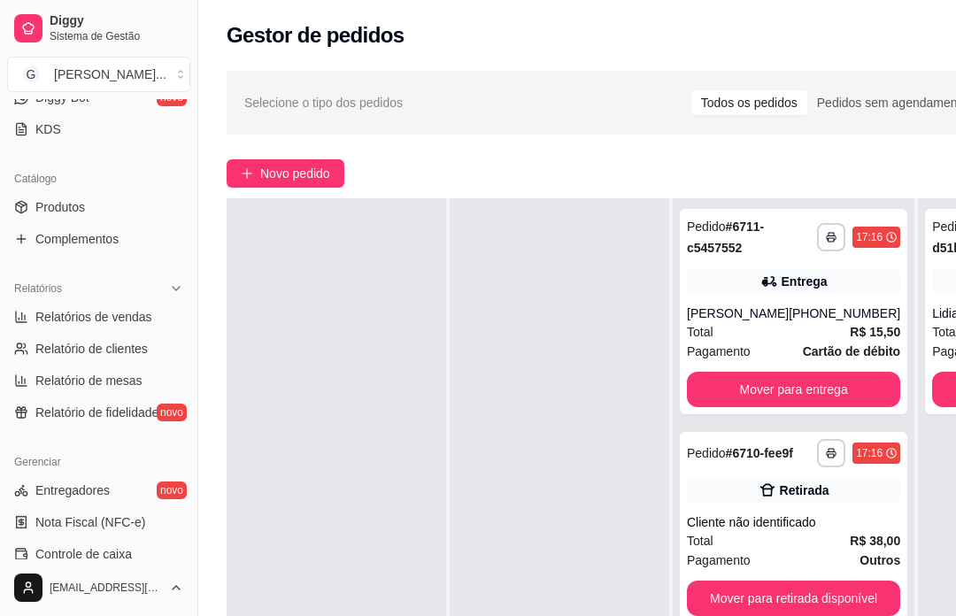
select select "ALL"
select select "0"
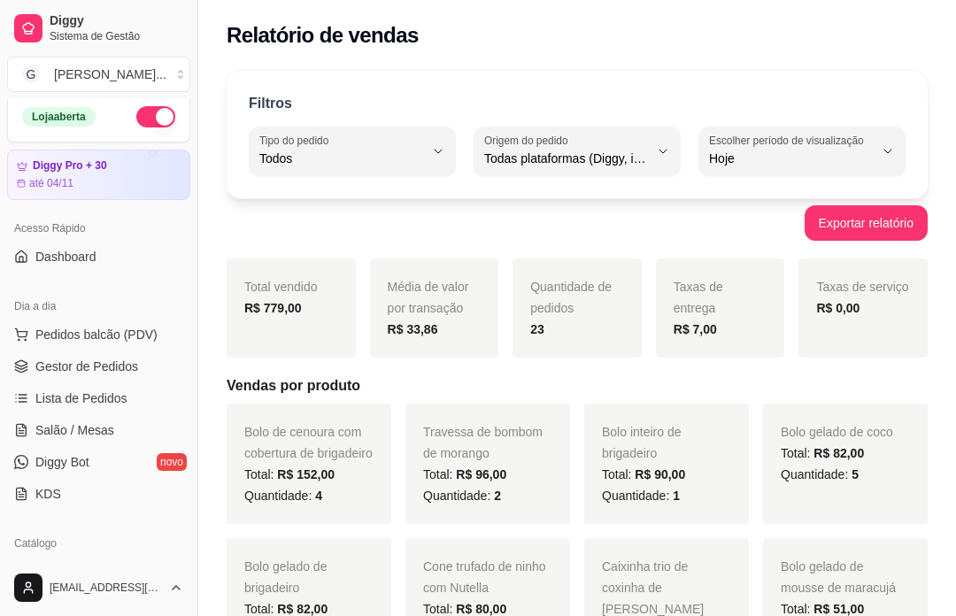
scroll to position [8, 0]
click at [157, 369] on link "Gestor de Pedidos" at bounding box center [98, 366] width 183 height 28
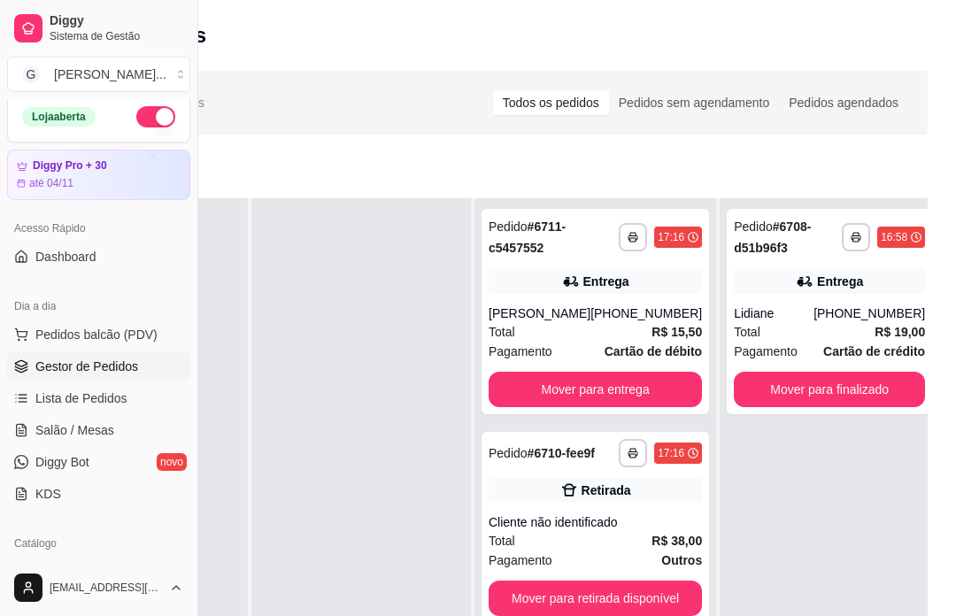
scroll to position [50, 0]
click at [612, 524] on div "Cliente não identificado" at bounding box center [595, 522] width 213 height 18
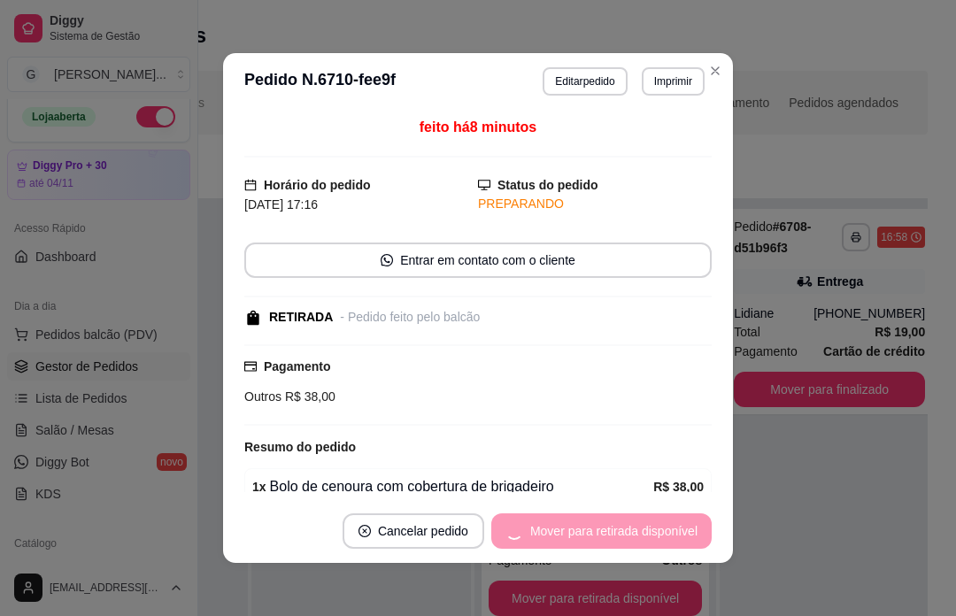
scroll to position [0, 189]
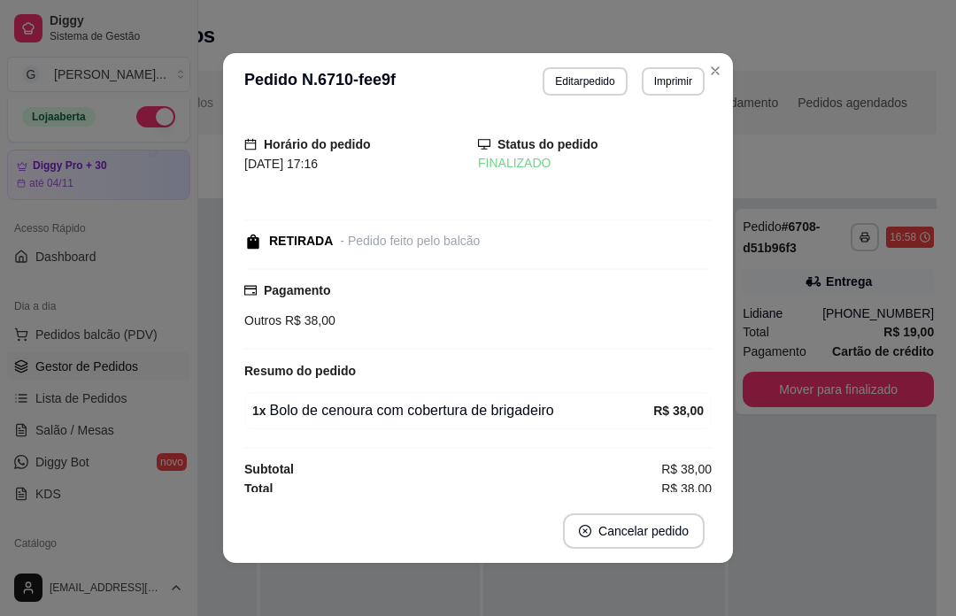
click at [626, 608] on div "**********" at bounding box center [604, 506] width 242 height 616
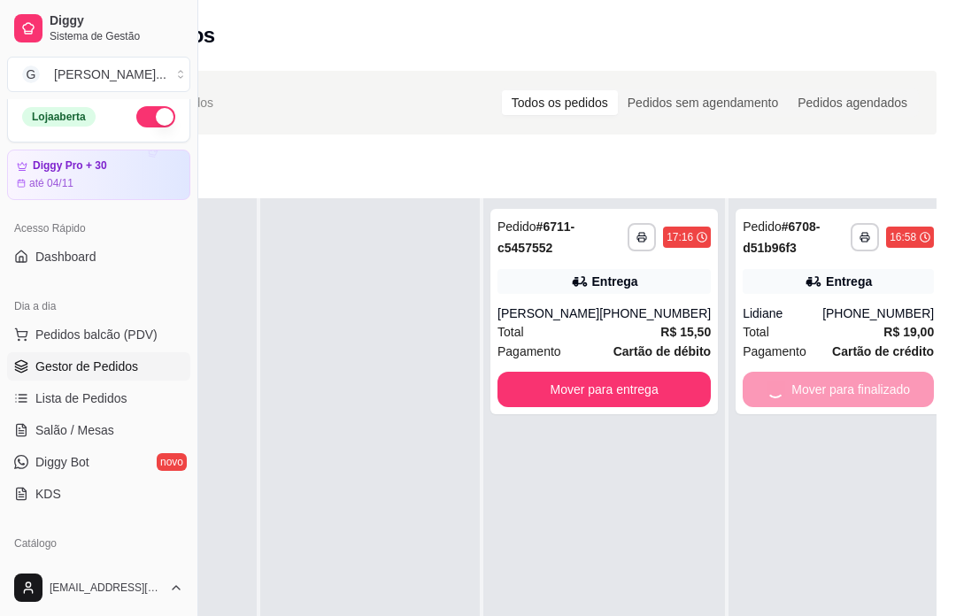
click at [855, 397] on div "Mover para finalizado" at bounding box center [838, 389] width 191 height 35
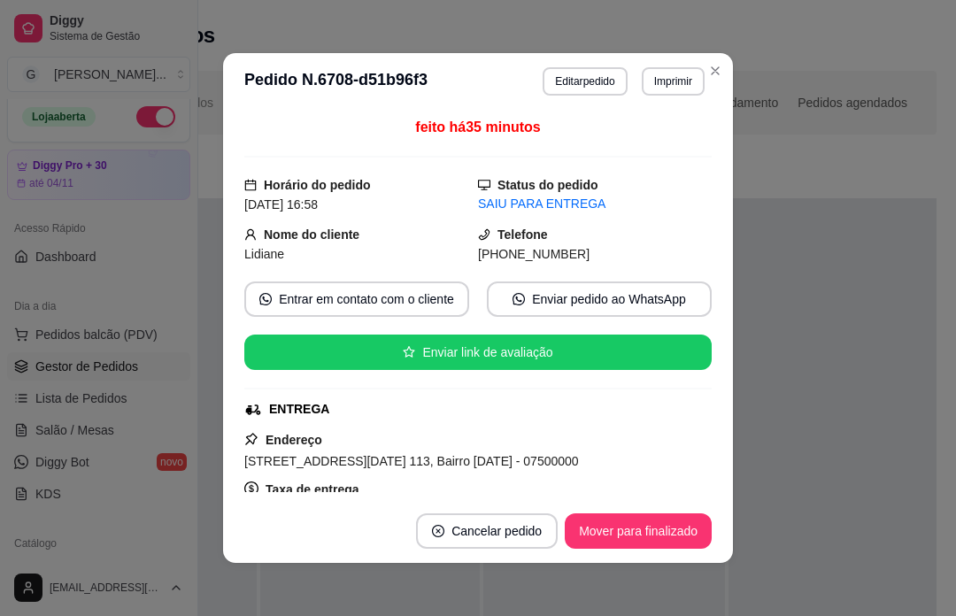
click at [836, 532] on div at bounding box center [837, 506] width 219 height 616
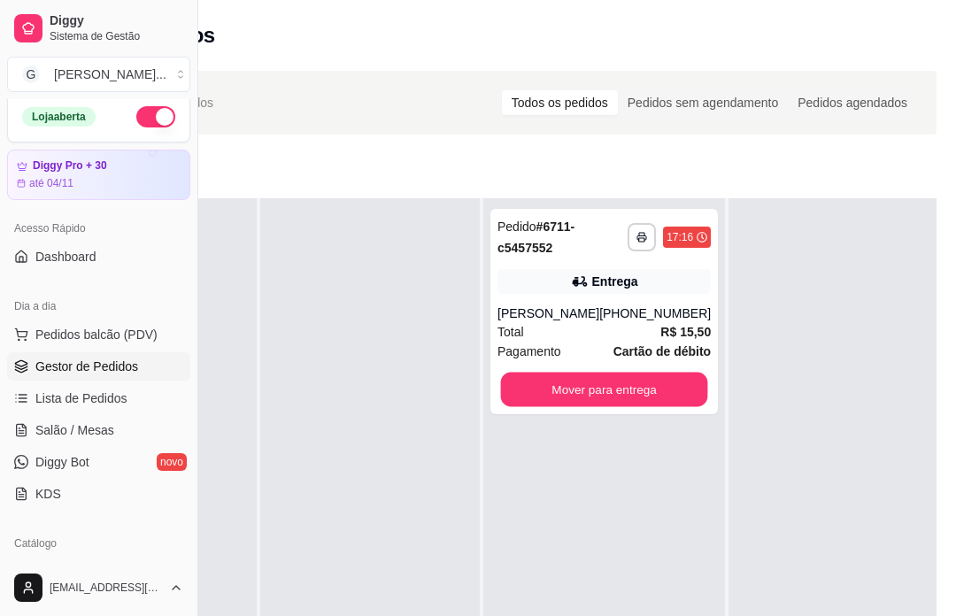
click at [658, 396] on div "Mover para entrega" at bounding box center [603, 389] width 213 height 35
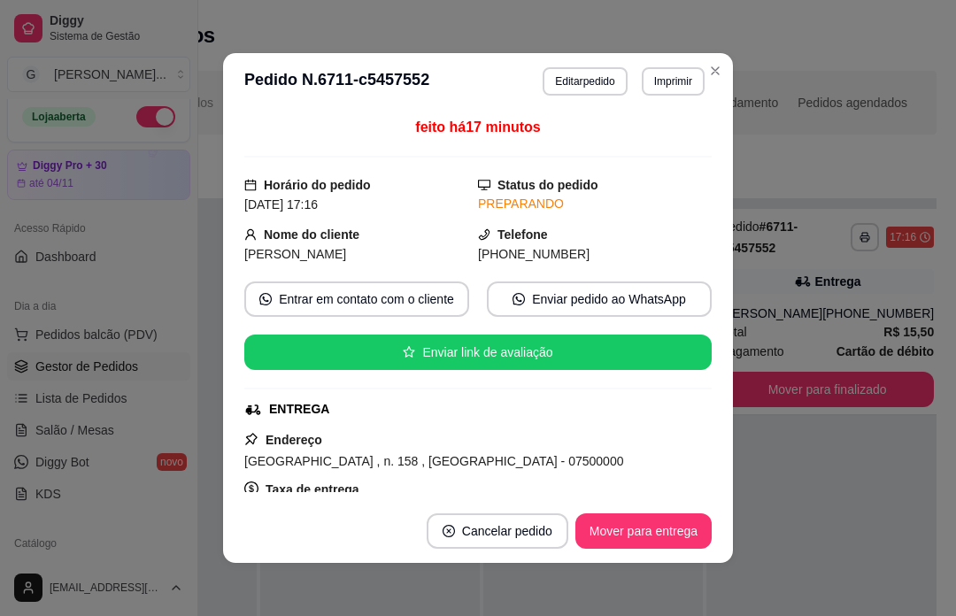
click at [852, 491] on div "**********" at bounding box center [827, 506] width 242 height 616
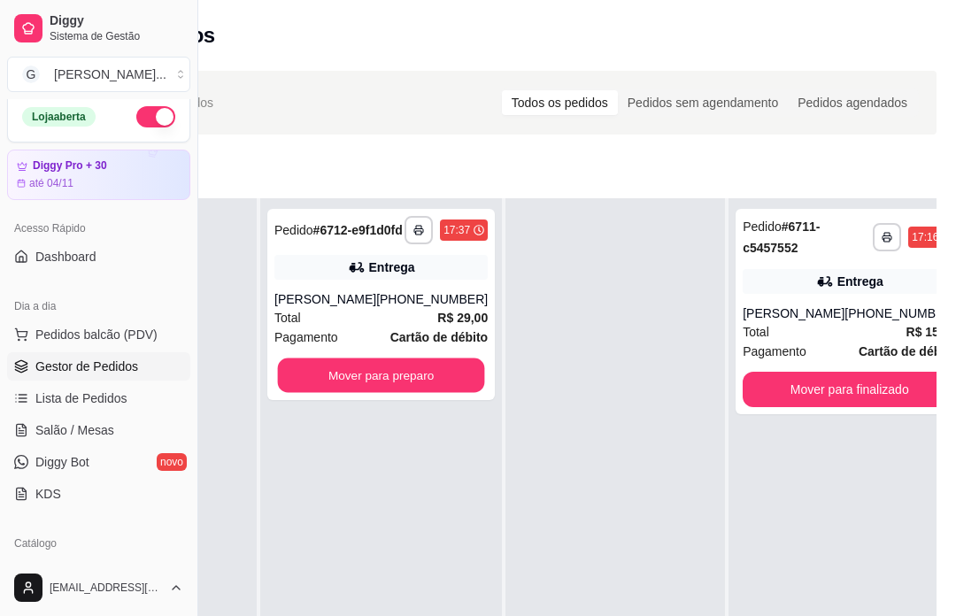
click at [441, 389] on div "Mover para preparo" at bounding box center [380, 375] width 213 height 35
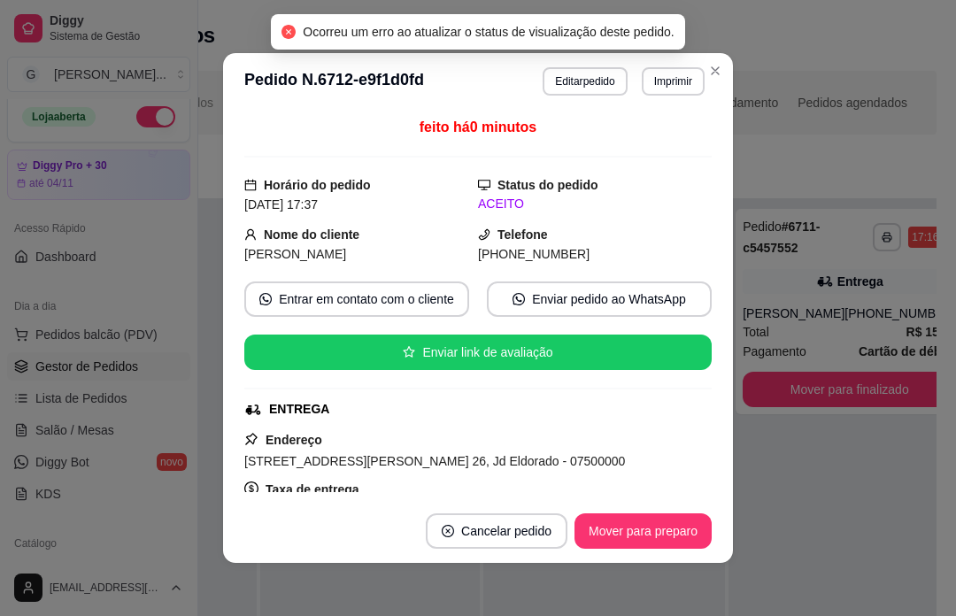
click at [814, 173] on div "Novo pedido" at bounding box center [486, 173] width 899 height 28
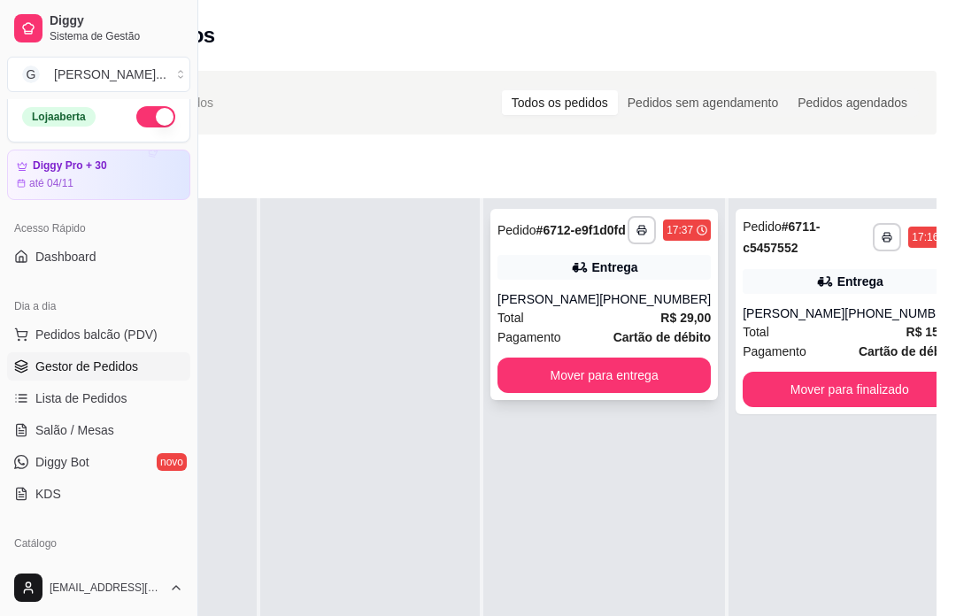
click at [613, 343] on strong "Cartão de débito" at bounding box center [661, 337] width 97 height 14
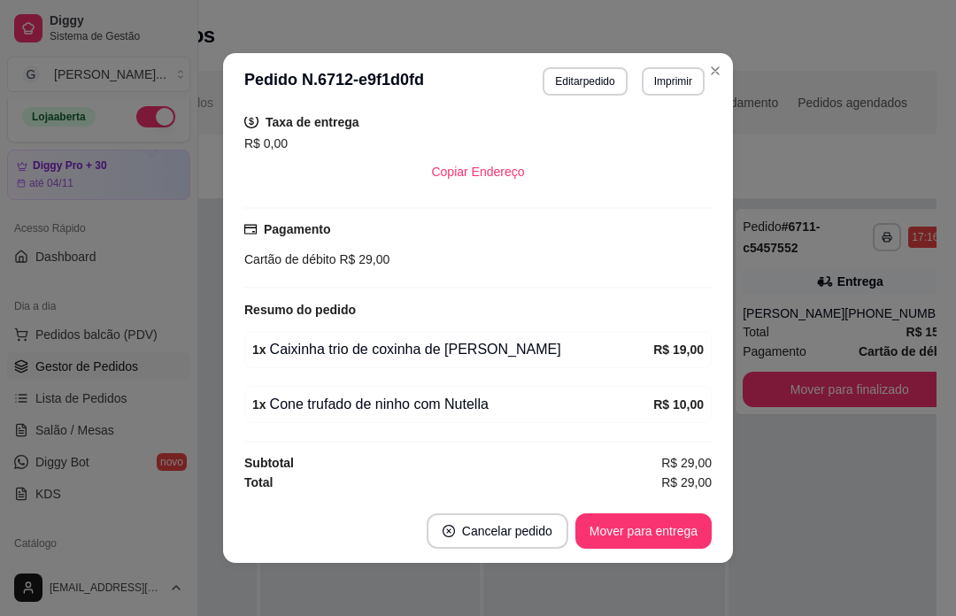
scroll to position [367, 0]
click at [825, 526] on div "**********" at bounding box center [849, 506] width 242 height 616
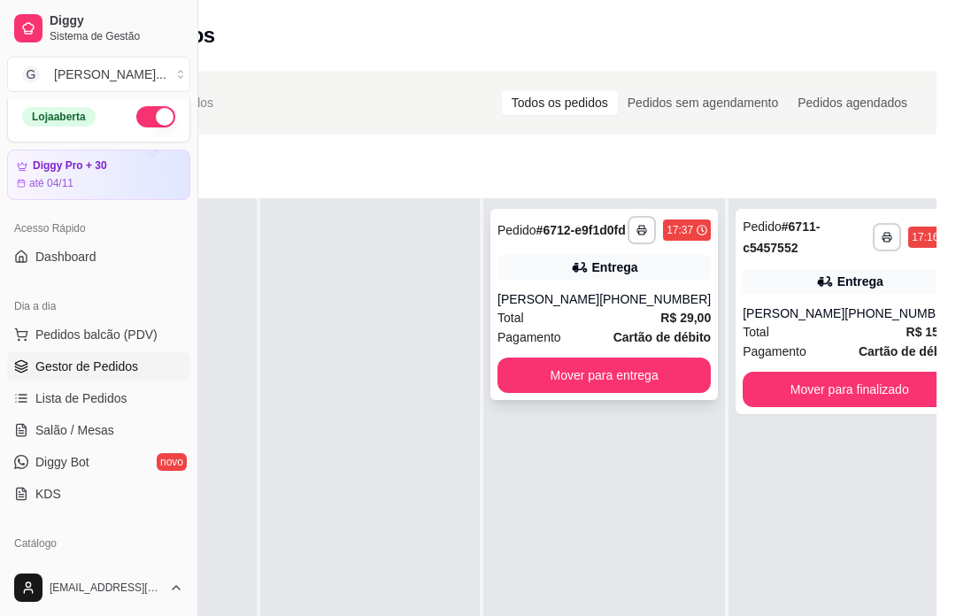
click at [654, 375] on div "Mover para entrega" at bounding box center [603, 375] width 213 height 35
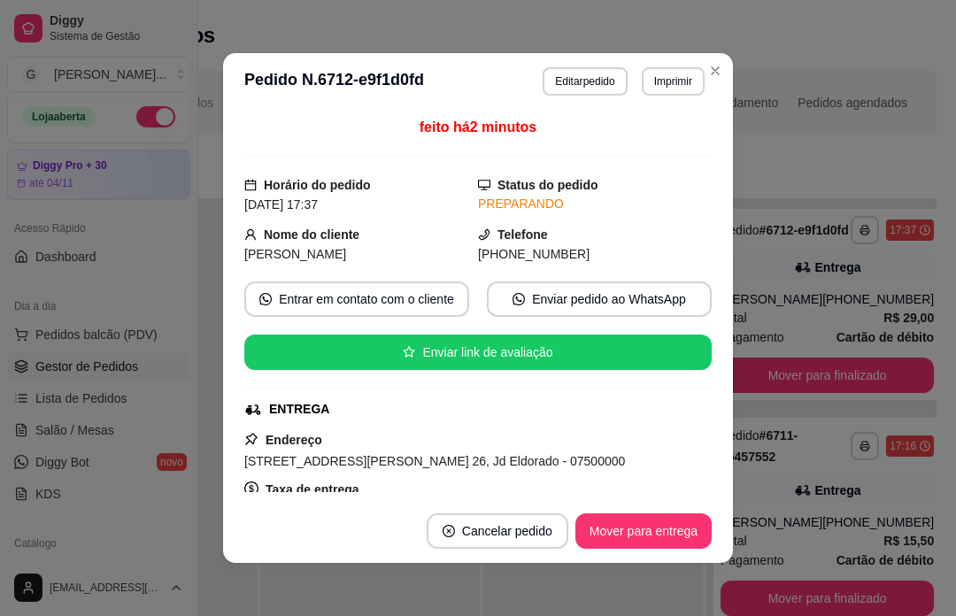
click at [865, 183] on div "Novo pedido" at bounding box center [486, 173] width 899 height 28
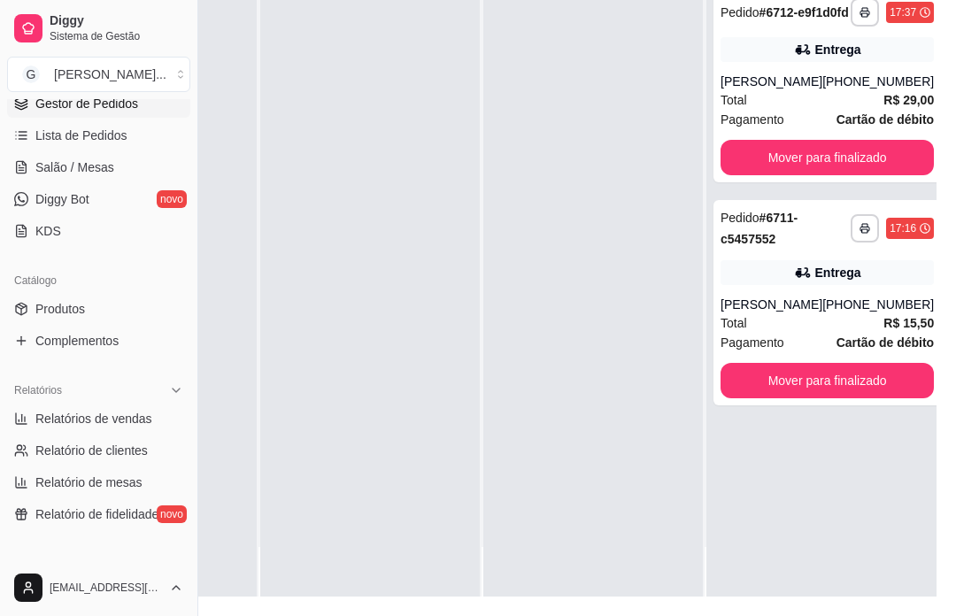
scroll to position [318, 0]
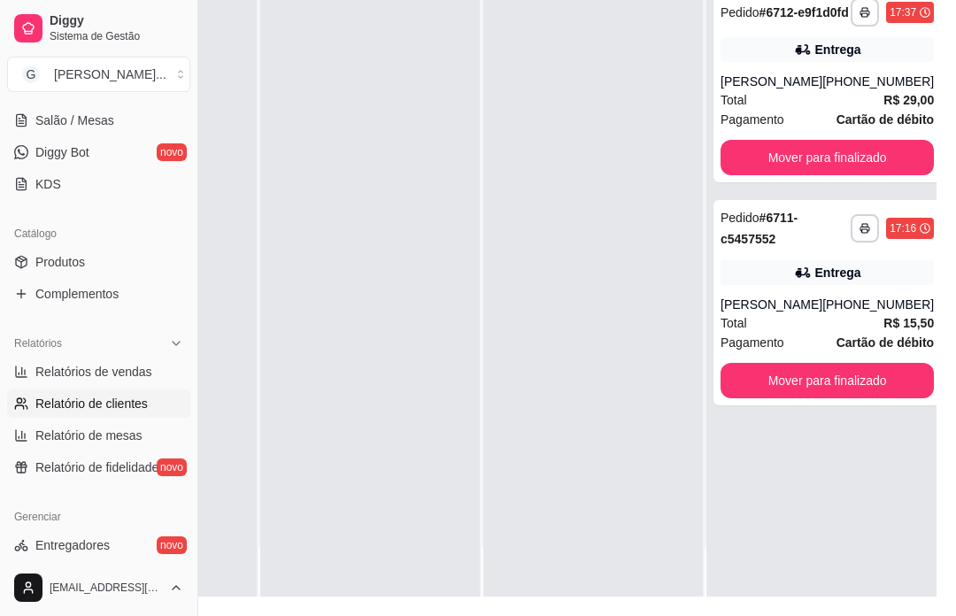
click at [142, 391] on link "Relatório de clientes" at bounding box center [98, 403] width 183 height 28
select select "30"
select select "HIGHEST_TOTAL_SPENT_WITH_ORDERS"
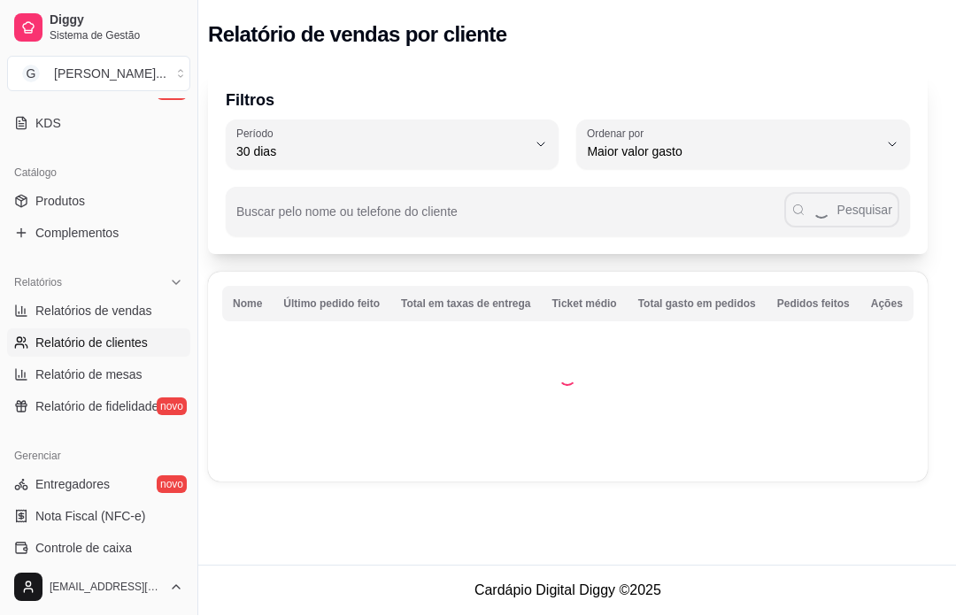
scroll to position [387, 0]
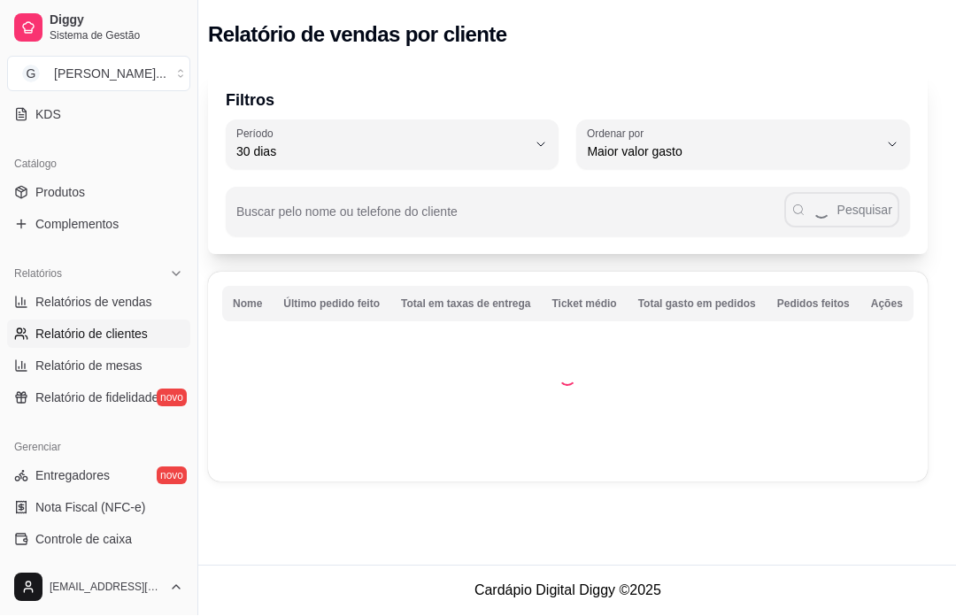
click at [164, 321] on link "Relatório de clientes" at bounding box center [98, 334] width 183 height 28
click at [161, 302] on link "Relatórios de vendas" at bounding box center [98, 303] width 183 height 28
select select "ALL"
select select "0"
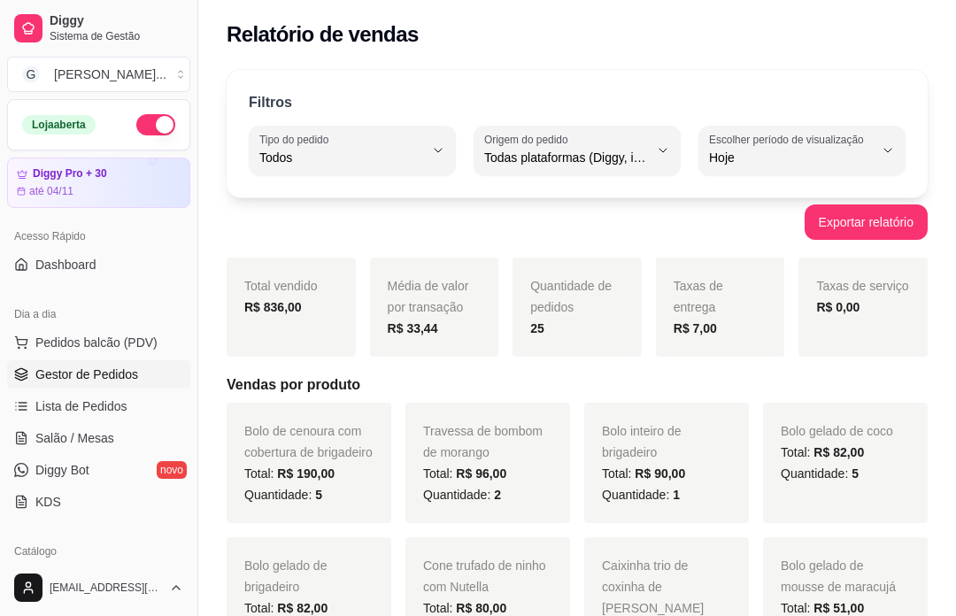
click at [169, 373] on link "Gestor de Pedidos" at bounding box center [98, 374] width 183 height 28
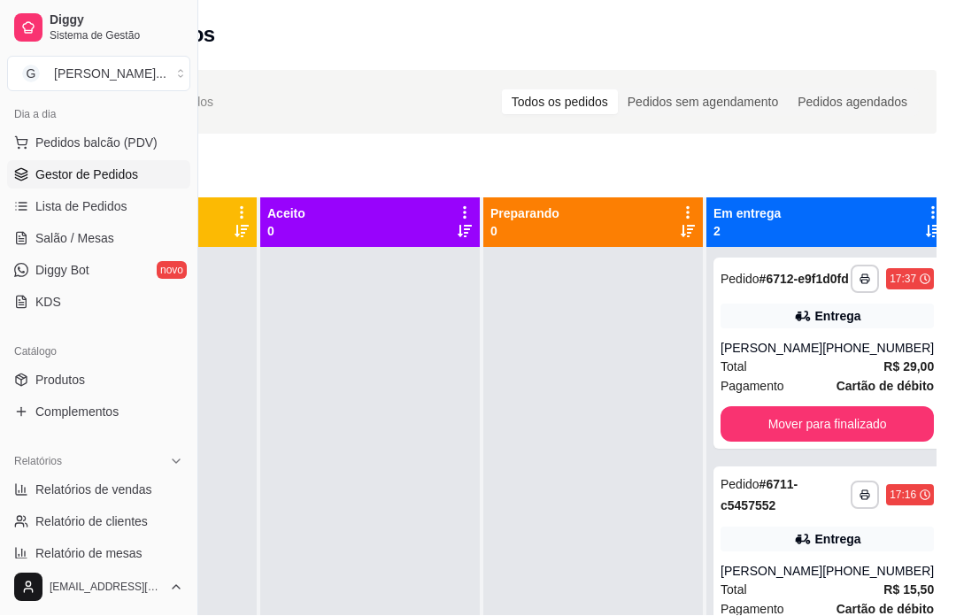
scroll to position [227, 0]
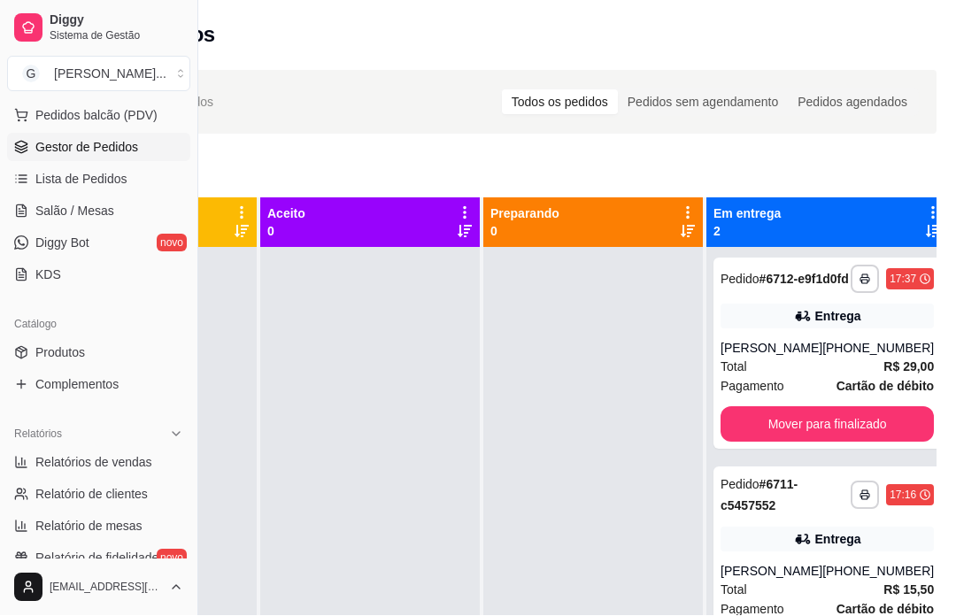
click at [114, 464] on span "Relatórios de vendas" at bounding box center [93, 463] width 117 height 18
select select "ALL"
select select "0"
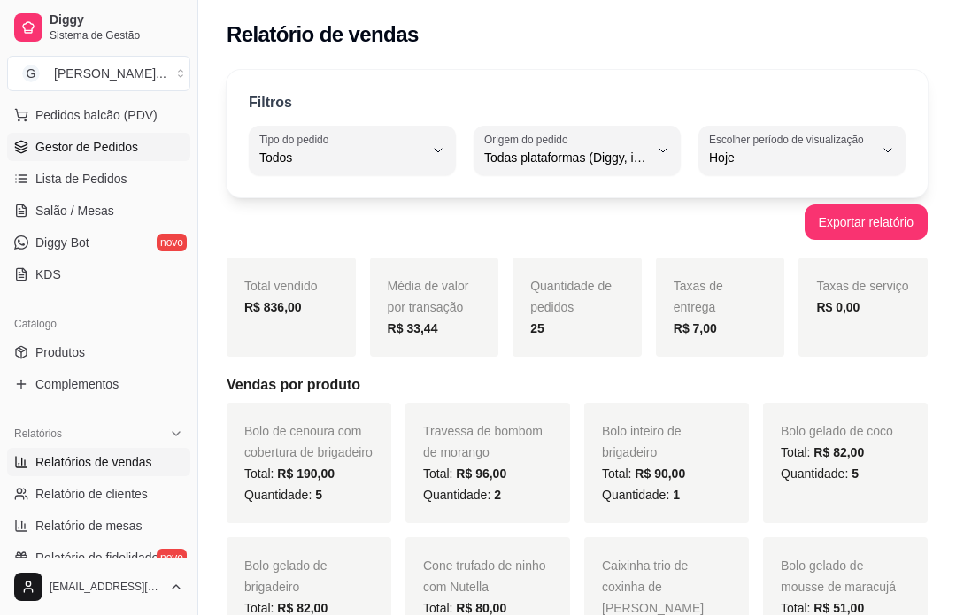
click at [108, 155] on span "Gestor de Pedidos" at bounding box center [86, 148] width 103 height 18
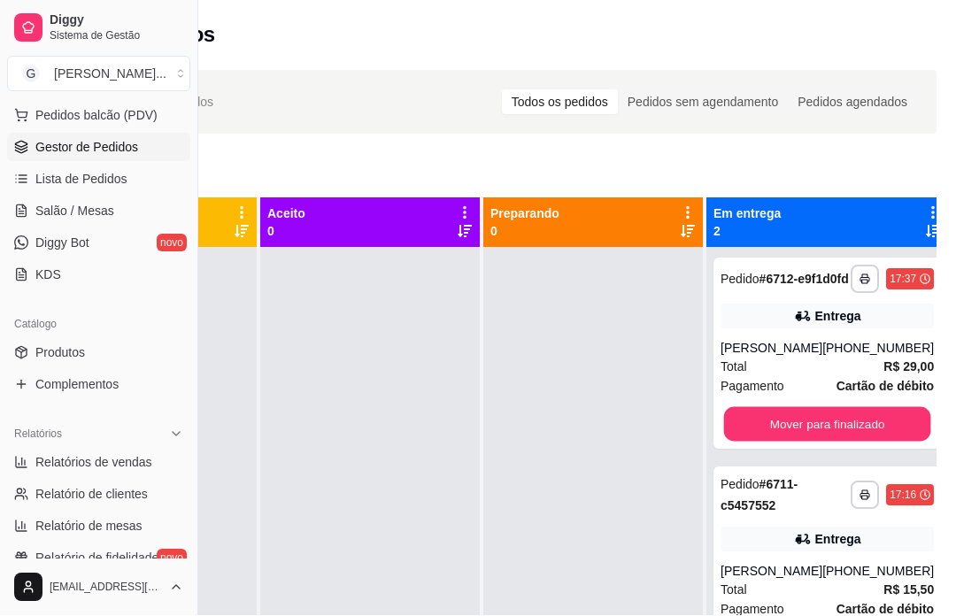
scroll to position [1, 189]
click at [806, 435] on div "Mover para finalizado" at bounding box center [826, 423] width 213 height 35
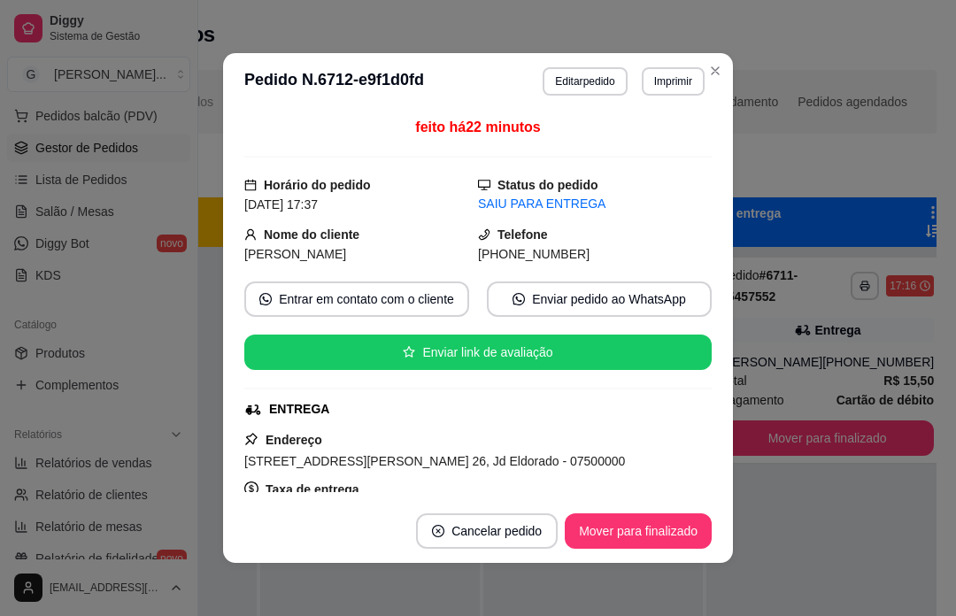
click at [810, 545] on div "**********" at bounding box center [827, 555] width 242 height 616
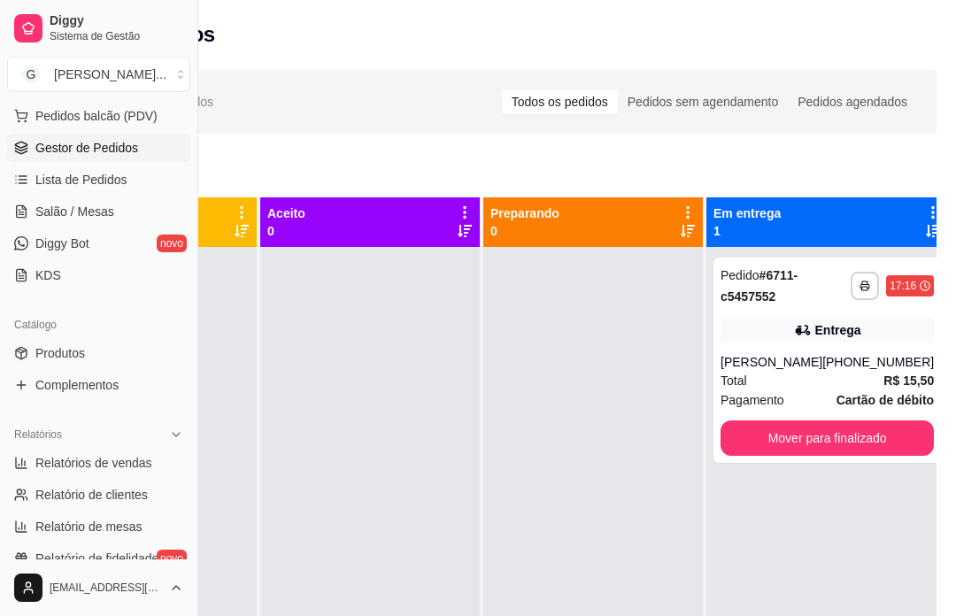
click at [827, 442] on div "Mover para finalizado" at bounding box center [826, 437] width 213 height 35
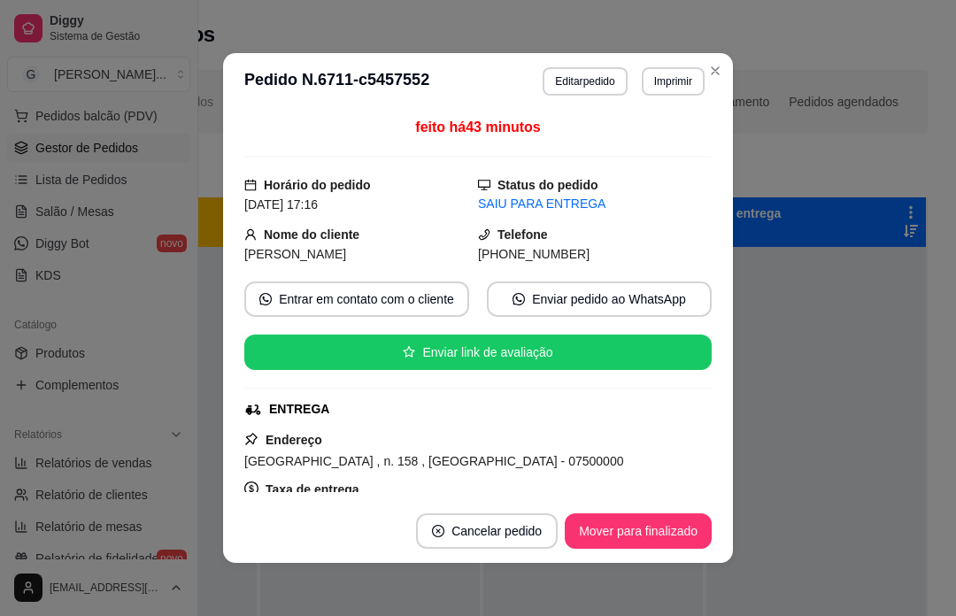
click at [823, 530] on div at bounding box center [815, 555] width 219 height 616
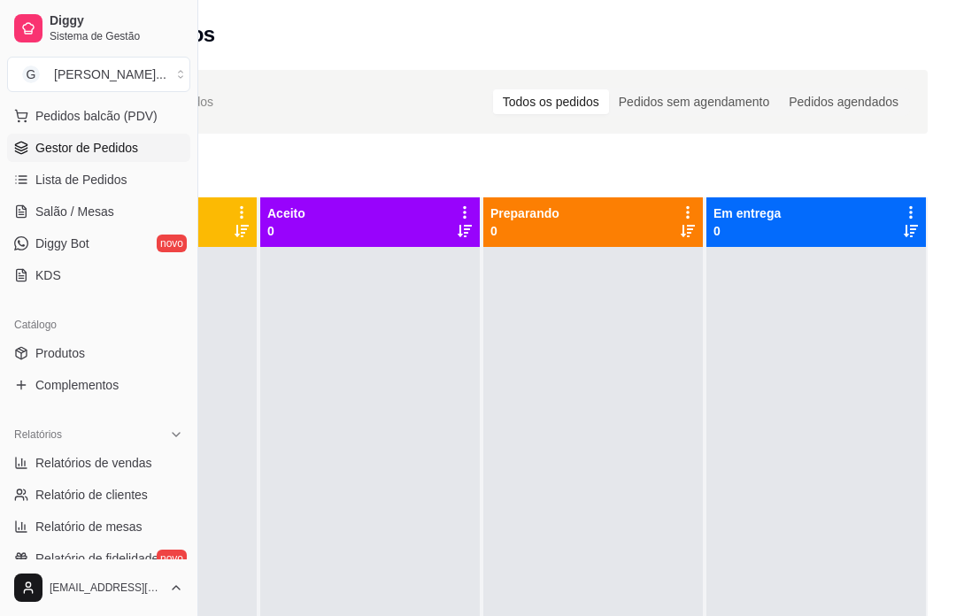
click at [118, 464] on span "Relatórios de vendas" at bounding box center [93, 463] width 117 height 18
select select "ALL"
select select "0"
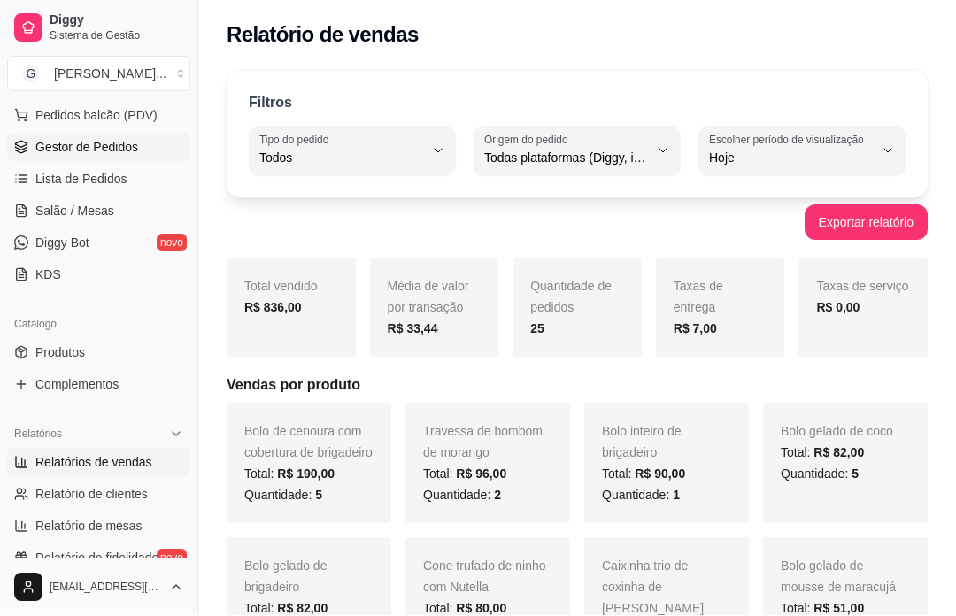
scroll to position [1, 0]
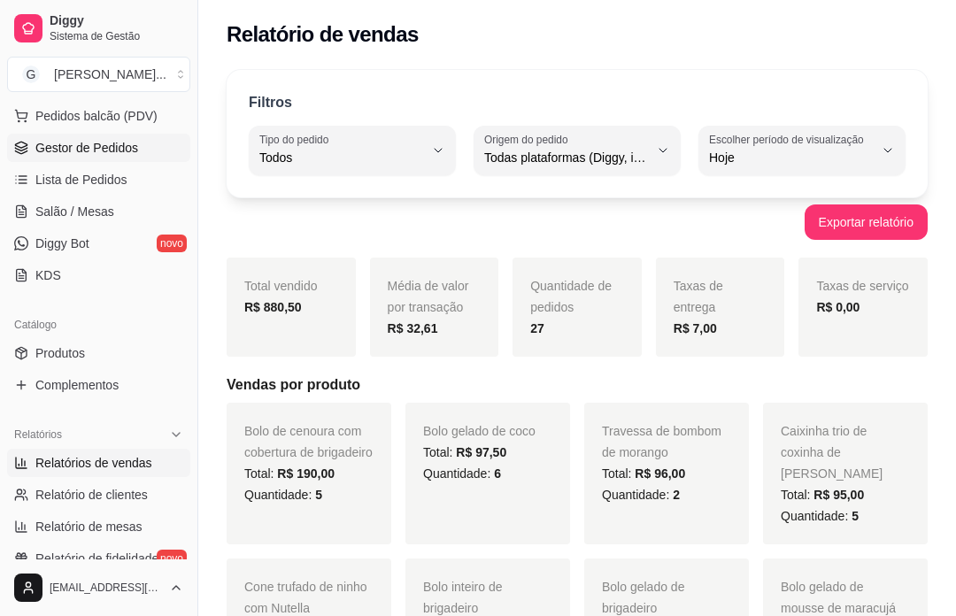
click at [118, 148] on span "Gestor de Pedidos" at bounding box center [86, 148] width 103 height 18
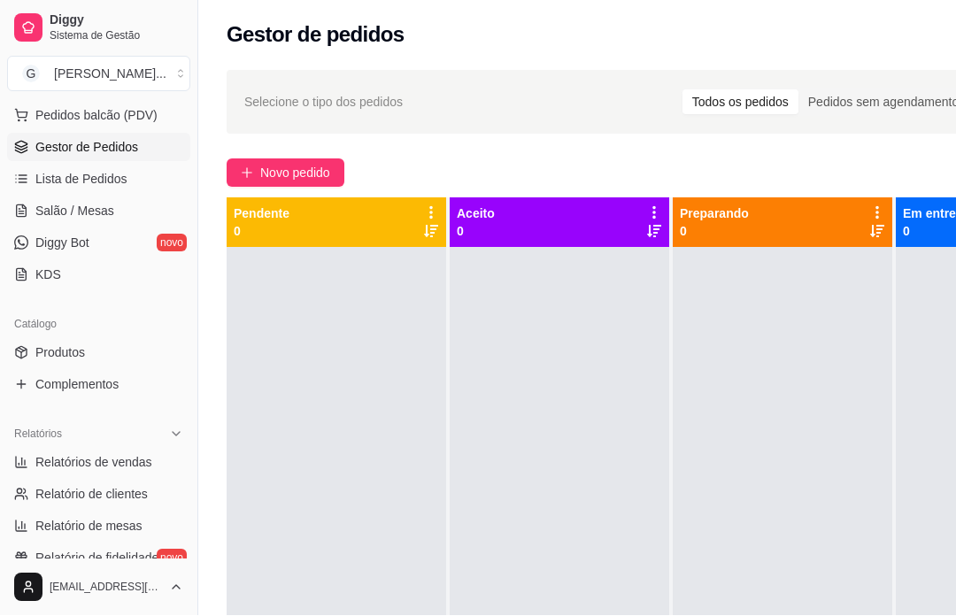
scroll to position [1, 0]
click at [296, 173] on span "Novo pedido" at bounding box center [295, 172] width 70 height 19
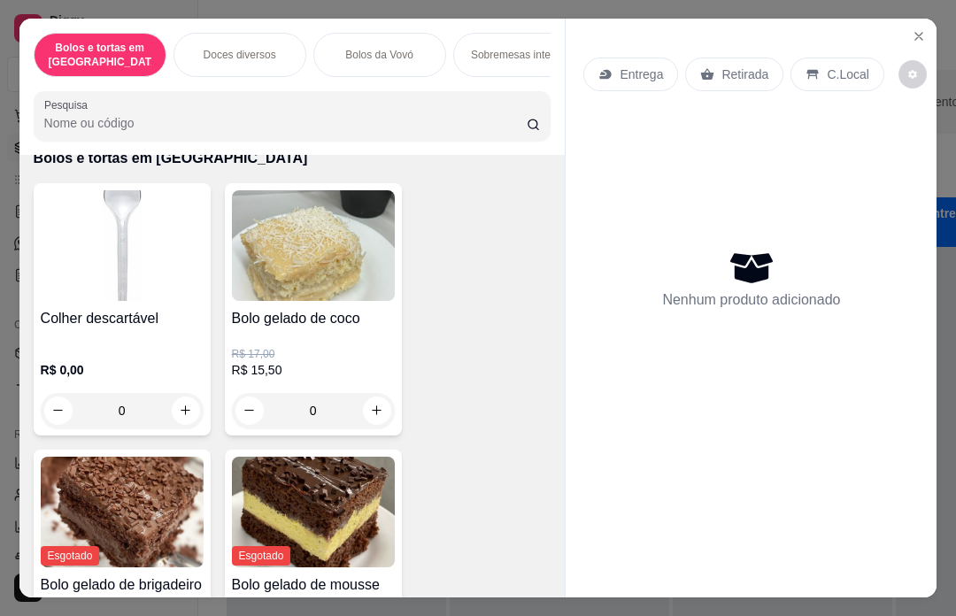
scroll to position [88, 0]
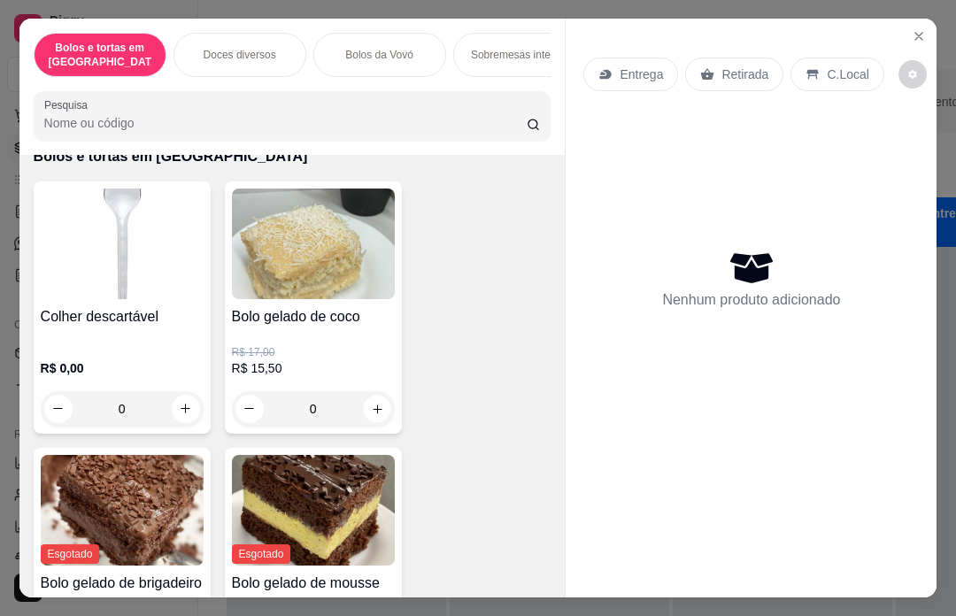
type input "1"
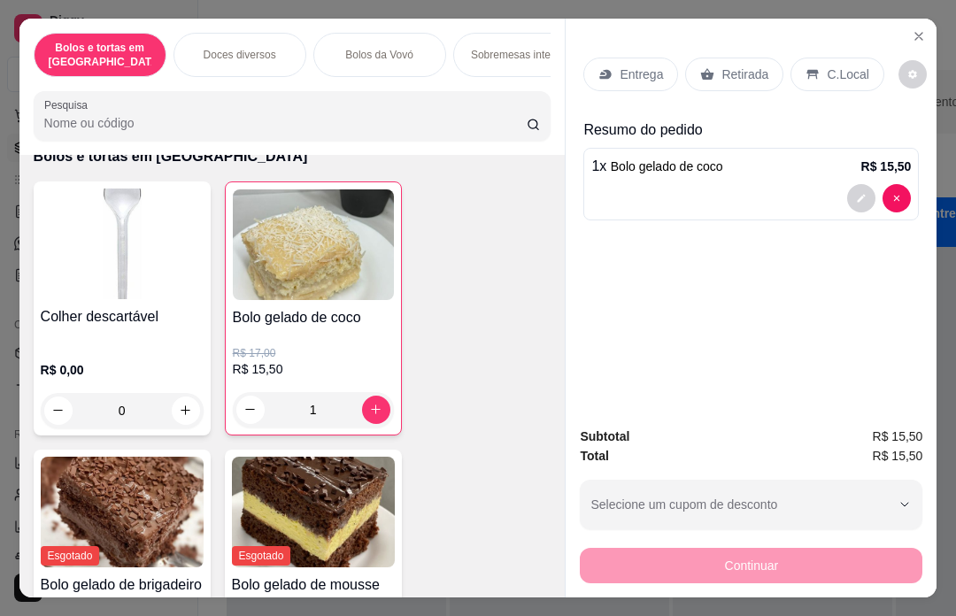
click at [723, 65] on p "Retirada" at bounding box center [744, 74] width 47 height 18
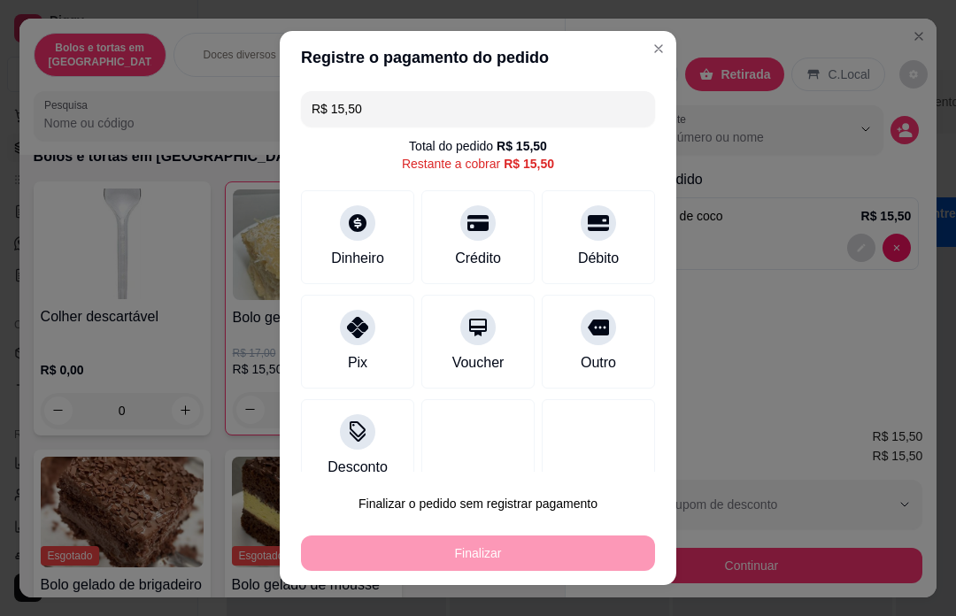
click at [602, 246] on div "Débito" at bounding box center [598, 237] width 113 height 94
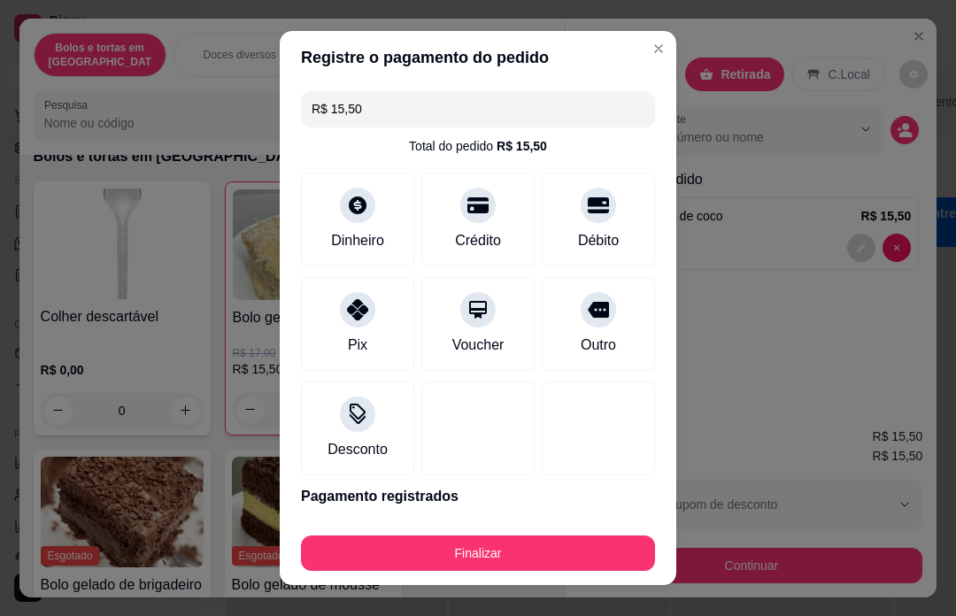
type input "R$ 0,00"
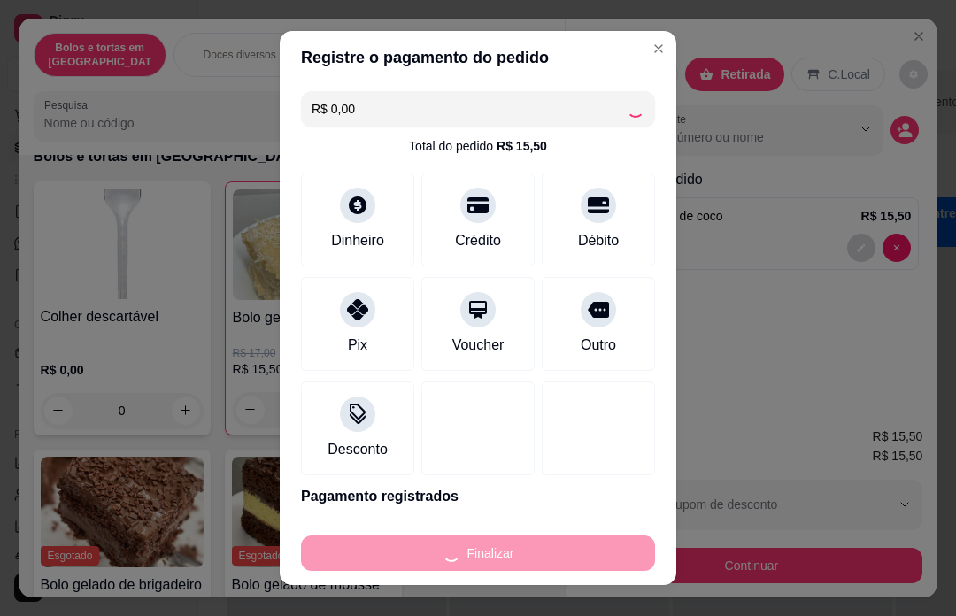
type input "0"
type input "-R$ 15,50"
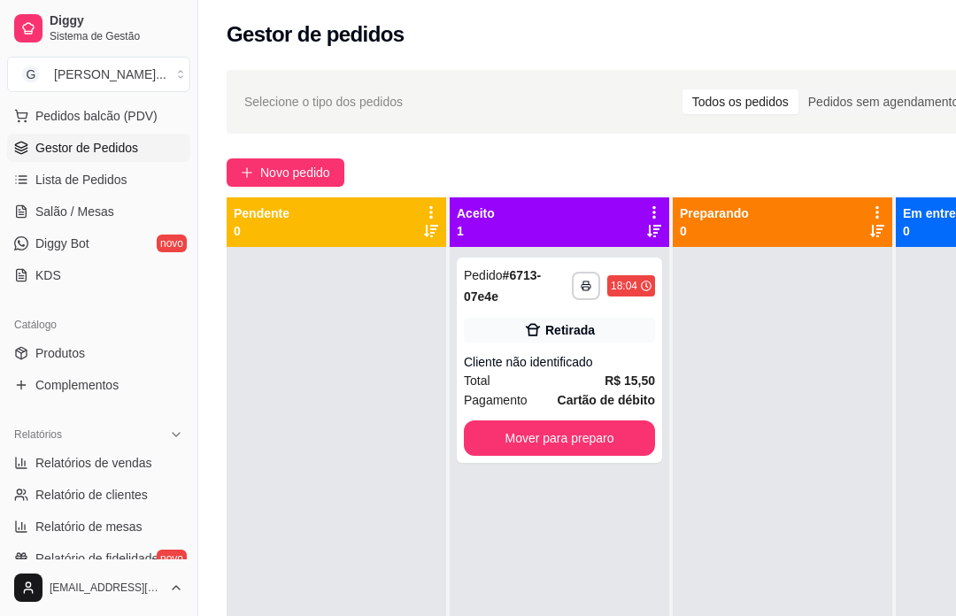
click at [570, 350] on div "**********" at bounding box center [559, 360] width 205 height 205
click at [660, 540] on div "Mover para preparo" at bounding box center [642, 530] width 137 height 35
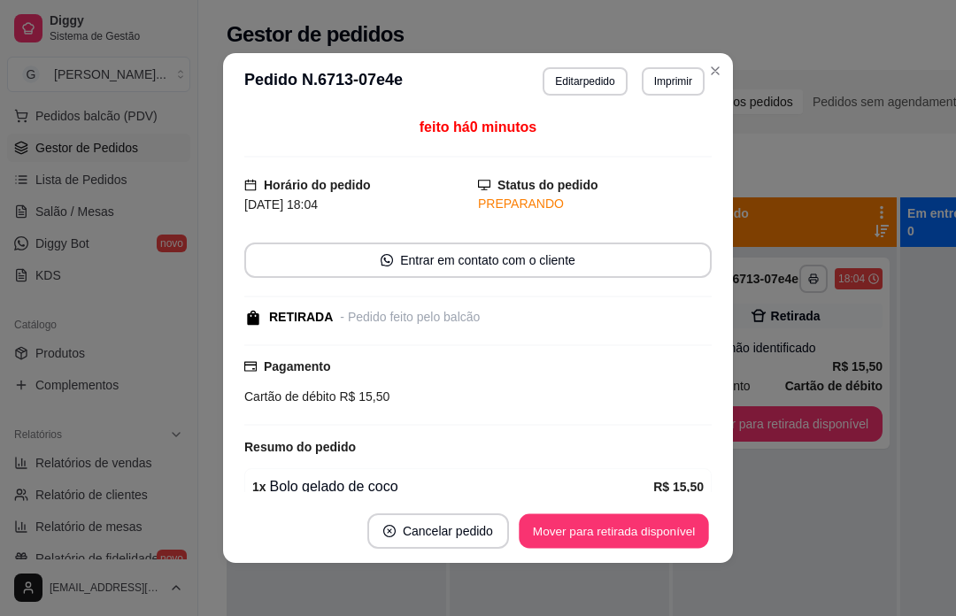
click at [643, 538] on div "Mover para retirada disponível" at bounding box center [614, 530] width 196 height 35
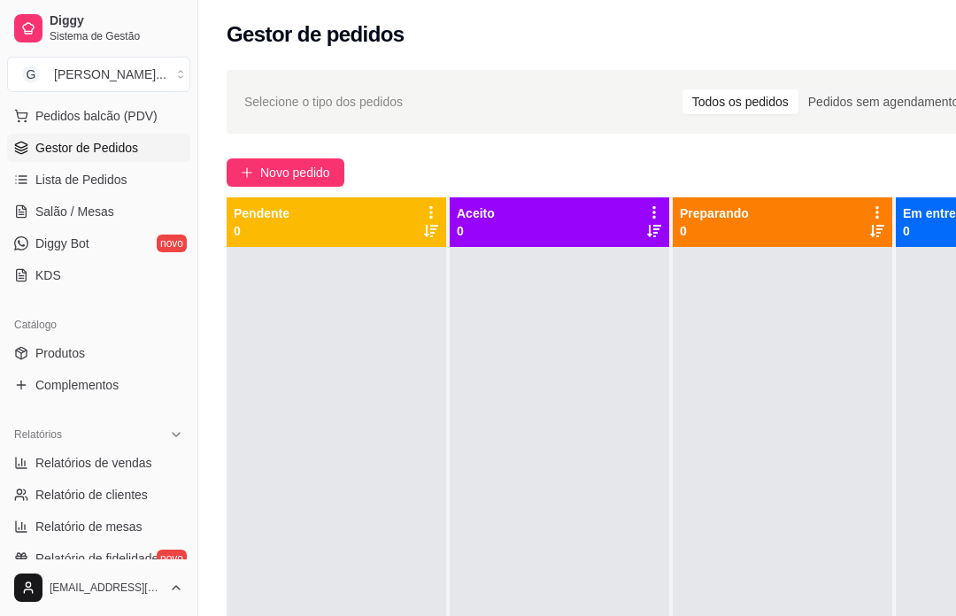
click at [797, 499] on div at bounding box center [782, 555] width 219 height 616
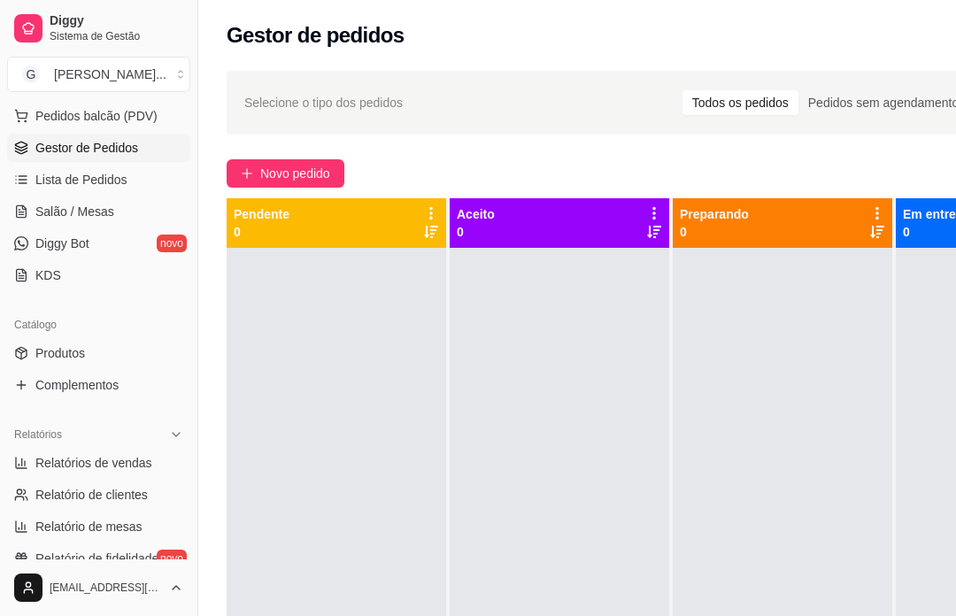
click at [117, 476] on link "Relatórios de vendas" at bounding box center [98, 463] width 183 height 28
select select "ALL"
select select "0"
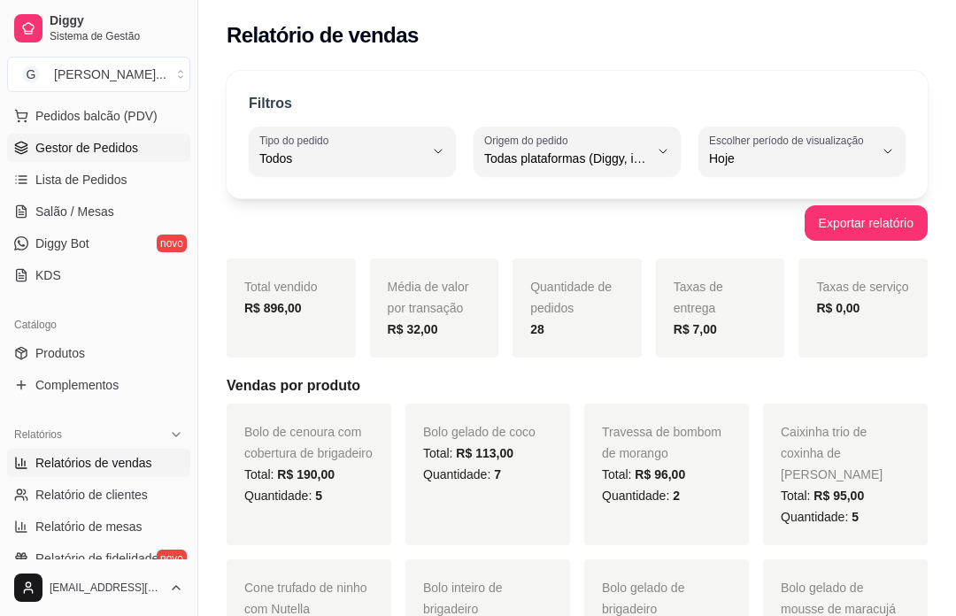
click at [91, 140] on span "Gestor de Pedidos" at bounding box center [86, 148] width 103 height 18
